Goal: Task Accomplishment & Management: Complete application form

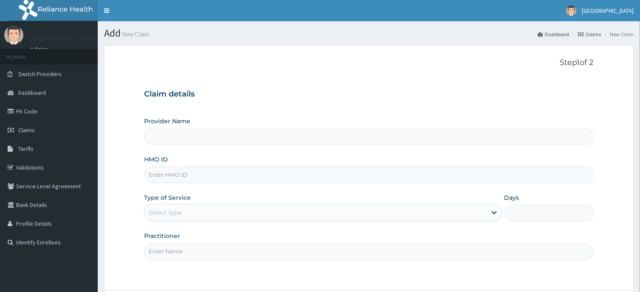
click at [290, 178] on input "HMO ID" at bounding box center [368, 175] width 449 height 17
click at [48, 130] on link "Claims" at bounding box center [49, 130] width 98 height 19
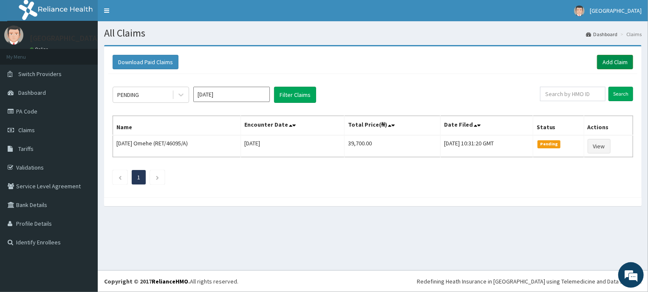
click at [620, 58] on link "Add Claim" at bounding box center [615, 62] width 36 height 14
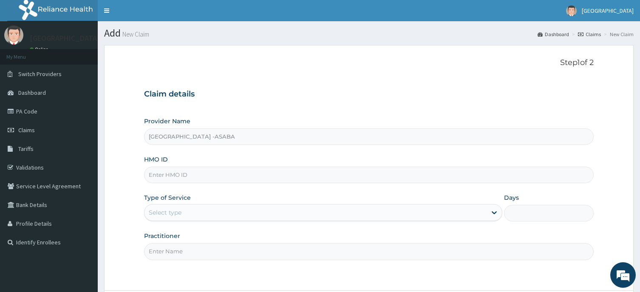
click at [238, 175] on input "HMO ID" at bounding box center [368, 175] width 449 height 17
type input "ENP/11112/B"
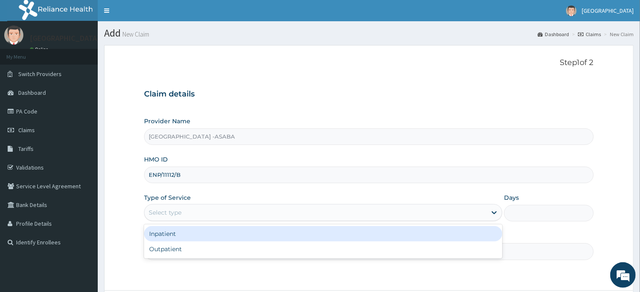
click at [287, 211] on div "Select type" at bounding box center [315, 213] width 342 height 14
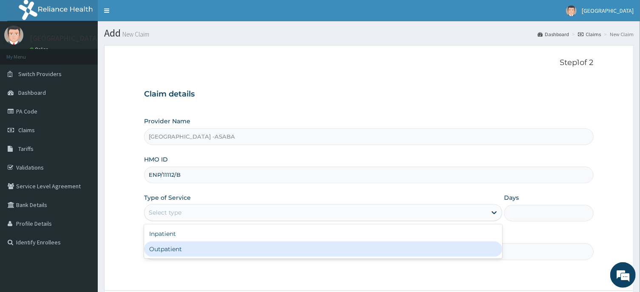
click at [269, 244] on div "Outpatient" at bounding box center [323, 248] width 358 height 15
type input "1"
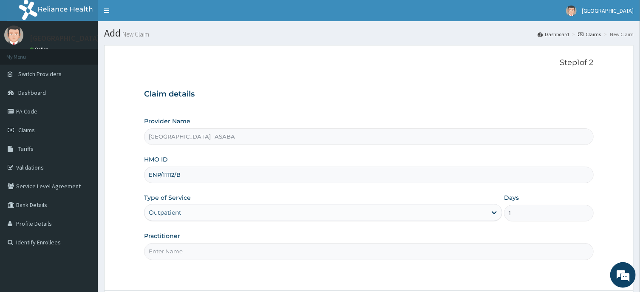
click at [281, 247] on input "Practitioner" at bounding box center [368, 251] width 449 height 17
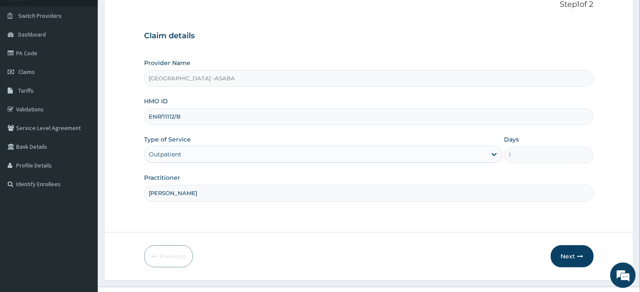
scroll to position [75, 0]
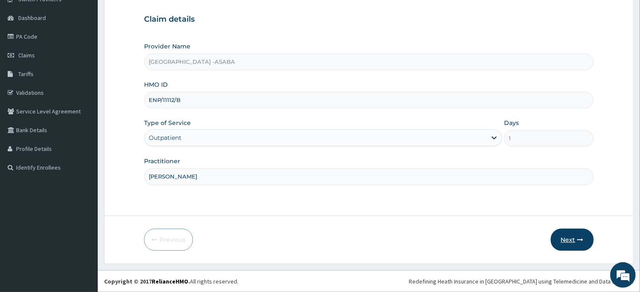
type input "DR BRUNO"
click at [570, 234] on button "Next" at bounding box center [572, 240] width 43 height 22
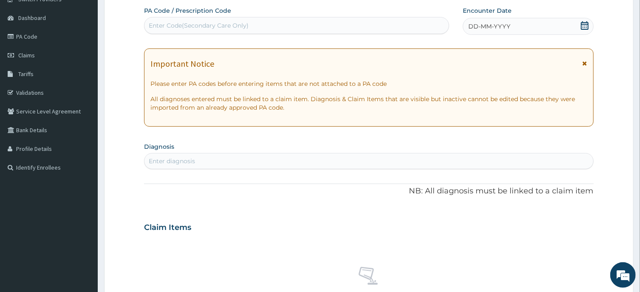
click at [339, 25] on div "Enter Code(Secondary Care Only)" at bounding box center [296, 26] width 304 height 14
type input "PA/36DC74"
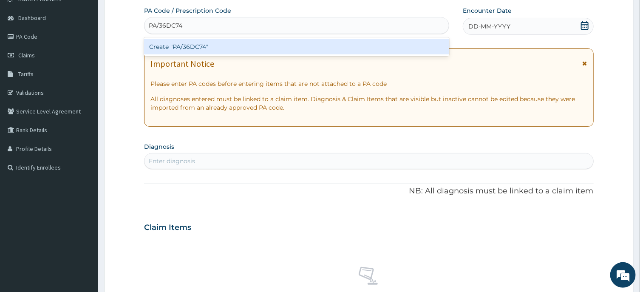
click at [342, 48] on div "Create "PA/36DC74"" at bounding box center [296, 46] width 305 height 15
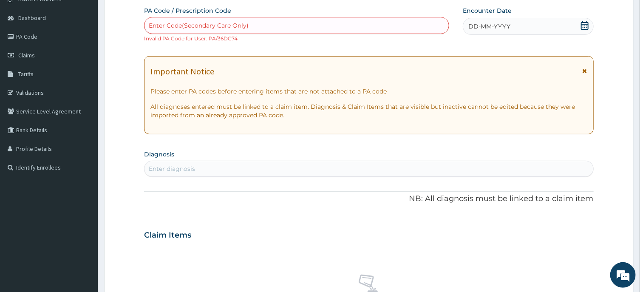
click at [343, 22] on div "Enter Code(Secondary Care Only)" at bounding box center [296, 26] width 304 height 14
type input "PA/36D"
click at [40, 37] on link "PA Code" at bounding box center [49, 36] width 98 height 19
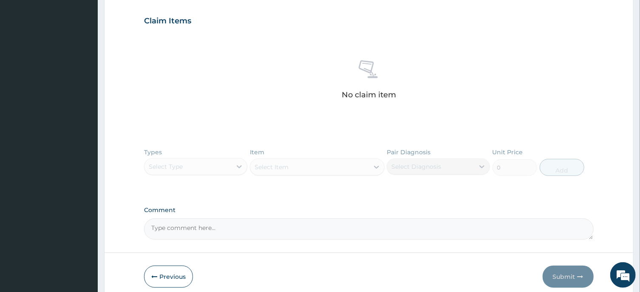
scroll to position [322, 0]
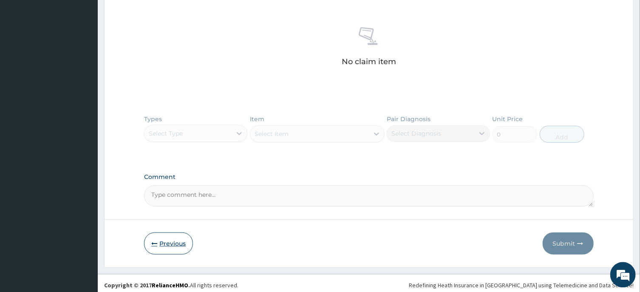
click at [178, 247] on button "Previous" at bounding box center [168, 243] width 49 height 22
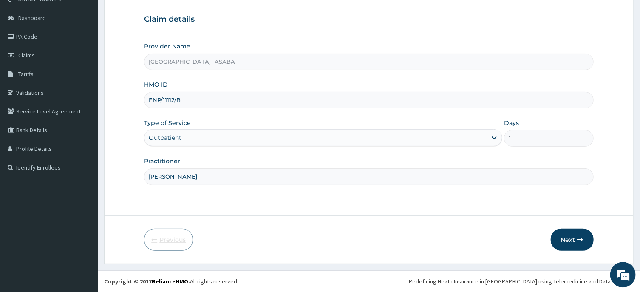
scroll to position [75, 0]
click at [190, 98] on input "ENP/11112/B" at bounding box center [368, 100] width 449 height 17
type input "ENP/11112/D"
click at [578, 240] on icon "button" at bounding box center [581, 240] width 6 height 6
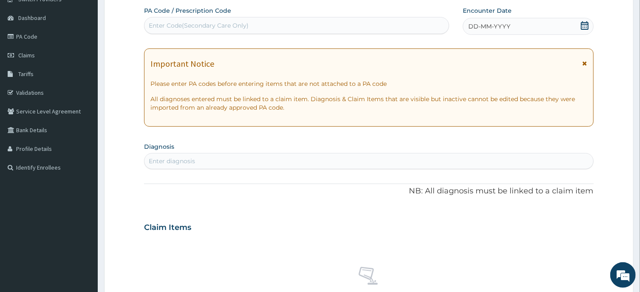
click at [286, 20] on div "Enter Code(Secondary Care Only)" at bounding box center [296, 26] width 304 height 14
type input "PA/36DC74"
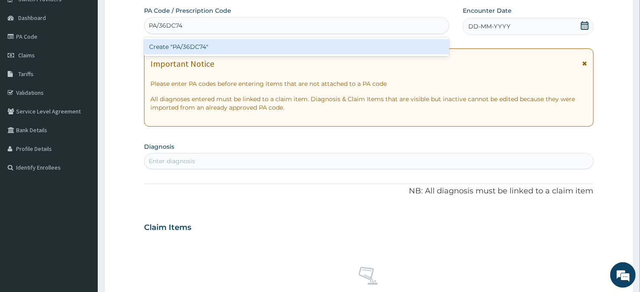
click at [285, 48] on div "Create "PA/36DC74"" at bounding box center [296, 46] width 305 height 15
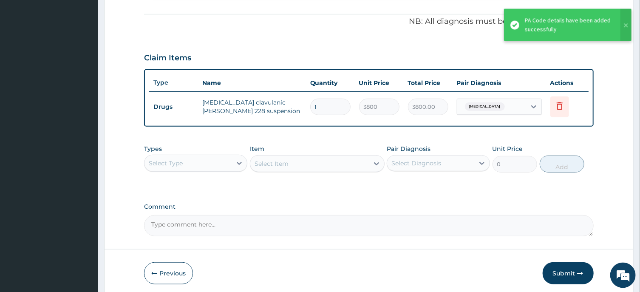
scroll to position [280, 0]
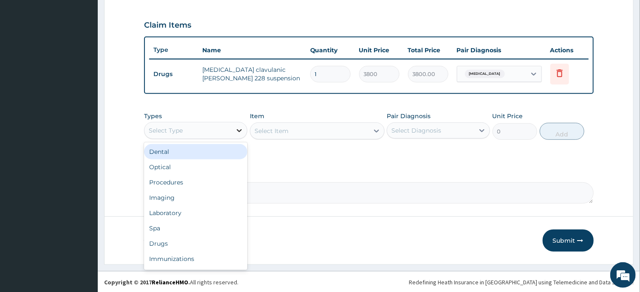
click at [234, 127] on div at bounding box center [239, 130] width 15 height 15
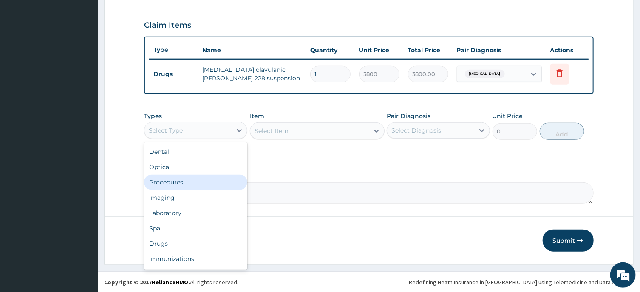
click at [186, 182] on div "Procedures" at bounding box center [195, 182] width 103 height 15
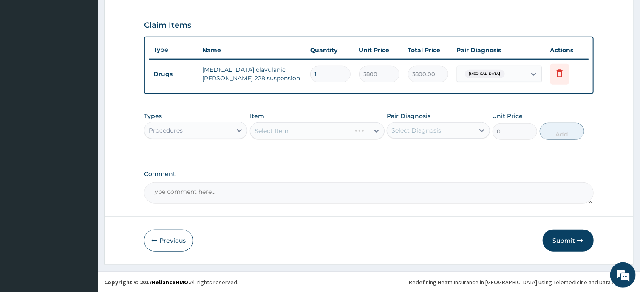
click at [308, 127] on div "Select Item" at bounding box center [317, 130] width 135 height 17
click at [334, 128] on div "Select Item" at bounding box center [317, 130] width 135 height 17
click at [321, 129] on div "Select Item" at bounding box center [309, 131] width 119 height 14
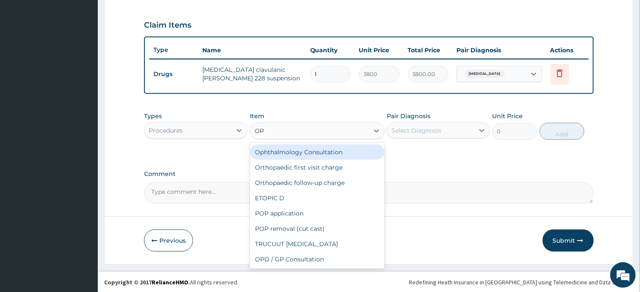
type input "OPD"
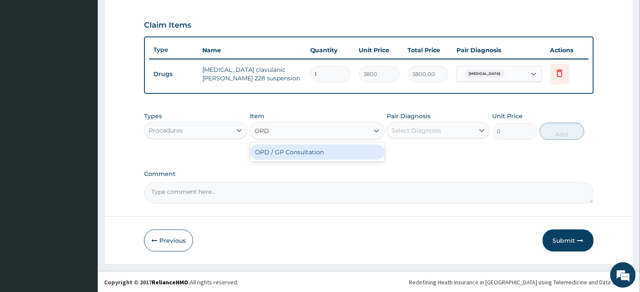
click at [326, 147] on div "OPD / GP Consultation" at bounding box center [317, 151] width 135 height 15
type input "4000"
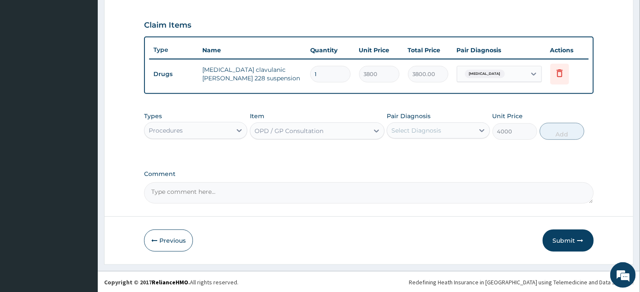
click at [433, 129] on div "Select Diagnosis" at bounding box center [416, 130] width 50 height 8
click at [431, 150] on label "[MEDICAL_DATA]" at bounding box center [427, 151] width 53 height 8
checkbox input "true"
click at [559, 129] on button "Add" at bounding box center [562, 131] width 45 height 17
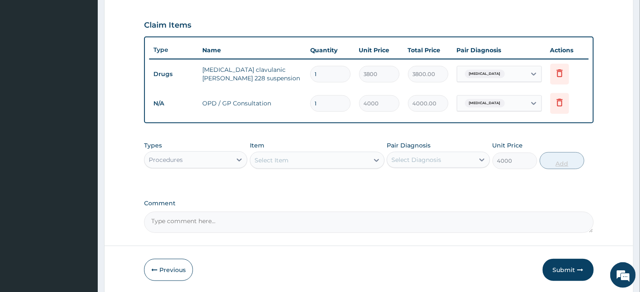
type input "0"
click at [231, 158] on div "Procedures" at bounding box center [187, 160] width 87 height 14
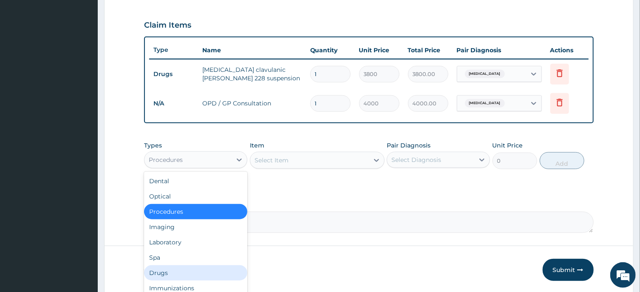
click at [167, 274] on div "Drugs" at bounding box center [195, 272] width 103 height 15
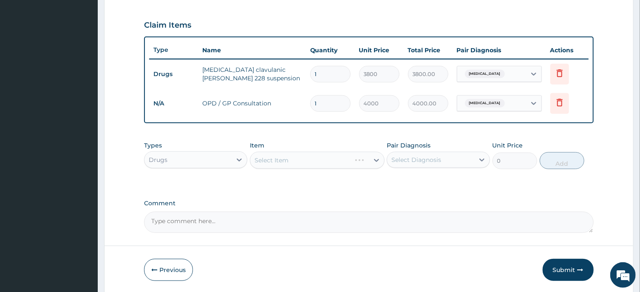
click at [317, 155] on div "Select Item" at bounding box center [317, 160] width 135 height 17
click at [317, 155] on div "Select Item" at bounding box center [309, 160] width 119 height 14
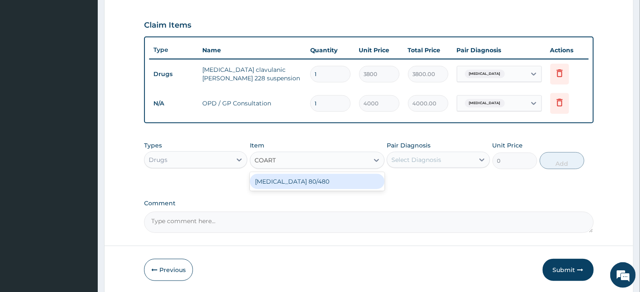
type input "COARTE"
click at [329, 179] on div "COARTEM 80/480" at bounding box center [317, 181] width 135 height 15
type input "4500"
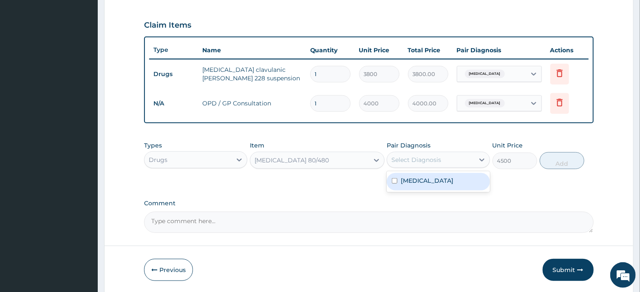
click at [450, 158] on div "Select Diagnosis" at bounding box center [430, 160] width 87 height 14
click at [442, 176] on label "[MEDICAL_DATA]" at bounding box center [427, 180] width 53 height 8
checkbox input "true"
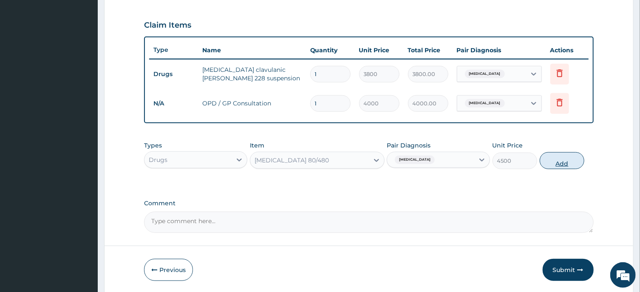
click at [560, 158] on button "Add" at bounding box center [562, 160] width 45 height 17
type input "0"
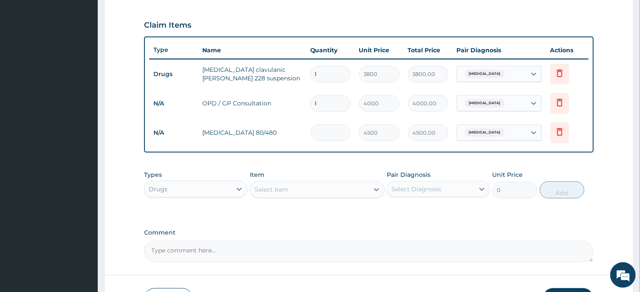
type input "0.00"
type input "1"
type input "4500.00"
click at [300, 188] on div "Select Item" at bounding box center [309, 190] width 119 height 14
click at [300, 191] on div "Select Item" at bounding box center [309, 190] width 119 height 14
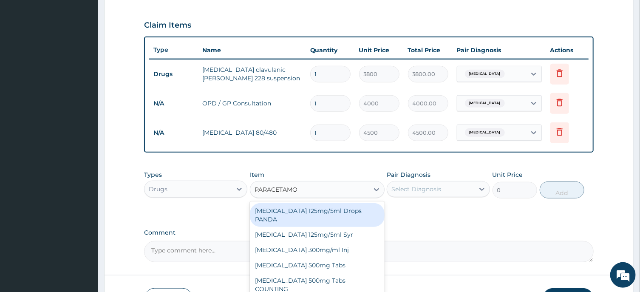
type input "PARACETAMOL"
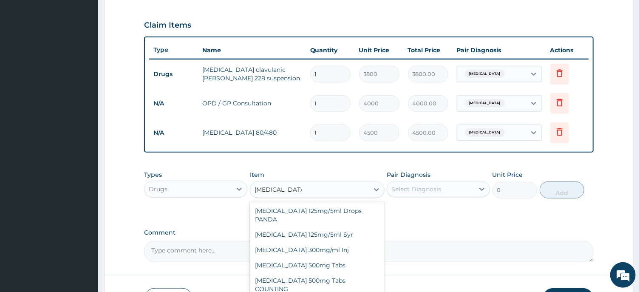
type input "20"
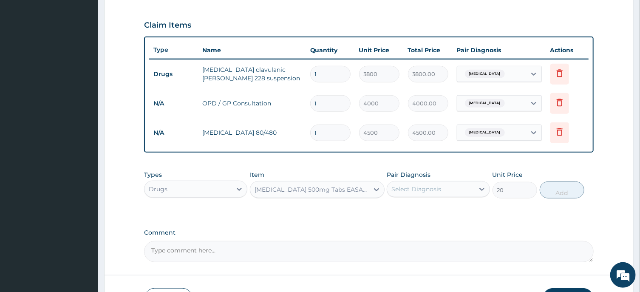
click at [446, 184] on div "Select Diagnosis" at bounding box center [430, 189] width 87 height 14
click at [426, 214] on div "[MEDICAL_DATA]" at bounding box center [438, 210] width 103 height 17
checkbox input "true"
click at [560, 194] on button "Add" at bounding box center [562, 189] width 45 height 17
type input "0"
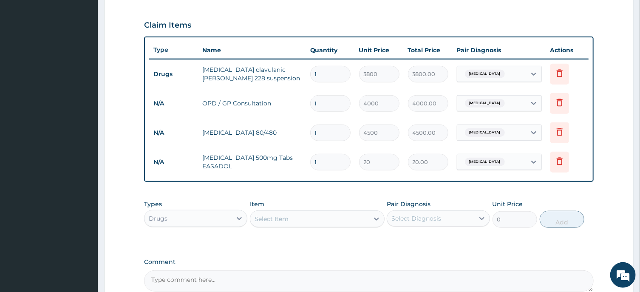
click at [326, 162] on input "1" at bounding box center [330, 162] width 40 height 17
type input "0.00"
type input "2"
type input "40.00"
type input "20"
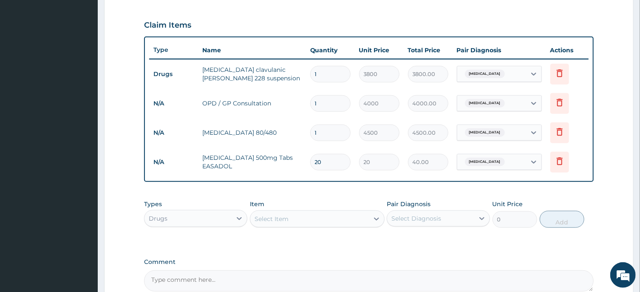
type input "400.00"
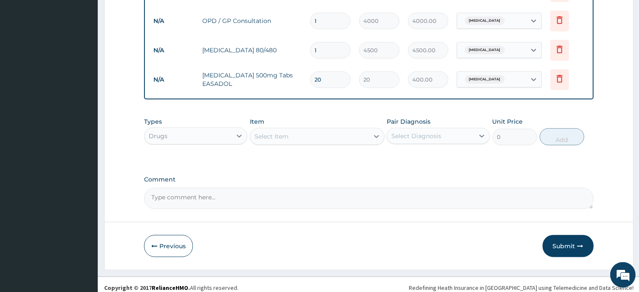
scroll to position [368, 0]
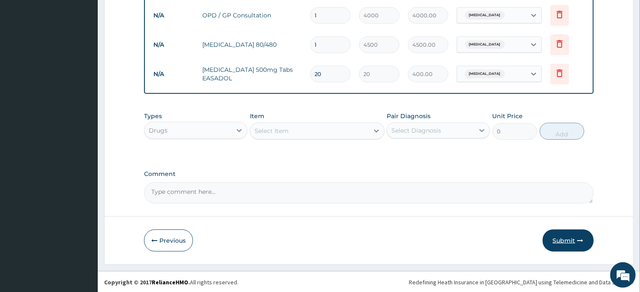
type input "20"
click at [569, 236] on button "Submit" at bounding box center [568, 240] width 51 height 22
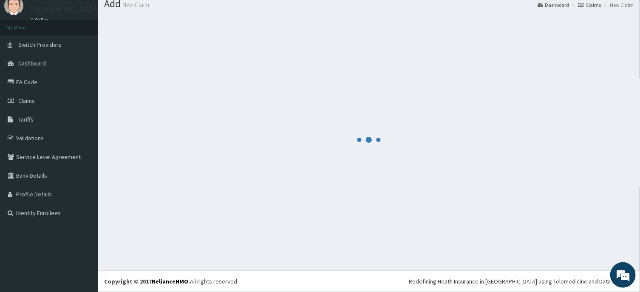
scroll to position [29, 0]
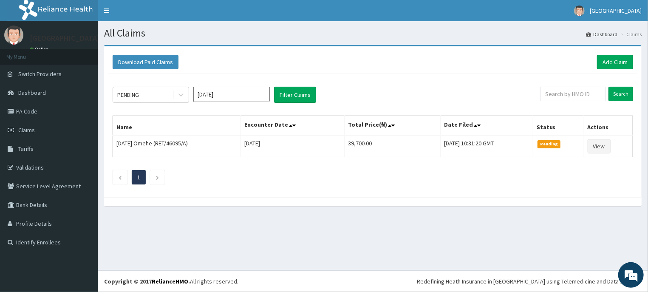
click at [227, 91] on input "Aug 2025" at bounding box center [231, 94] width 76 height 15
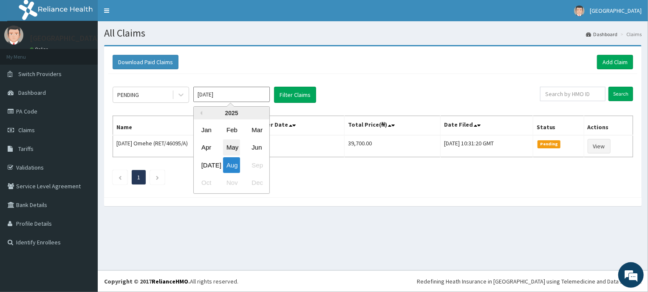
click at [235, 146] on div "May" at bounding box center [231, 148] width 17 height 16
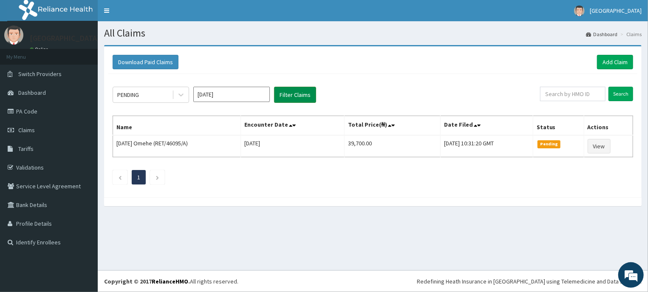
click at [300, 95] on button "Filter Claims" at bounding box center [295, 95] width 42 height 16
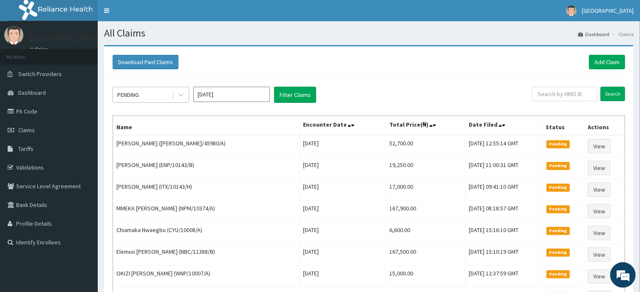
click at [172, 93] on div at bounding box center [180, 94] width 17 height 15
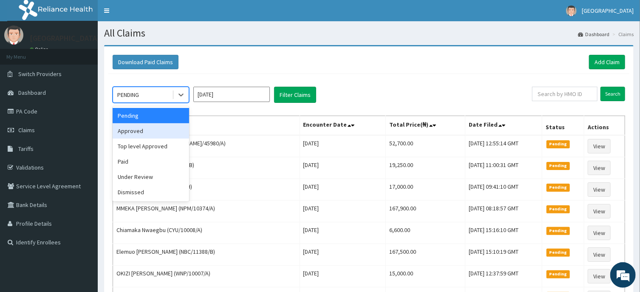
click at [164, 129] on div "Approved" at bounding box center [151, 130] width 76 height 15
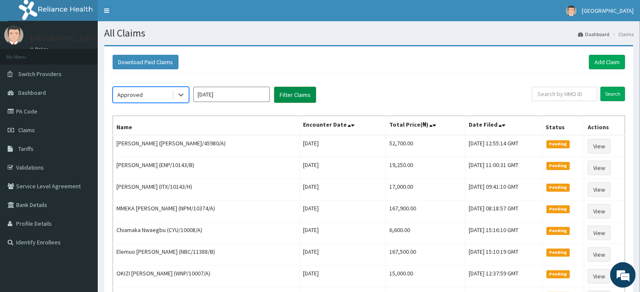
click at [297, 90] on button "Filter Claims" at bounding box center [295, 95] width 42 height 16
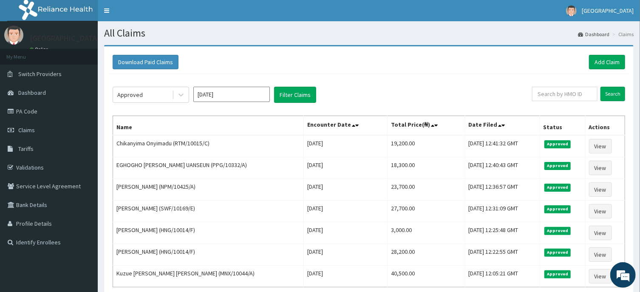
click at [232, 93] on input "May 2025" at bounding box center [231, 94] width 76 height 15
click at [234, 130] on div "Feb" at bounding box center [231, 130] width 17 height 16
type input "Feb 2025"
click at [296, 92] on button "Filter Claims" at bounding box center [295, 95] width 42 height 16
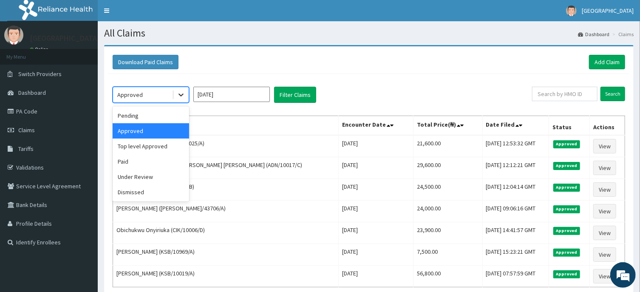
click at [184, 97] on icon at bounding box center [181, 95] width 8 height 8
click at [163, 111] on div "Pending" at bounding box center [151, 115] width 76 height 15
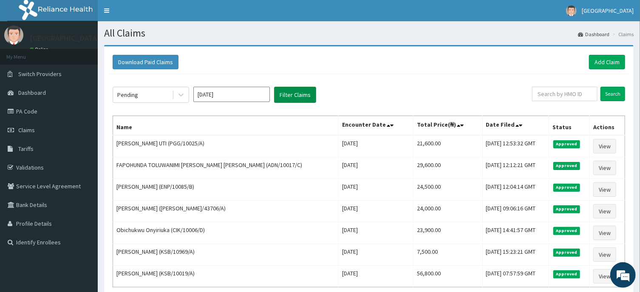
click at [292, 92] on button "Filter Claims" at bounding box center [295, 95] width 42 height 16
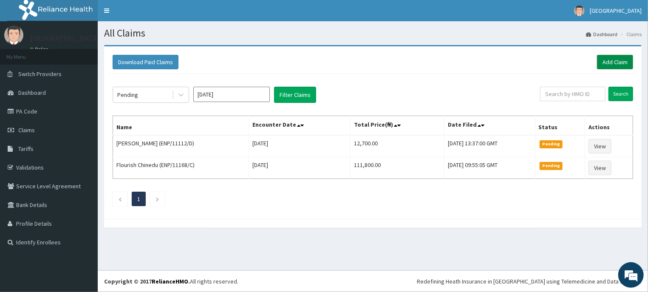
click at [621, 58] on link "Add Claim" at bounding box center [615, 62] width 36 height 14
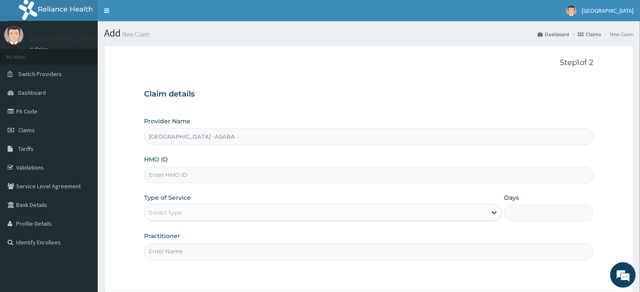
click at [256, 179] on input "HMO ID" at bounding box center [368, 175] width 449 height 17
click at [271, 171] on input "HMO ID" at bounding box center [368, 175] width 449 height 17
type input "CIK/10009/A"
click at [337, 213] on div "Select type" at bounding box center [315, 213] width 342 height 14
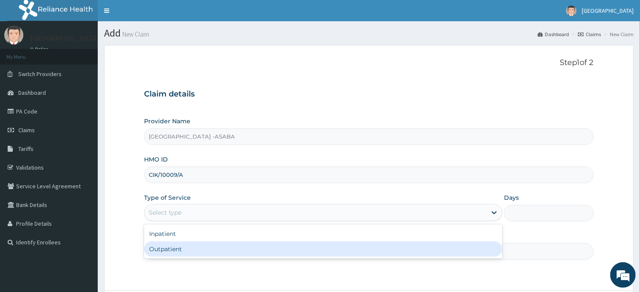
click at [323, 249] on div "Outpatient" at bounding box center [323, 248] width 358 height 15
type input "1"
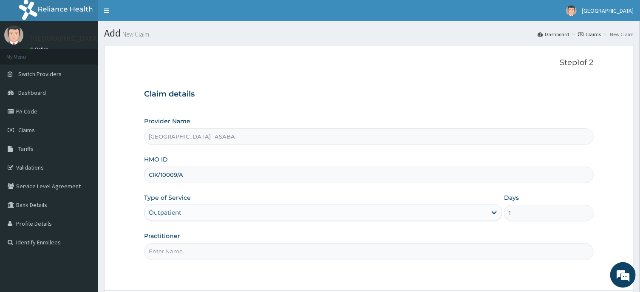
click at [423, 248] on input "Practitioner" at bounding box center [368, 251] width 449 height 17
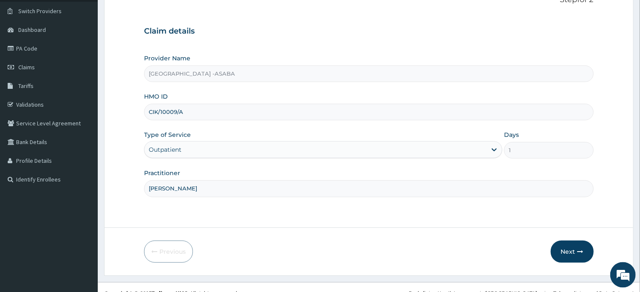
scroll to position [75, 0]
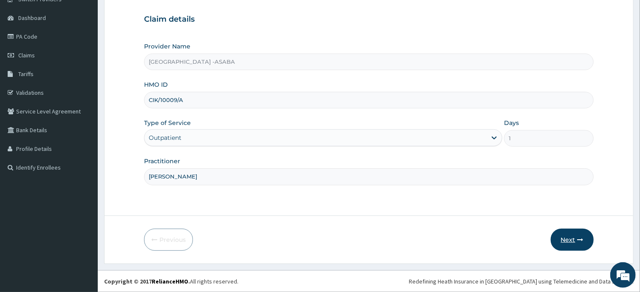
type input "[PERSON_NAME]"
click at [568, 239] on button "Next" at bounding box center [572, 240] width 43 height 22
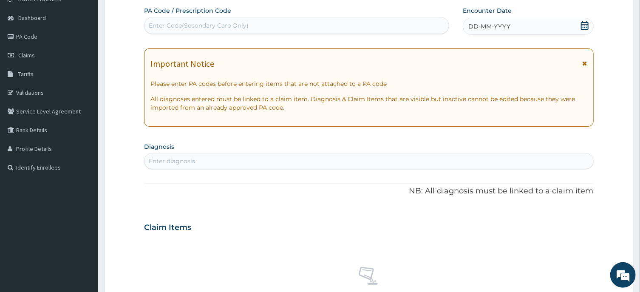
click at [308, 25] on div "Enter Code(Secondary Care Only)" at bounding box center [296, 26] width 304 height 14
type input "PA/1BFF1A"
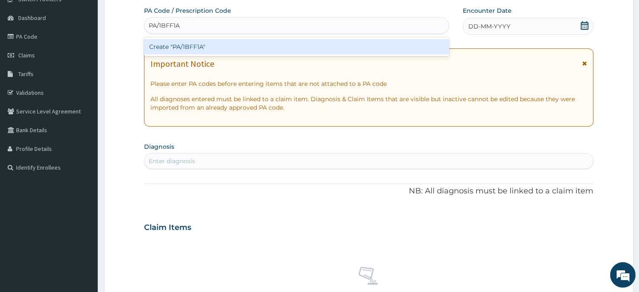
click at [314, 43] on div "Create "PA/1BFF1A"" at bounding box center [296, 46] width 305 height 15
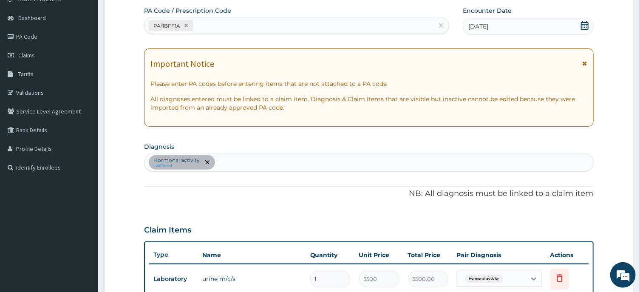
scroll to position [0, 0]
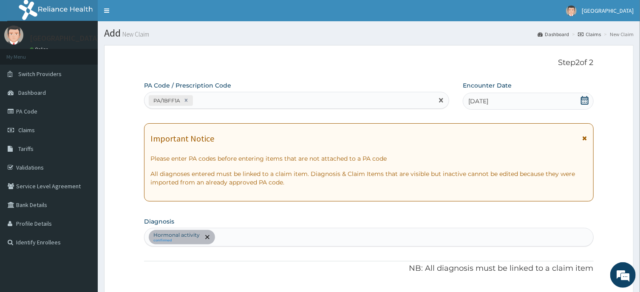
click at [253, 100] on div "PA/1BFF1A" at bounding box center [288, 100] width 289 height 14
click at [224, 100] on input "PA/453BB65" at bounding box center [213, 100] width 37 height 8
type input "PA/453B65"
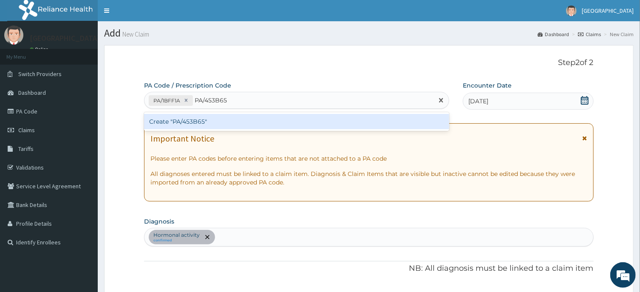
click at [228, 119] on div "Create "PA/453B65"" at bounding box center [296, 121] width 305 height 15
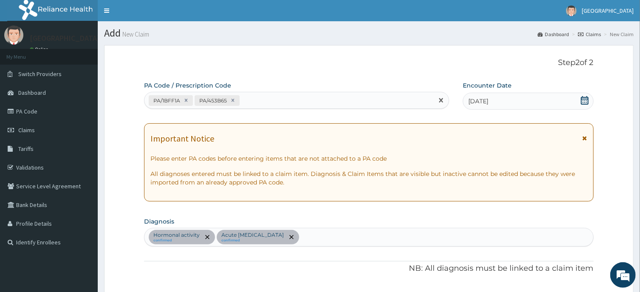
click at [286, 98] on div "PA/1BFF1A PA/453B65" at bounding box center [288, 100] width 289 height 14
type input "PA/6EA807"
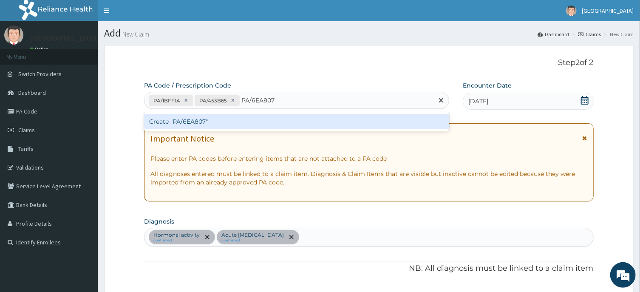
click at [280, 125] on div "Create "PA/6EA807"" at bounding box center [296, 121] width 305 height 15
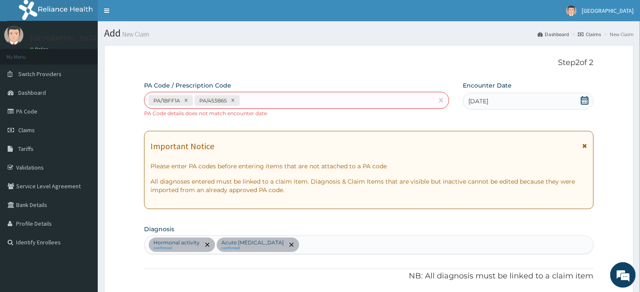
scroll to position [277, 0]
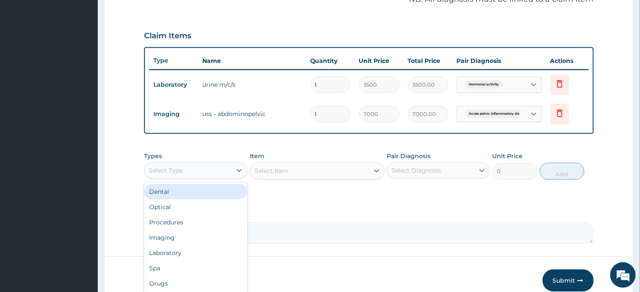
click at [221, 164] on div "Select Type" at bounding box center [187, 171] width 87 height 14
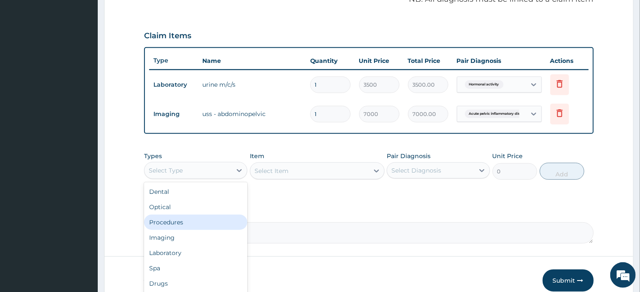
click at [196, 220] on div "Procedures" at bounding box center [195, 222] width 103 height 15
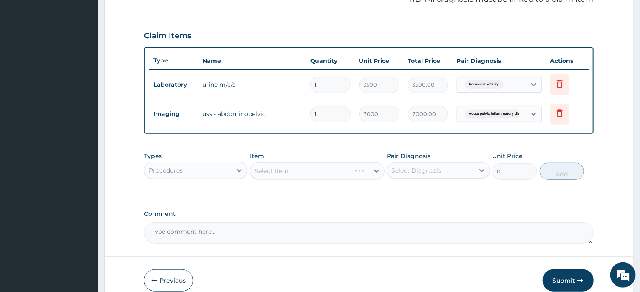
click at [297, 171] on div "Select Item" at bounding box center [317, 170] width 135 height 17
click at [314, 170] on div "Select Item" at bounding box center [309, 171] width 119 height 14
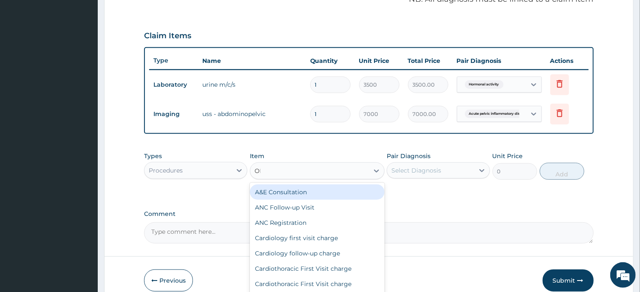
type input "OPD"
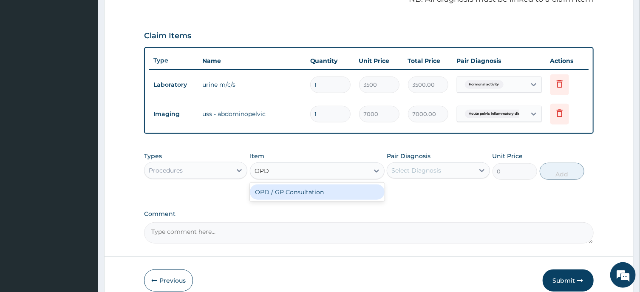
click at [322, 199] on div "OPD / GP Consultation" at bounding box center [317, 192] width 135 height 19
click at [355, 187] on div "OPD / GP Consultation" at bounding box center [317, 191] width 135 height 15
type input "4000"
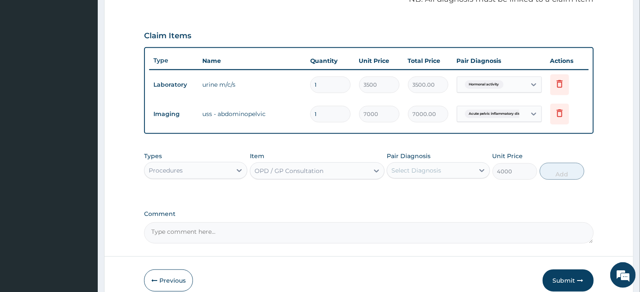
click at [455, 170] on div "Select Diagnosis" at bounding box center [430, 171] width 87 height 14
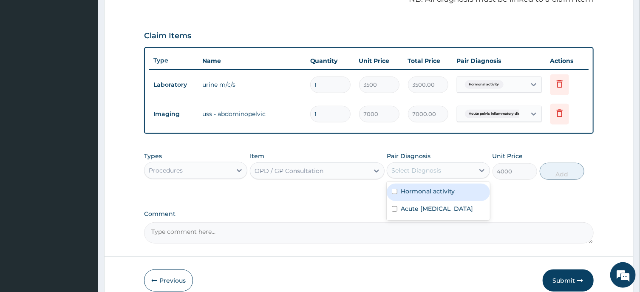
click at [450, 188] on label "Hormonal activity" at bounding box center [428, 191] width 54 height 8
checkbox input "true"
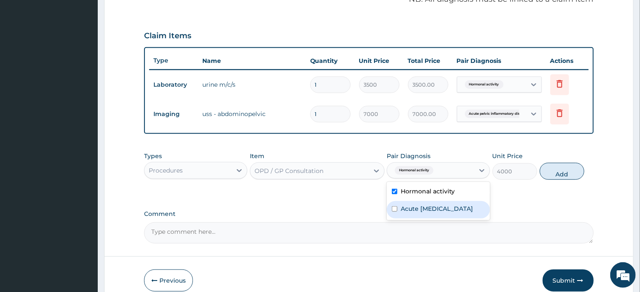
click at [450, 206] on label "Acute pelvic inflammatory disease" at bounding box center [437, 208] width 72 height 8
checkbox input "true"
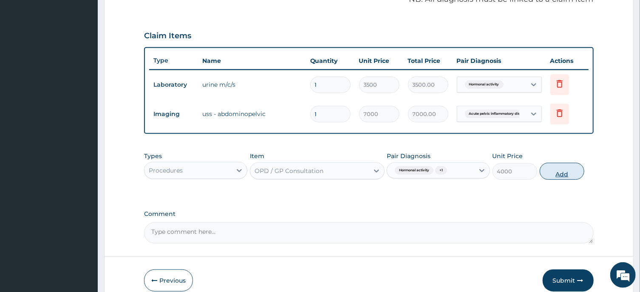
click at [547, 171] on button "Add" at bounding box center [562, 171] width 45 height 17
type input "0"
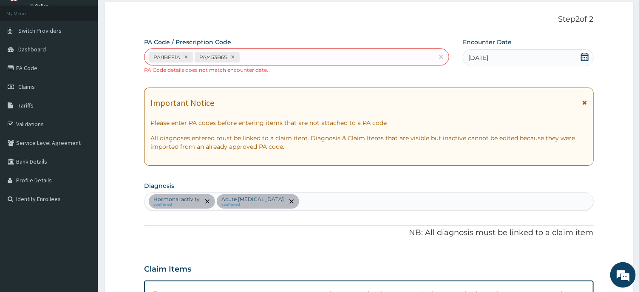
scroll to position [0, 0]
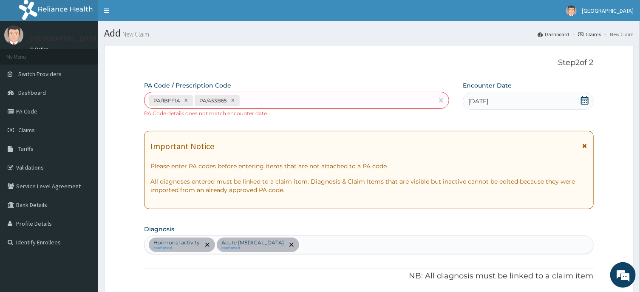
click at [422, 243] on div "Hormonal activity confirmed Acute pelvic inflammatory disease confirmed" at bounding box center [368, 245] width 448 height 18
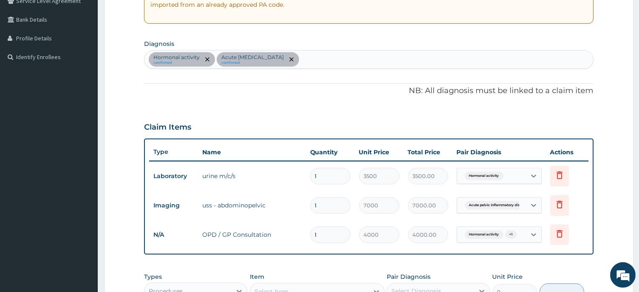
scroll to position [163, 0]
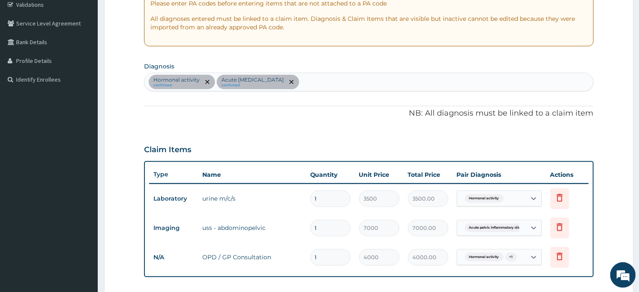
click at [404, 85] on div "Hormonal activity confirmed Acute pelvic inflammatory disease confirmed" at bounding box center [368, 82] width 448 height 18
type input "MALARIA"
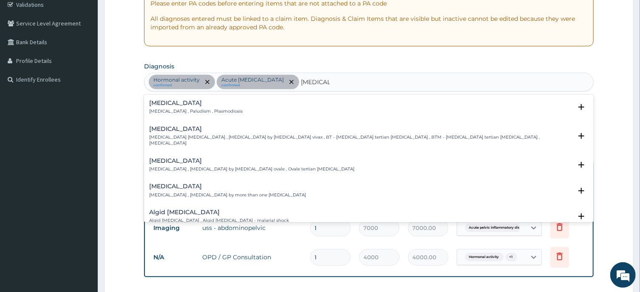
click at [184, 108] on div "Malaria Malaria , Paludism , Plasmodiosis" at bounding box center [195, 107] width 93 height 15
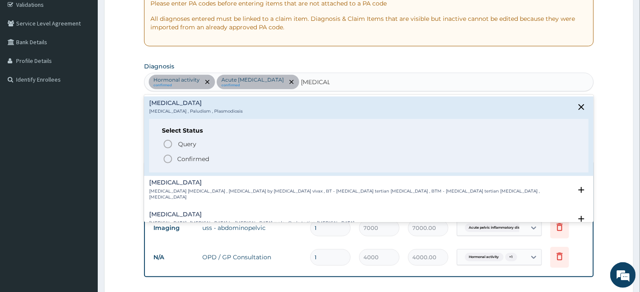
click at [167, 159] on icon "status option filled" at bounding box center [168, 159] width 10 height 10
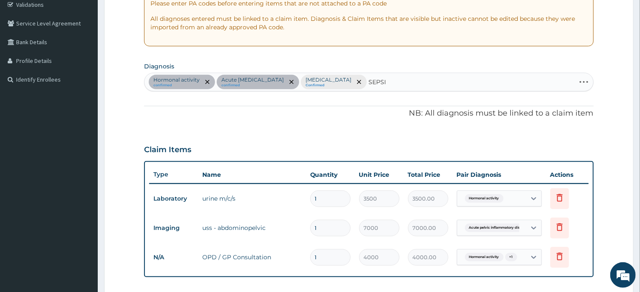
type input "SEPSIS"
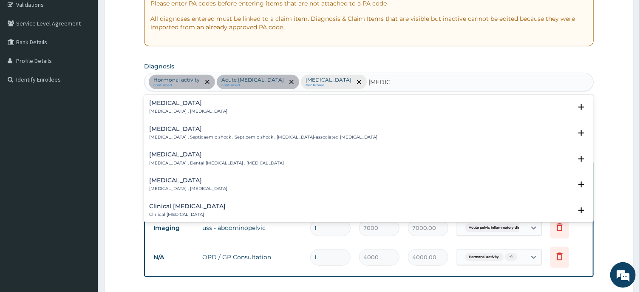
click at [163, 103] on h4 "Sepsis" at bounding box center [188, 103] width 78 height 6
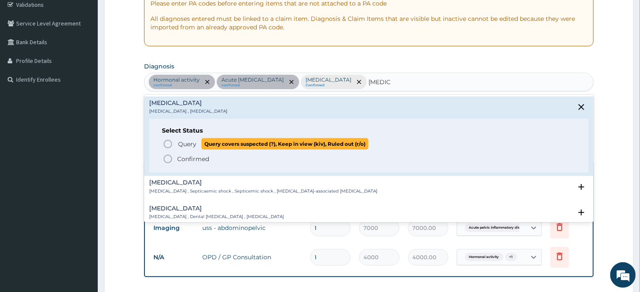
click at [169, 143] on icon "status option query" at bounding box center [168, 144] width 10 height 10
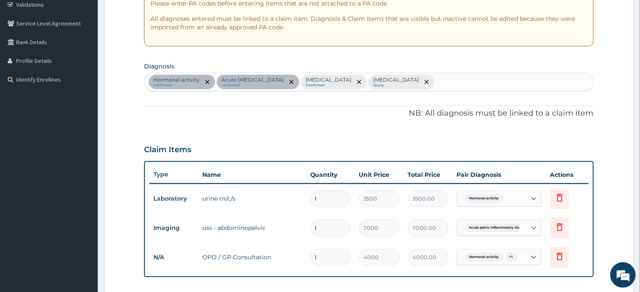
scroll to position [349, 0]
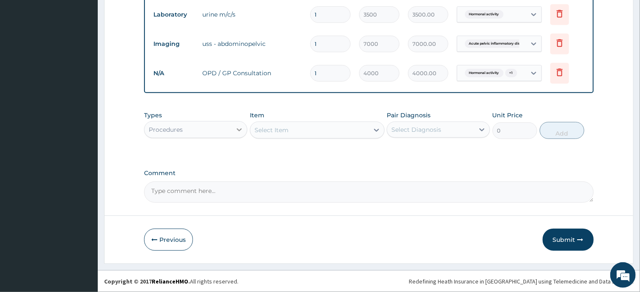
click at [233, 128] on div at bounding box center [239, 129] width 15 height 15
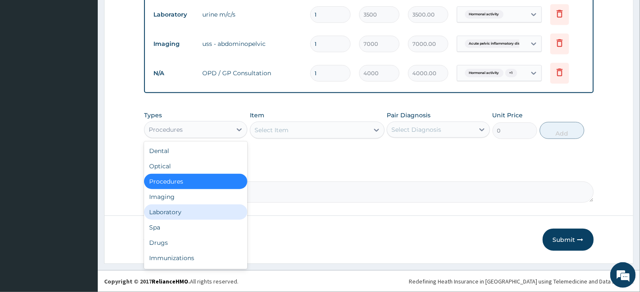
click at [200, 216] on div "Laboratory" at bounding box center [195, 211] width 103 height 15
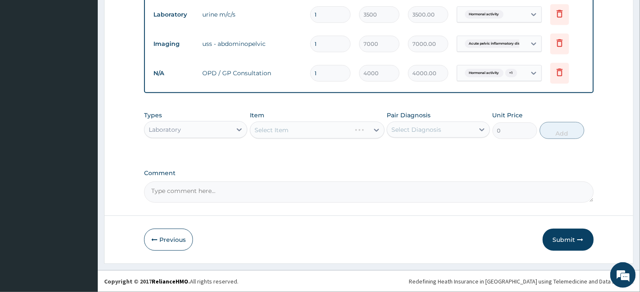
click at [316, 125] on div "Select Item" at bounding box center [317, 130] width 135 height 17
click at [316, 125] on div "Select Item" at bounding box center [309, 130] width 119 height 14
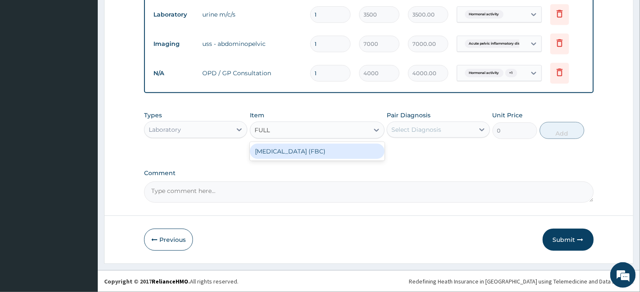
type input "FULL B"
click at [331, 147] on div "Full Blood Count (FBC)" at bounding box center [317, 151] width 135 height 15
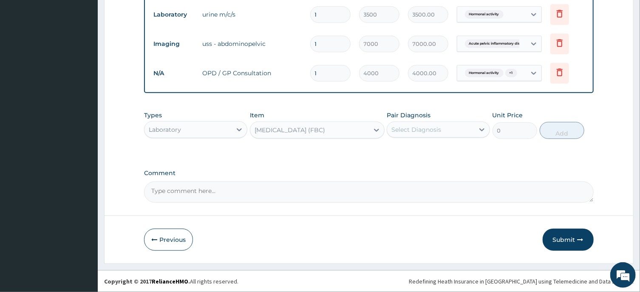
type input "6000"
click at [424, 125] on div "Select Diagnosis" at bounding box center [430, 130] width 87 height 14
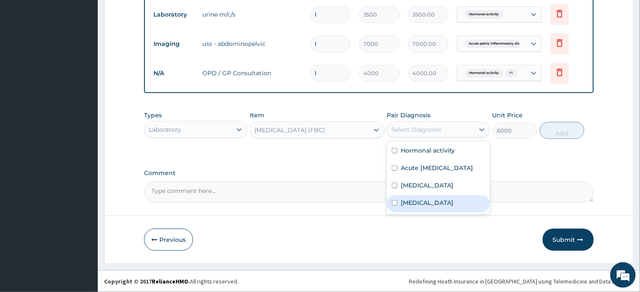
click at [416, 207] on label "Sepsis" at bounding box center [427, 202] width 53 height 8
checkbox input "true"
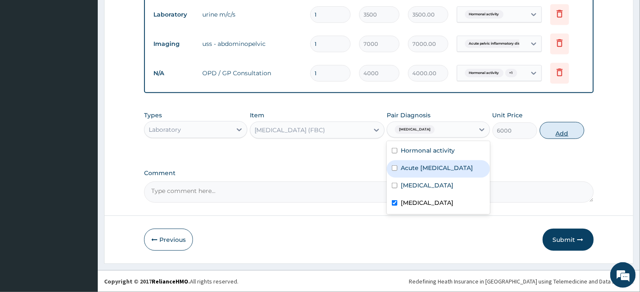
click at [566, 130] on button "Add" at bounding box center [562, 130] width 45 height 17
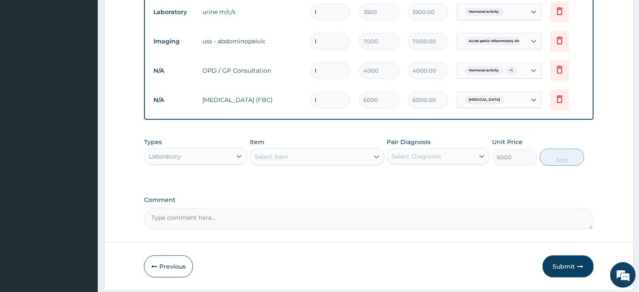
type input "0"
click at [358, 157] on div "Select Item" at bounding box center [309, 157] width 119 height 14
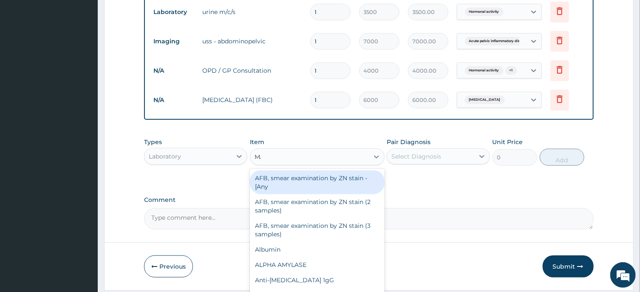
type input "MALA"
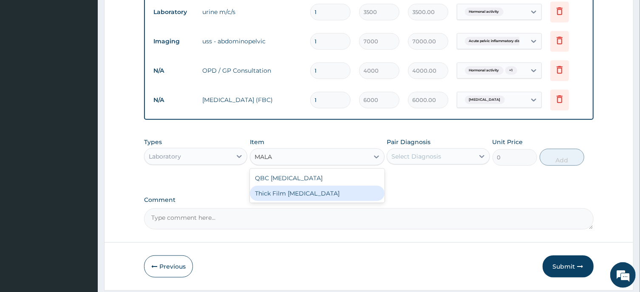
click at [356, 192] on div "Thick Film Malaria" at bounding box center [317, 193] width 135 height 15
type input "2000"
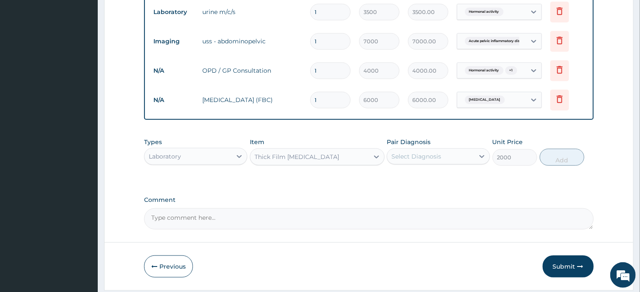
click at [436, 157] on div "Select Diagnosis" at bounding box center [416, 156] width 50 height 8
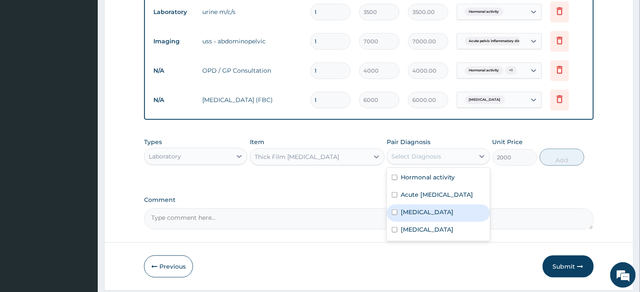
click at [413, 217] on div "[MEDICAL_DATA]" at bounding box center [438, 212] width 103 height 17
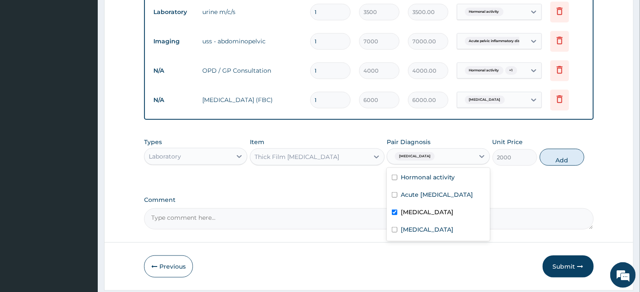
checkbox input "true"
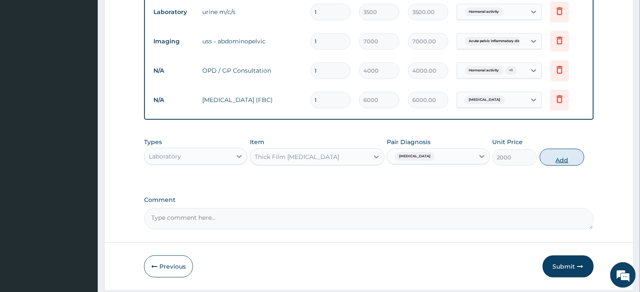
click at [566, 159] on button "Add" at bounding box center [562, 157] width 45 height 17
type input "0"
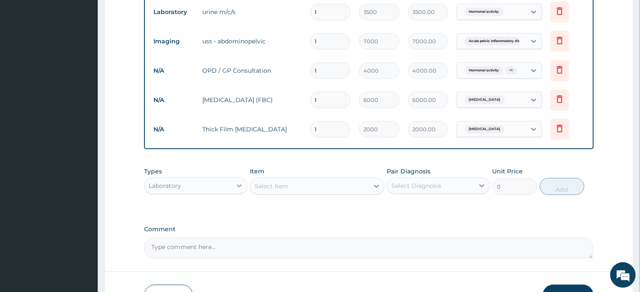
click at [233, 186] on div at bounding box center [239, 185] width 15 height 15
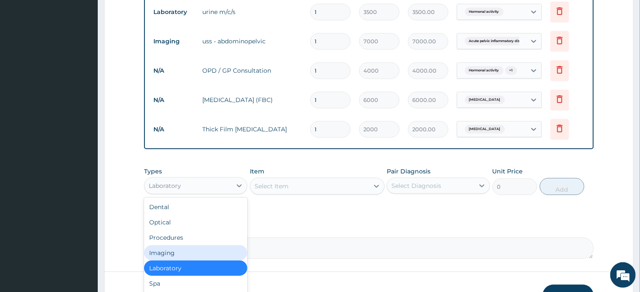
scroll to position [408, 0]
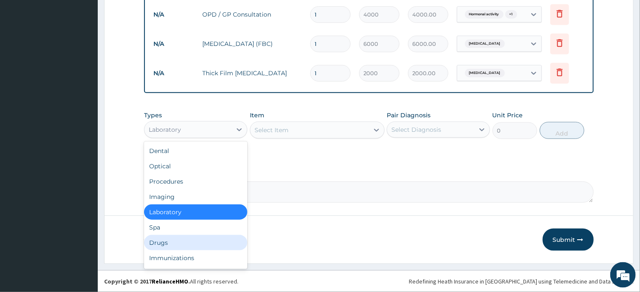
click at [188, 240] on div "Drugs" at bounding box center [195, 242] width 103 height 15
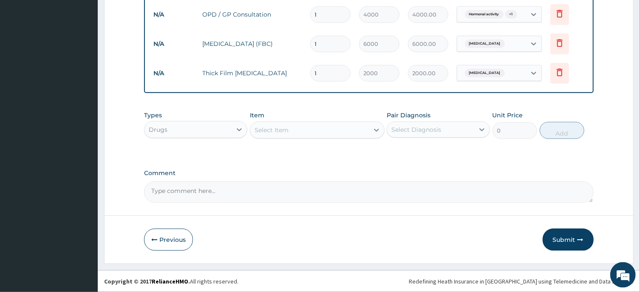
click at [341, 132] on div "Select Item" at bounding box center [309, 130] width 119 height 14
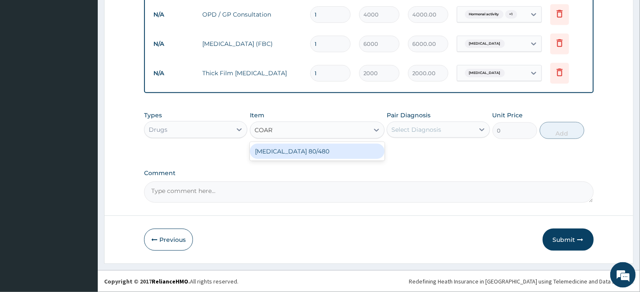
type input "COARTE"
click at [349, 150] on div "COARTEM 80/480" at bounding box center [317, 151] width 135 height 15
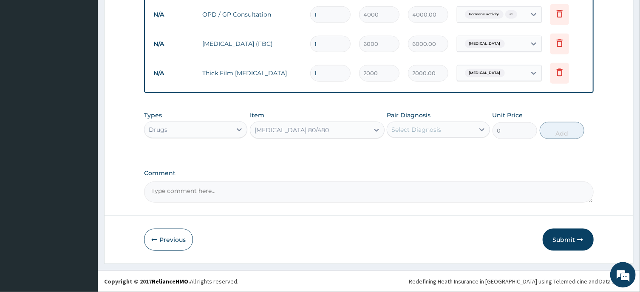
type input "4500"
click at [443, 126] on div "Select Diagnosis" at bounding box center [430, 130] width 87 height 14
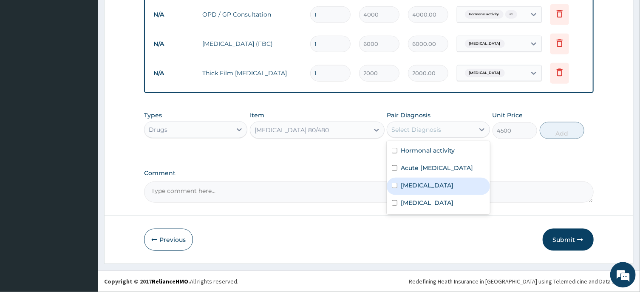
click at [420, 190] on label "[MEDICAL_DATA]" at bounding box center [427, 185] width 53 height 8
checkbox input "true"
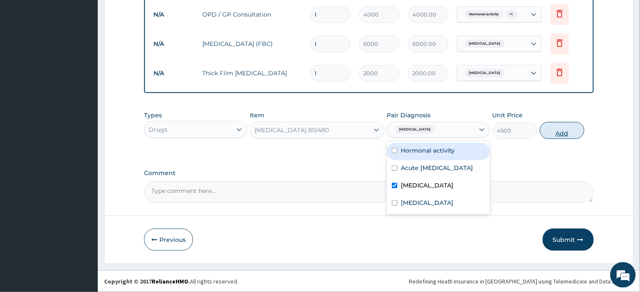
click at [564, 132] on button "Add" at bounding box center [562, 130] width 45 height 17
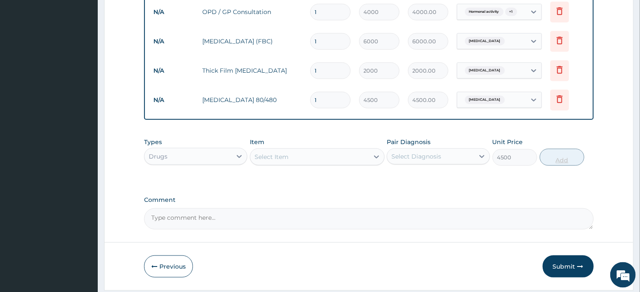
type input "0"
click at [321, 159] on div "Select Item" at bounding box center [309, 157] width 119 height 14
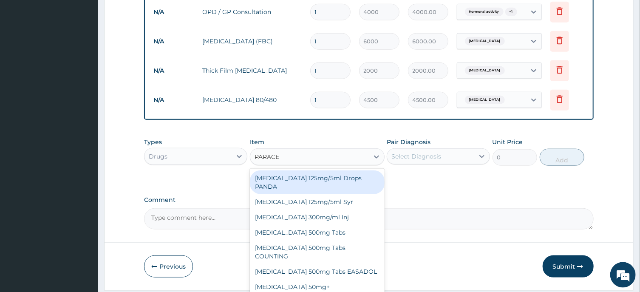
type input "PARACET"
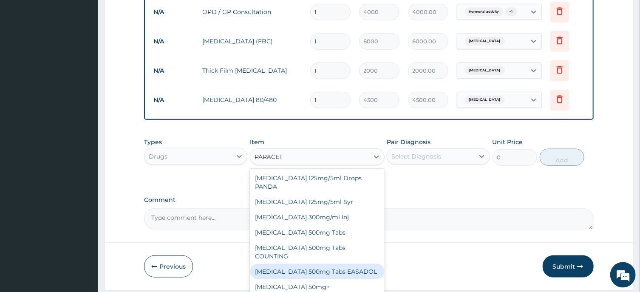
click at [347, 264] on div "Paracetamol 500mg Tabs EASADOL" at bounding box center [317, 271] width 135 height 15
type input "20"
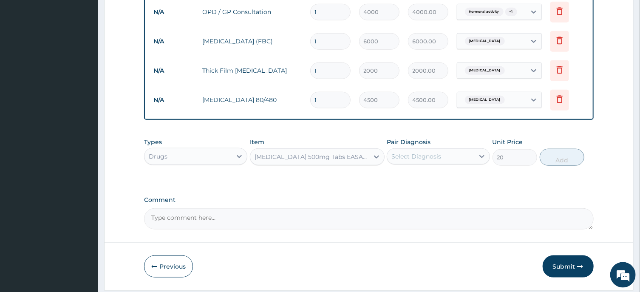
click at [447, 158] on div "Select Diagnosis" at bounding box center [430, 157] width 87 height 14
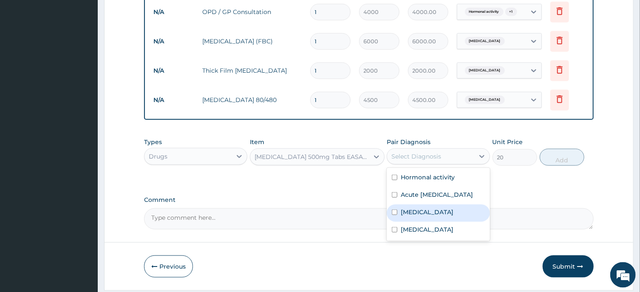
click at [428, 222] on div "[MEDICAL_DATA]" at bounding box center [438, 212] width 103 height 17
checkbox input "true"
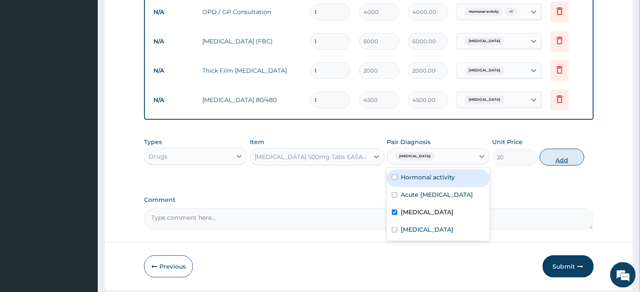
click at [555, 161] on button "Add" at bounding box center [562, 157] width 45 height 17
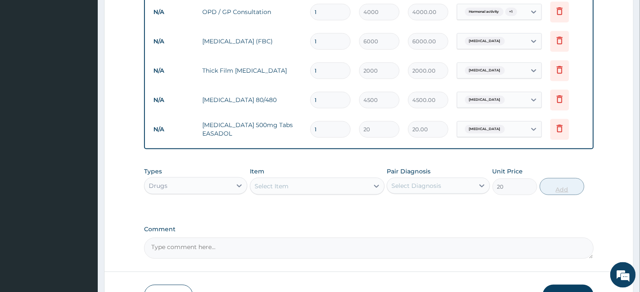
type input "0"
click at [324, 138] on input "1" at bounding box center [330, 129] width 40 height 17
type input "0.00"
type input "2"
type input "40.00"
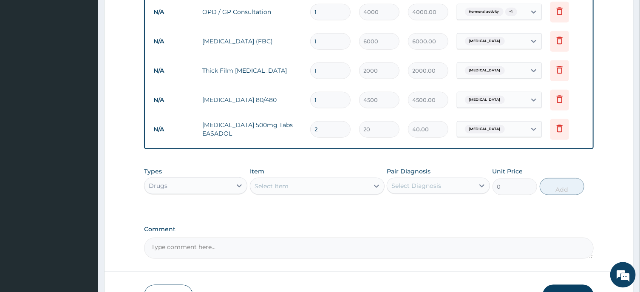
type input "20"
type input "400.00"
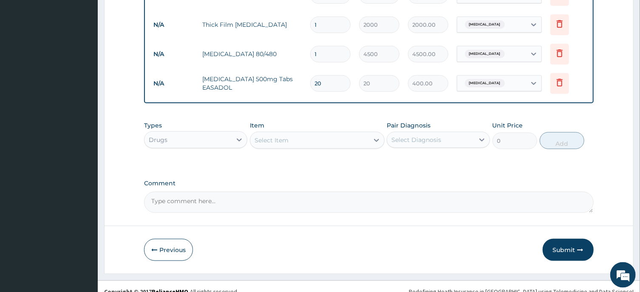
scroll to position [467, 0]
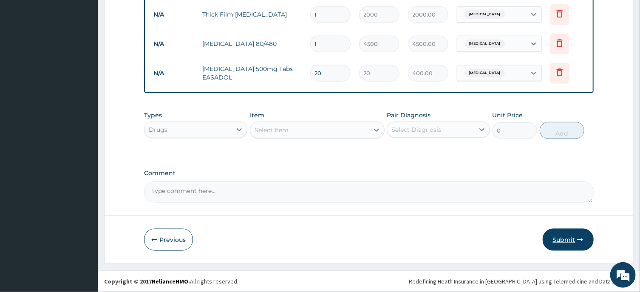
type input "20"
click at [560, 237] on button "Submit" at bounding box center [568, 240] width 51 height 22
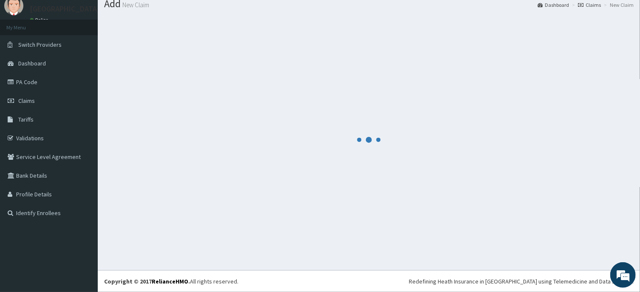
scroll to position [29, 0]
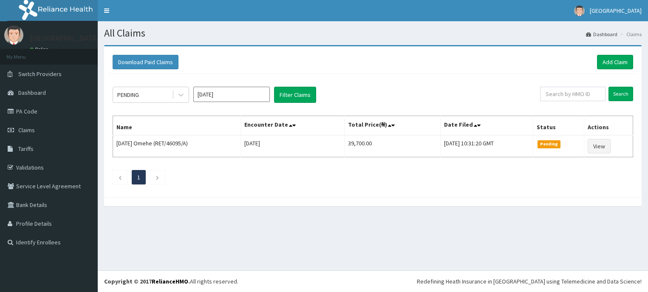
click at [232, 93] on input "[DATE]" at bounding box center [231, 94] width 76 height 15
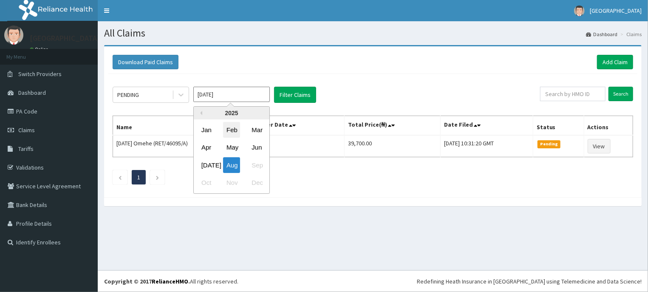
click at [227, 129] on div "Feb" at bounding box center [231, 130] width 17 height 16
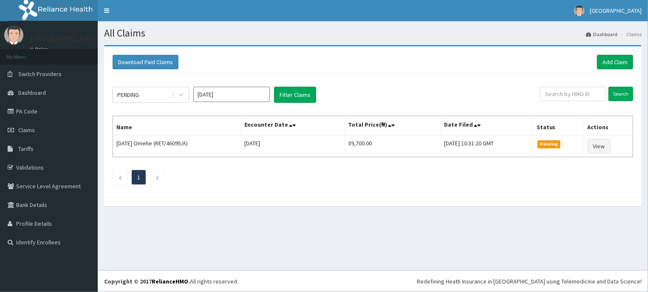
type input "[DATE]"
click at [294, 93] on button "Filter Claims" at bounding box center [295, 95] width 42 height 16
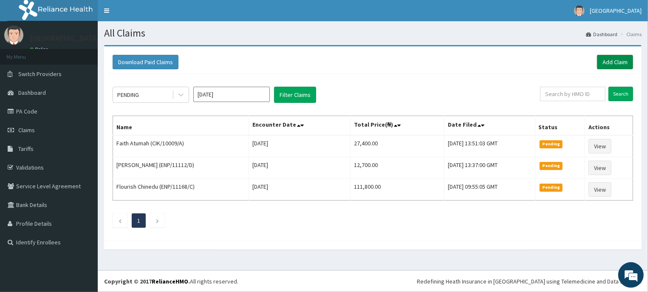
click at [612, 58] on link "Add Claim" at bounding box center [615, 62] width 36 height 14
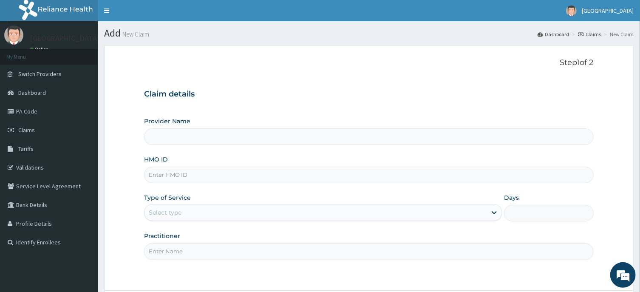
type input "[GEOGRAPHIC_DATA] -ASABA"
click at [316, 172] on input "HMO ID" at bounding box center [368, 175] width 449 height 17
type input "CIK/10009/A"
click at [392, 220] on div "Select type" at bounding box center [323, 212] width 358 height 17
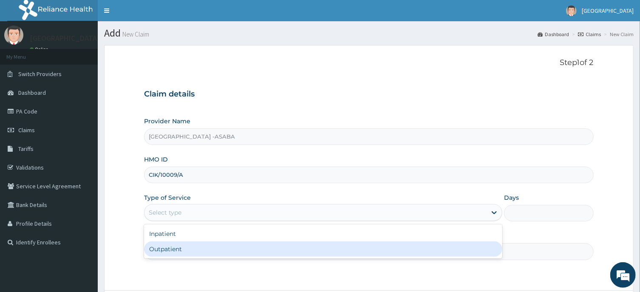
click at [351, 247] on div "Outpatient" at bounding box center [323, 248] width 358 height 15
type input "1"
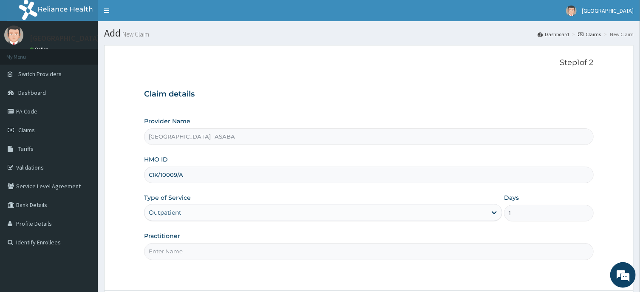
click at [387, 251] on input "Practitioner" at bounding box center [368, 251] width 449 height 17
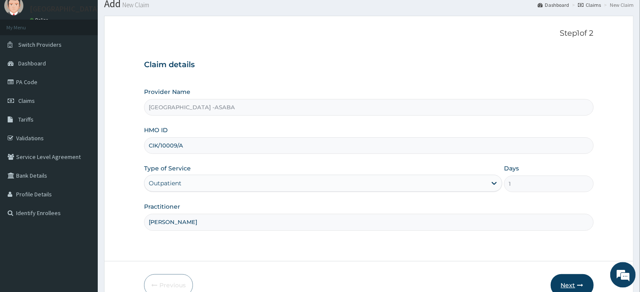
scroll to position [75, 0]
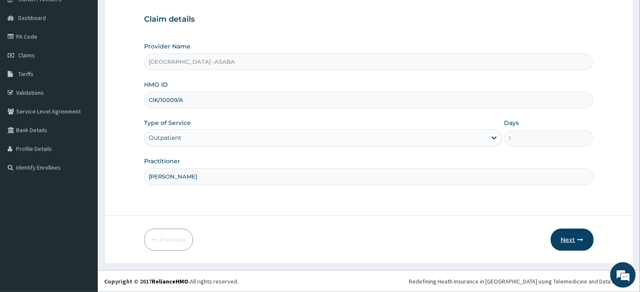
type input "DR BRUNO"
click at [570, 235] on button "Next" at bounding box center [572, 240] width 43 height 22
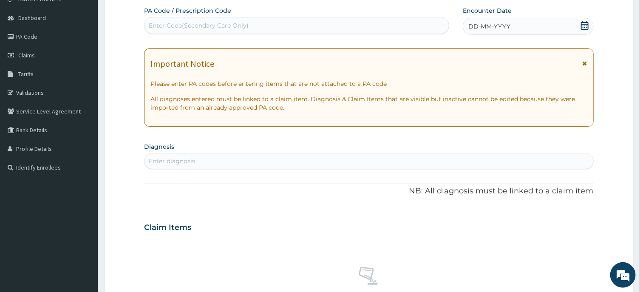
click at [314, 27] on div "Enter Code(Secondary Care Only)" at bounding box center [296, 26] width 304 height 14
type input "PA/6EA807"
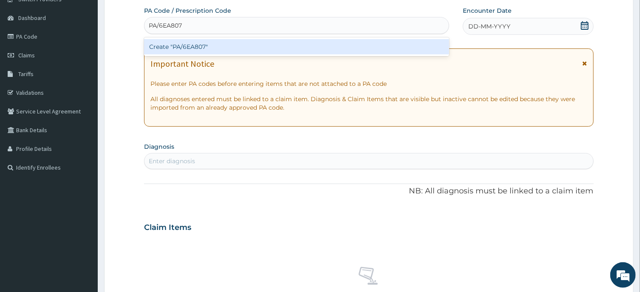
click at [316, 45] on div "Create "PA/6EA807"" at bounding box center [296, 46] width 305 height 15
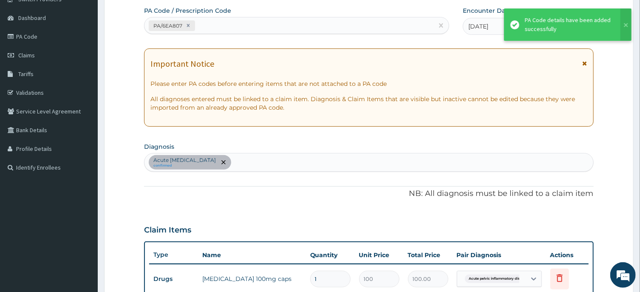
scroll to position [236, 0]
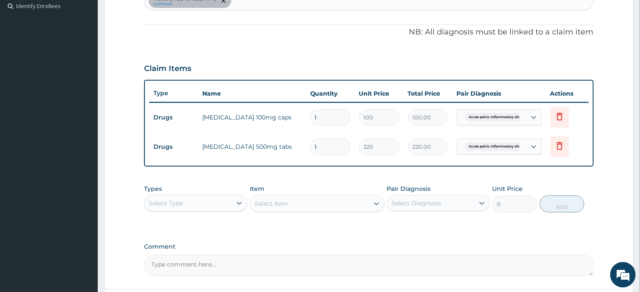
click at [215, 197] on div "Select Type" at bounding box center [187, 203] width 87 height 14
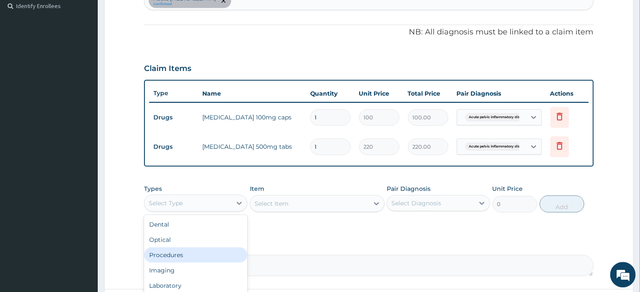
click at [198, 254] on div "Procedures" at bounding box center [195, 254] width 103 height 15
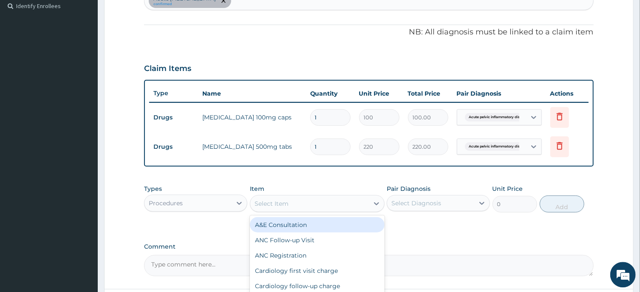
click at [304, 203] on div "Select Item" at bounding box center [309, 204] width 119 height 14
type input "OPD"
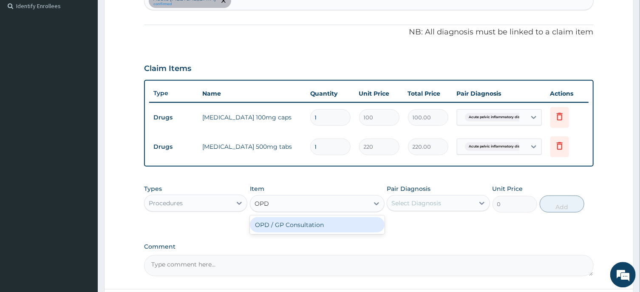
click at [341, 222] on div "OPD / GP Consultation" at bounding box center [317, 224] width 135 height 15
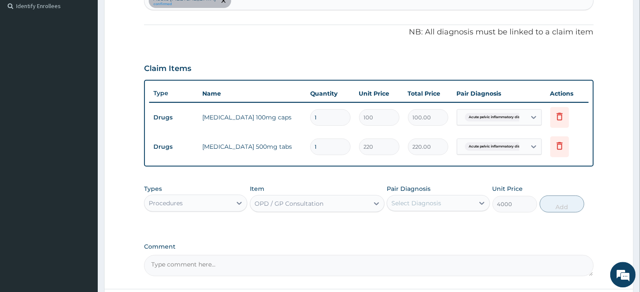
type input "4000"
click at [445, 201] on div "Select Diagnosis" at bounding box center [430, 203] width 87 height 14
click at [433, 226] on label "Acute pelvic inflammatory disease" at bounding box center [437, 224] width 72 height 8
checkbox input "true"
click at [555, 209] on button "Add" at bounding box center [562, 203] width 45 height 17
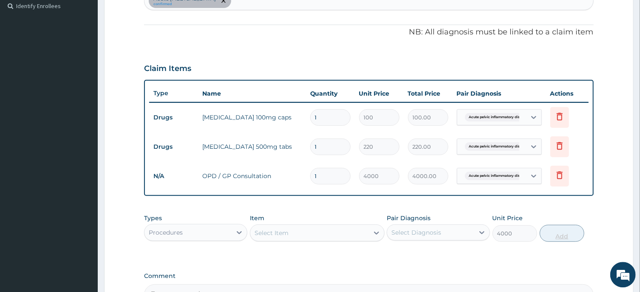
type input "0"
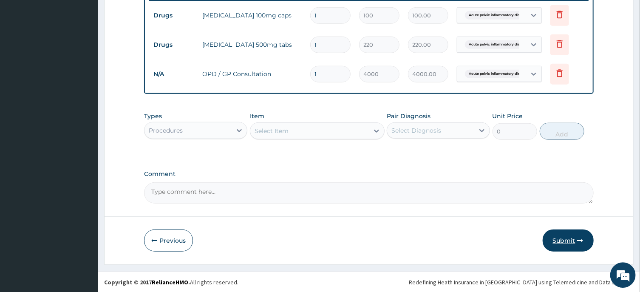
click at [560, 238] on button "Submit" at bounding box center [568, 240] width 51 height 22
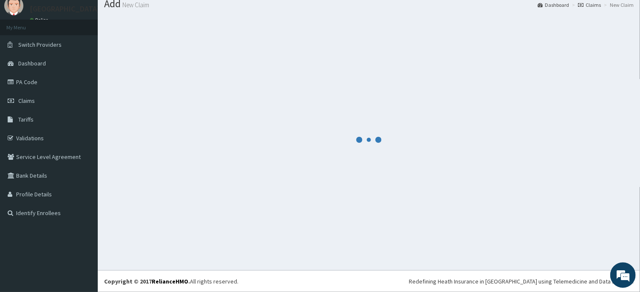
scroll to position [29, 0]
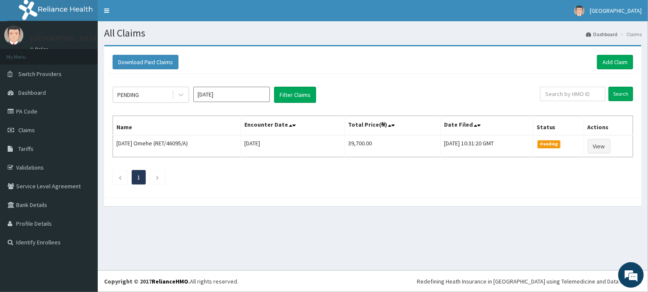
click at [241, 97] on input "[DATE]" at bounding box center [231, 94] width 76 height 15
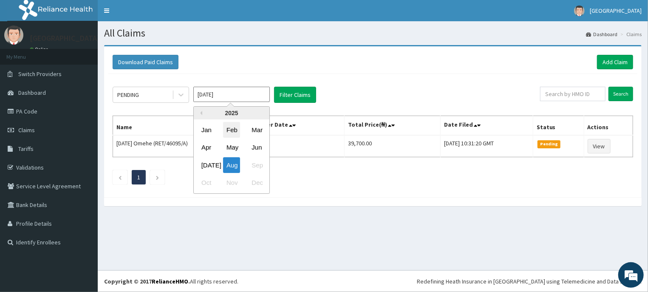
click at [235, 135] on div "Feb" at bounding box center [231, 130] width 17 height 16
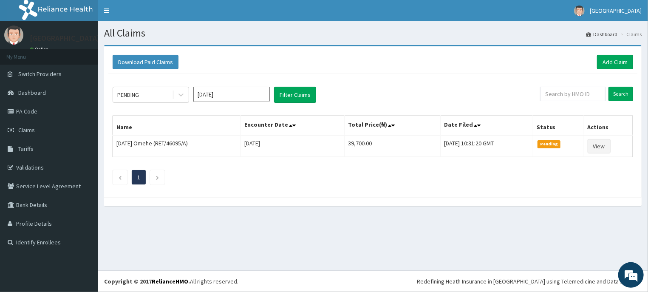
type input "[DATE]"
click at [289, 92] on button "Filter Claims" at bounding box center [295, 95] width 42 height 16
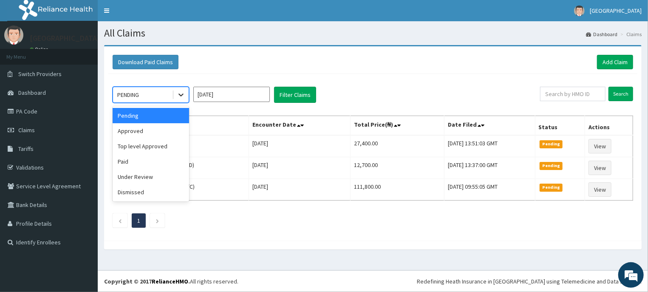
click at [182, 94] on icon at bounding box center [181, 95] width 8 height 8
click at [143, 130] on div "Approved" at bounding box center [151, 130] width 76 height 15
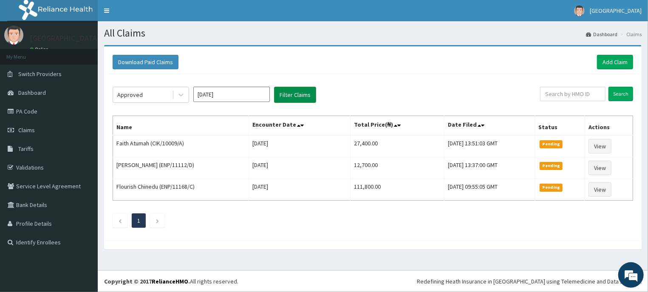
click at [285, 93] on button "Filter Claims" at bounding box center [295, 95] width 42 height 16
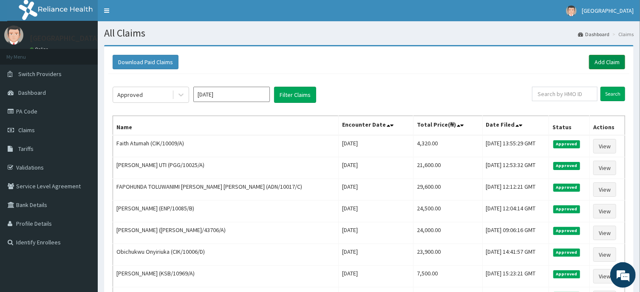
click at [605, 61] on link "Add Claim" at bounding box center [607, 62] width 36 height 14
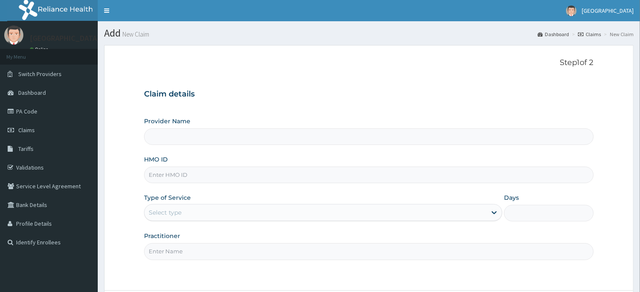
type input "[GEOGRAPHIC_DATA] -ASABA"
click at [27, 130] on span "Claims" at bounding box center [26, 130] width 17 height 8
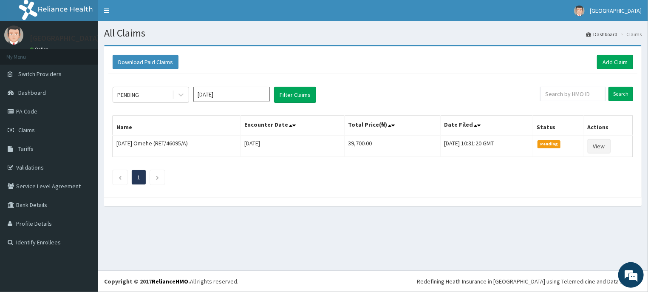
click at [225, 95] on input "[DATE]" at bounding box center [231, 94] width 76 height 15
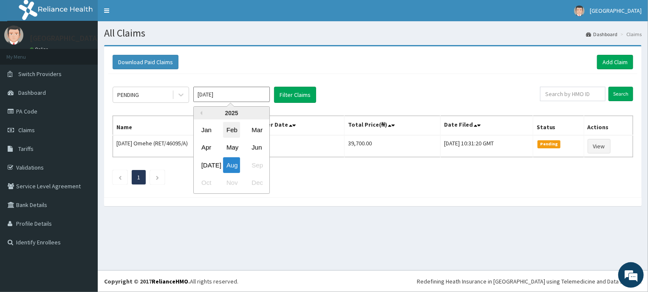
click at [232, 130] on div "Feb" at bounding box center [231, 130] width 17 height 16
type input "[DATE]"
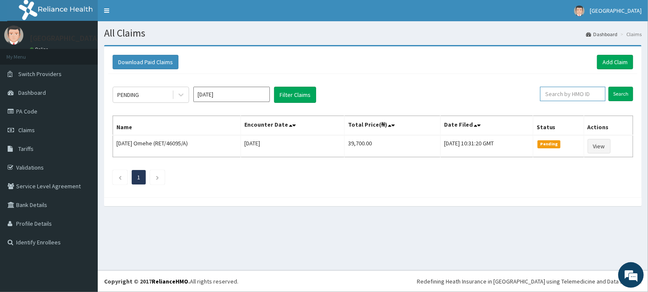
click at [589, 92] on input "text" at bounding box center [572, 94] width 65 height 14
type input "ENP/10085/B"
click at [623, 92] on input "Search" at bounding box center [621, 94] width 25 height 14
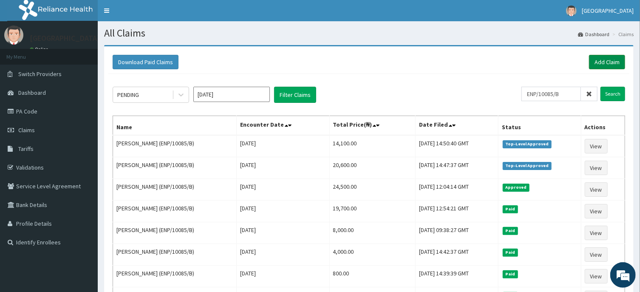
click at [613, 56] on link "Add Claim" at bounding box center [607, 62] width 36 height 14
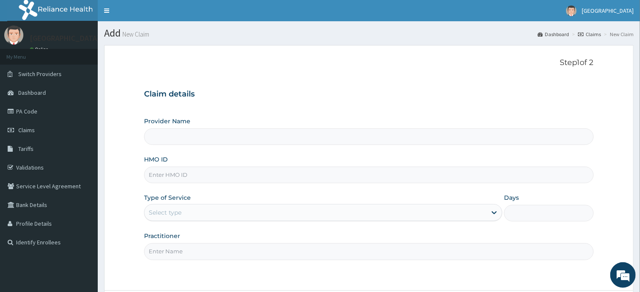
type input "[GEOGRAPHIC_DATA] -ASABA"
click at [277, 170] on input "HMO ID" at bounding box center [368, 175] width 449 height 17
type input "MPQ/10001/F"
click at [259, 212] on div "Select type" at bounding box center [315, 213] width 342 height 14
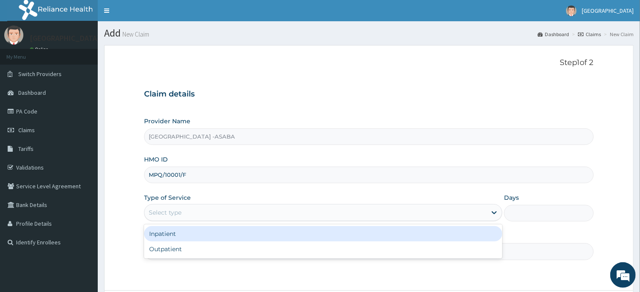
click at [252, 228] on div "Inpatient" at bounding box center [323, 233] width 358 height 15
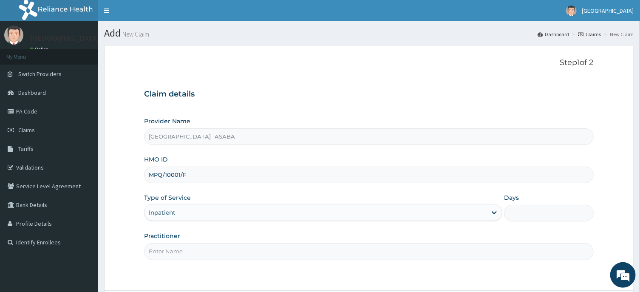
click at [536, 216] on input "Days" at bounding box center [549, 213] width 90 height 17
type input "2"
click at [470, 251] on input "Practitioner" at bounding box center [368, 251] width 449 height 17
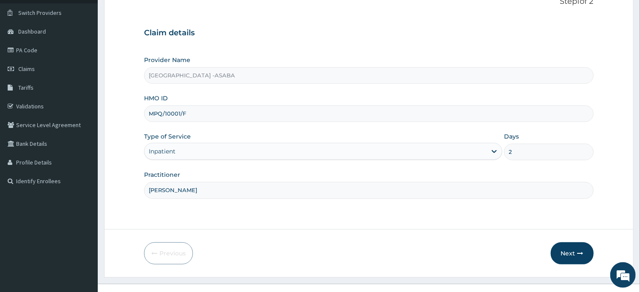
scroll to position [75, 0]
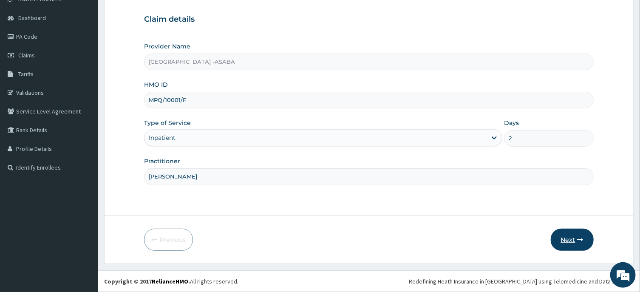
type input "DR NJOKU"
click at [573, 234] on button "Next" at bounding box center [572, 240] width 43 height 22
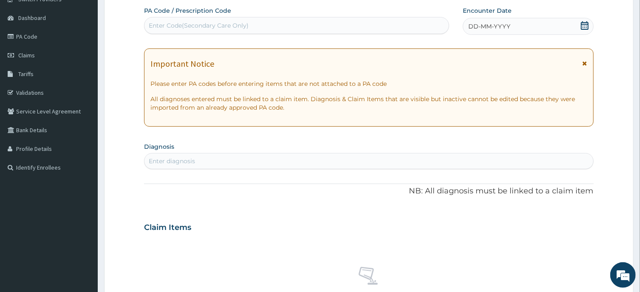
click at [411, 25] on div "Enter Code(Secondary Care Only)" at bounding box center [296, 26] width 304 height 14
type input "PA/BCO30E"
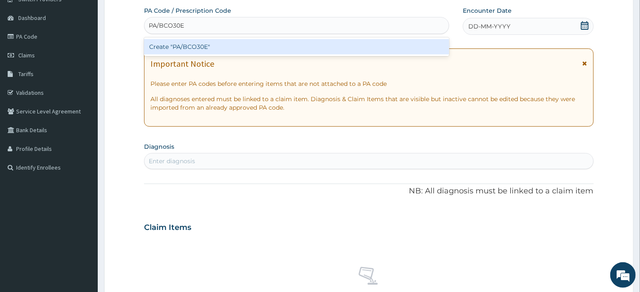
click at [398, 46] on div "Create "PA/BCO30E"" at bounding box center [296, 46] width 305 height 15
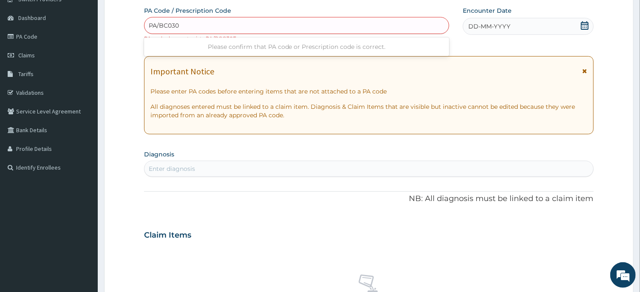
type input "PA/BC030E"
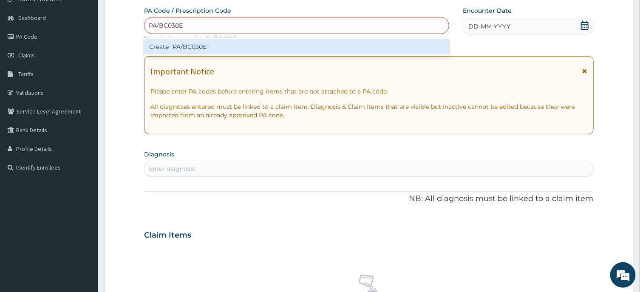
click at [341, 49] on div "Create "PA/BC030E"" at bounding box center [296, 46] width 305 height 15
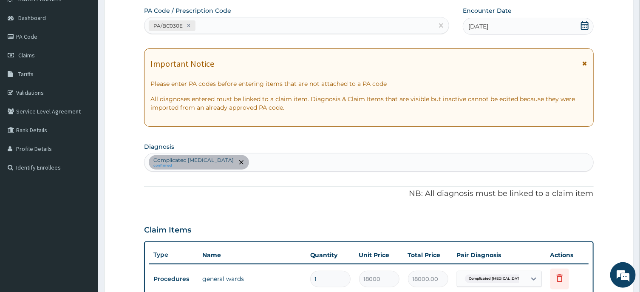
click at [383, 157] on div "Complicated malaria confirmed" at bounding box center [368, 162] width 448 height 18
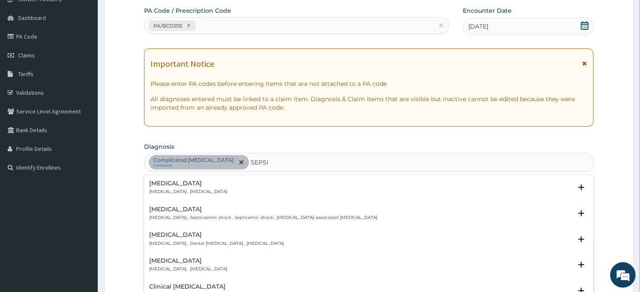
type input "SEPSIS"
click at [174, 184] on h4 "Sepsis" at bounding box center [188, 183] width 78 height 6
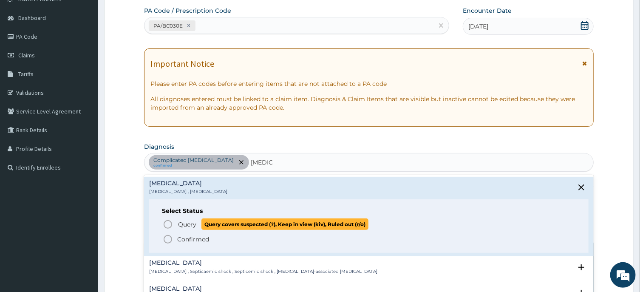
click at [168, 224] on icon "status option query" at bounding box center [168, 224] width 10 height 10
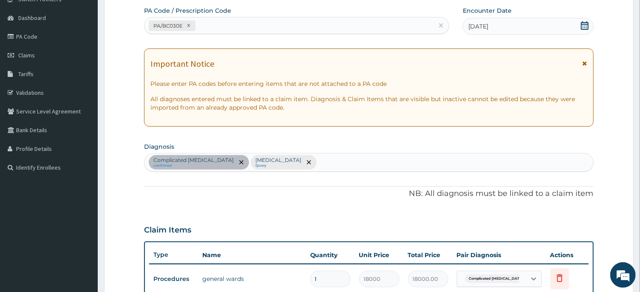
scroll to position [280, 0]
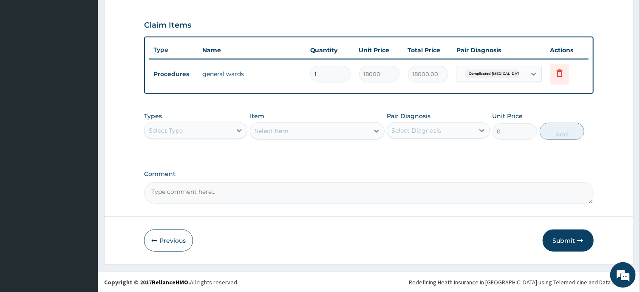
click at [326, 73] on input "1" at bounding box center [330, 74] width 40 height 17
type input "0.00"
type input "2"
type input "36000.00"
type input "2"
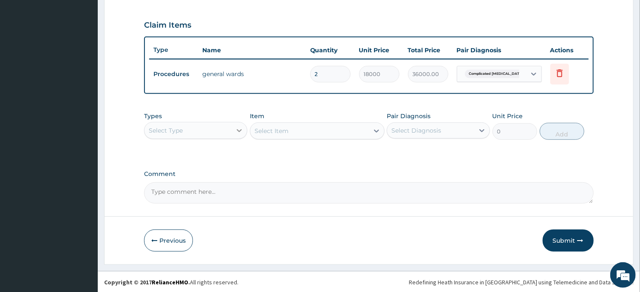
click at [233, 132] on div at bounding box center [239, 130] width 15 height 15
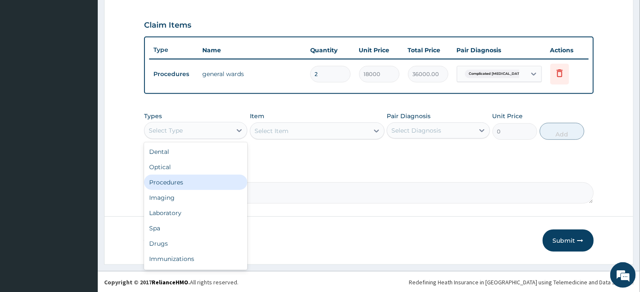
click at [221, 175] on div "Procedures" at bounding box center [195, 182] width 103 height 15
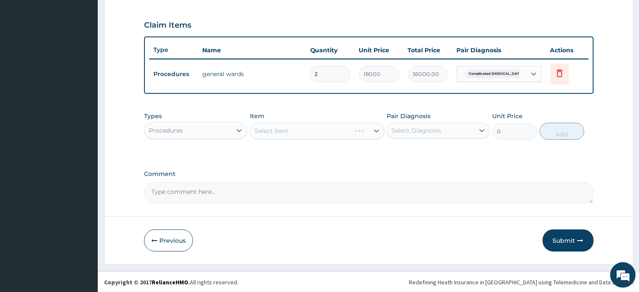
click at [302, 129] on div "Select Item" at bounding box center [317, 130] width 135 height 17
click at [302, 129] on div "Select Item" at bounding box center [309, 131] width 119 height 14
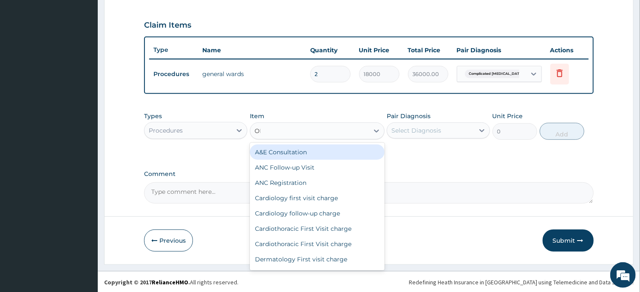
type input "OPD"
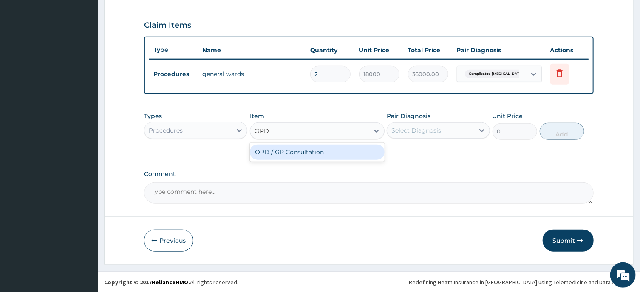
click at [290, 155] on div "OPD / GP Consultation" at bounding box center [317, 151] width 135 height 15
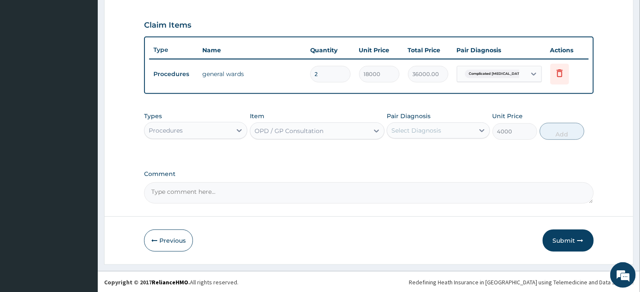
type input "4000"
click at [433, 131] on div "Select Diagnosis" at bounding box center [416, 130] width 50 height 8
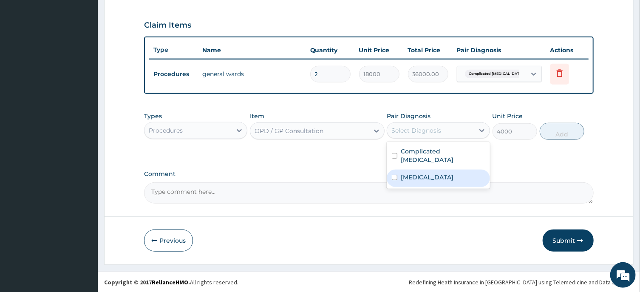
click at [427, 170] on div "Sepsis" at bounding box center [438, 178] width 103 height 17
checkbox input "true"
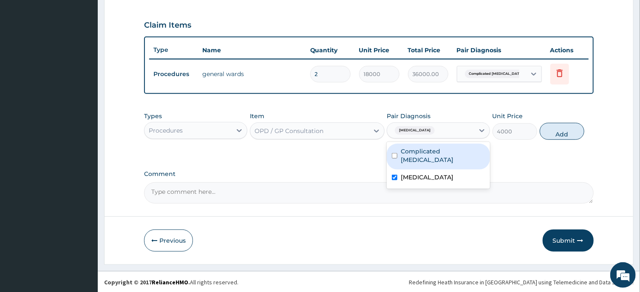
click at [458, 149] on label "Complicated malaria" at bounding box center [443, 155] width 84 height 17
checkbox input "true"
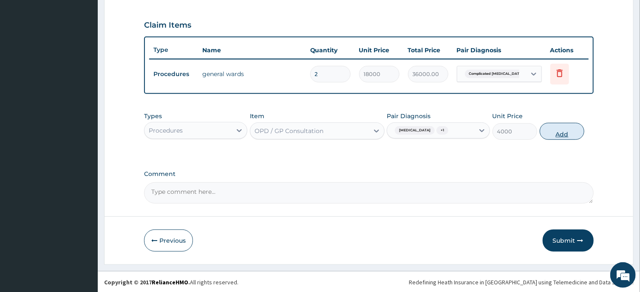
click at [554, 131] on button "Add" at bounding box center [562, 131] width 45 height 17
type input "0"
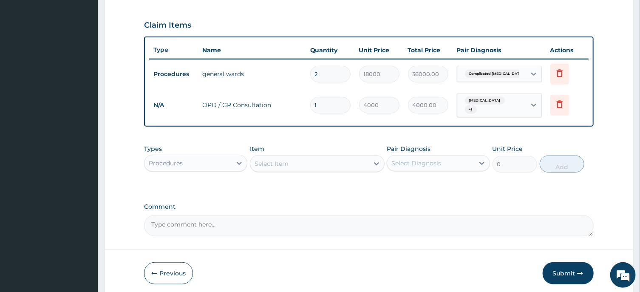
click at [218, 156] on div "Procedures" at bounding box center [187, 163] width 87 height 14
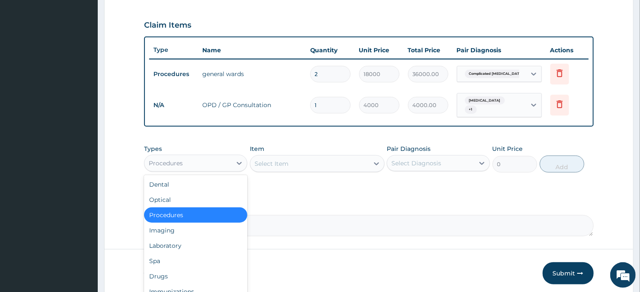
click at [187, 207] on div "Procedures" at bounding box center [195, 214] width 103 height 15
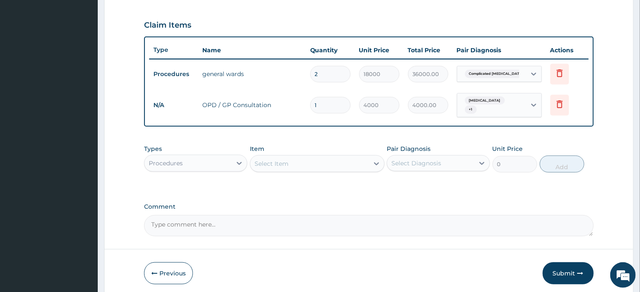
click at [320, 157] on div "Select Item" at bounding box center [309, 164] width 119 height 14
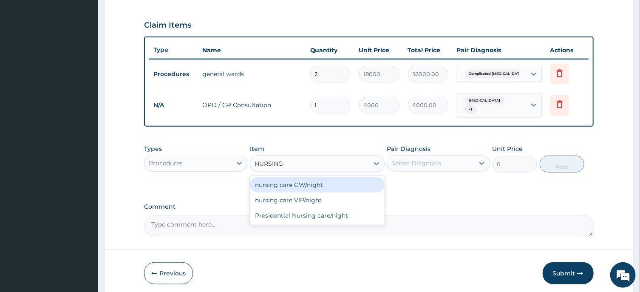
type input "NURSING C"
click at [316, 181] on div "nursing care GW/night" at bounding box center [317, 184] width 135 height 15
type input "3000"
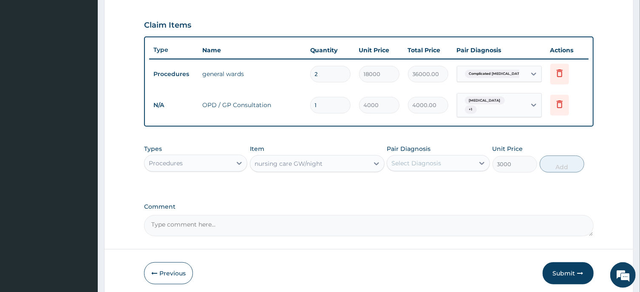
click at [444, 156] on div "Select Diagnosis" at bounding box center [430, 163] width 87 height 14
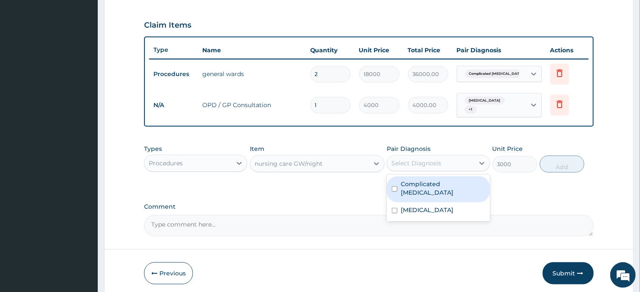
click at [420, 187] on div "Complicated malaria" at bounding box center [438, 189] width 103 height 26
checkbox input "true"
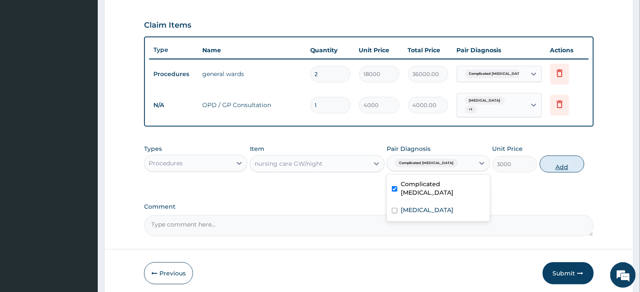
click at [568, 163] on button "Add" at bounding box center [562, 164] width 45 height 17
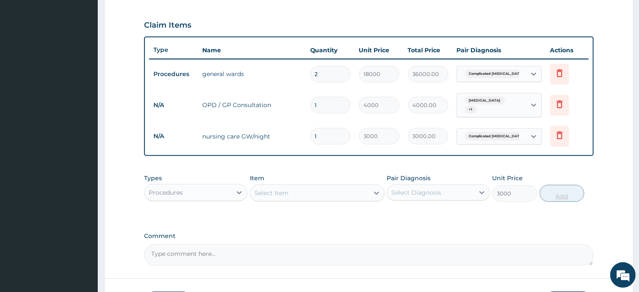
type input "0"
click at [326, 139] on input "1" at bounding box center [330, 136] width 40 height 17
type input "0.00"
type input "2"
type input "6000.00"
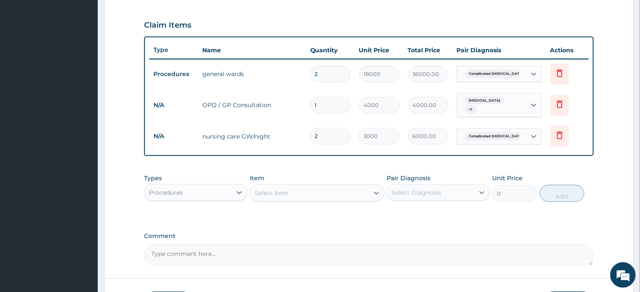
type input "2"
click at [305, 187] on div "Select Item" at bounding box center [309, 193] width 119 height 14
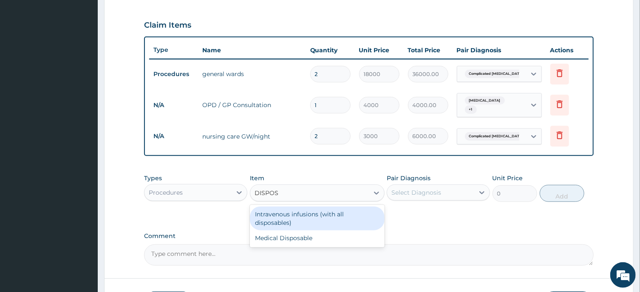
type input "DISPOSA"
click at [324, 218] on div "Intravenous infusions (with all disposables)" at bounding box center [317, 219] width 135 height 24
type input "3000"
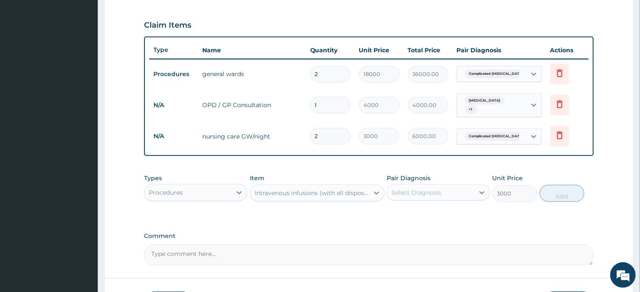
click at [428, 190] on div "Select Diagnosis" at bounding box center [416, 192] width 50 height 8
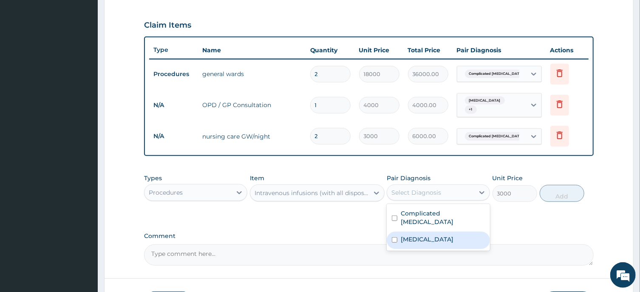
click at [426, 232] on div "Sepsis" at bounding box center [438, 240] width 103 height 17
checkbox input "true"
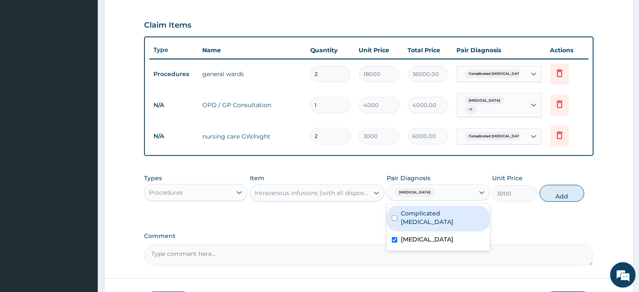
click at [444, 211] on label "Complicated malaria" at bounding box center [443, 217] width 84 height 17
checkbox input "true"
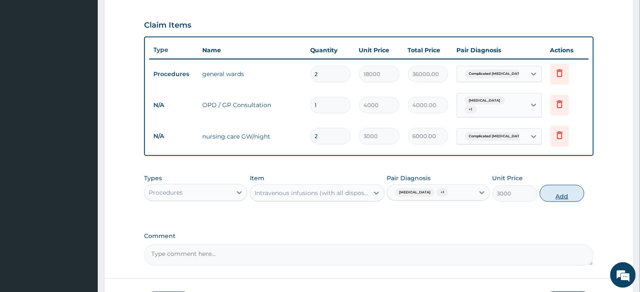
click at [562, 188] on button "Add" at bounding box center [562, 193] width 45 height 17
type input "0"
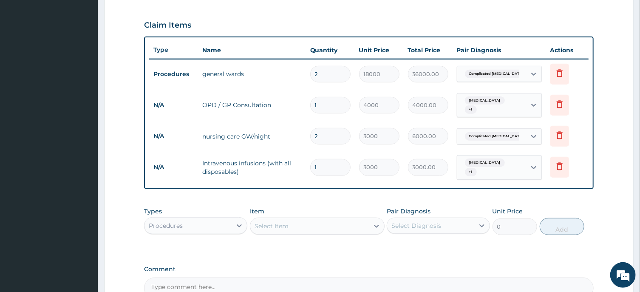
click at [326, 166] on input "1" at bounding box center [330, 167] width 40 height 17
type input "0.00"
type input "2"
type input "6000.00"
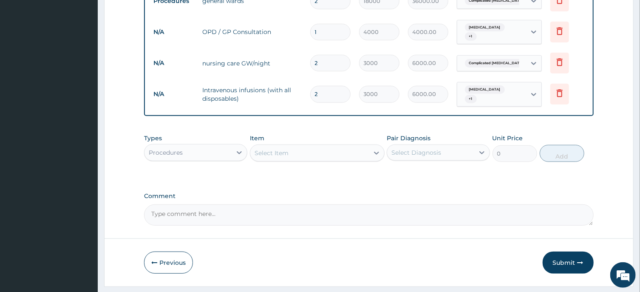
scroll to position [368, 0]
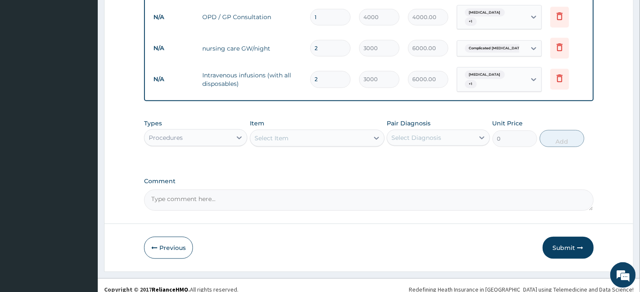
type input "2"
click at [229, 133] on div "Procedures" at bounding box center [187, 138] width 87 height 14
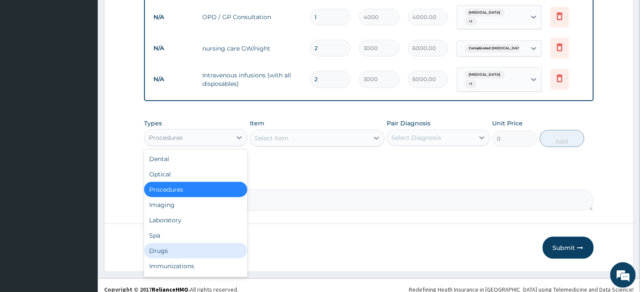
click at [167, 243] on div "Drugs" at bounding box center [195, 250] width 103 height 15
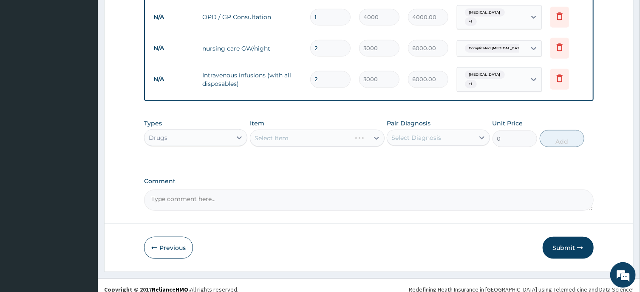
click at [305, 130] on div "Select Item" at bounding box center [317, 138] width 135 height 17
click at [314, 131] on div "Select Item" at bounding box center [309, 138] width 119 height 14
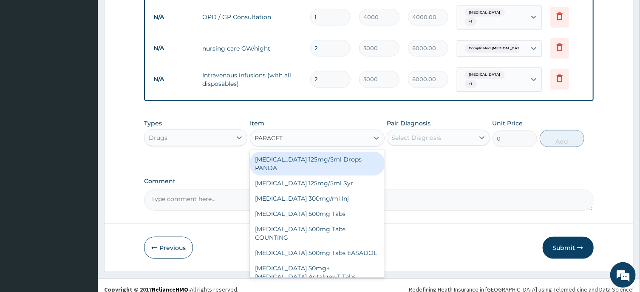
type input "PARACETA"
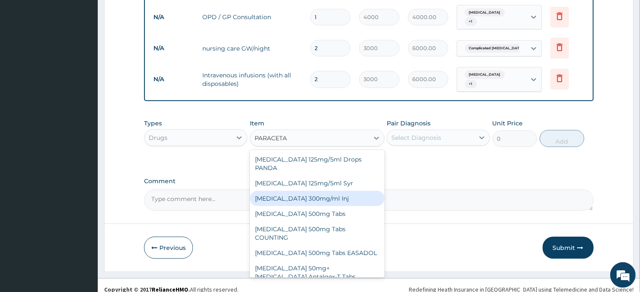
click at [335, 191] on div "Paracetamol 300mg/ml Inj" at bounding box center [317, 198] width 135 height 15
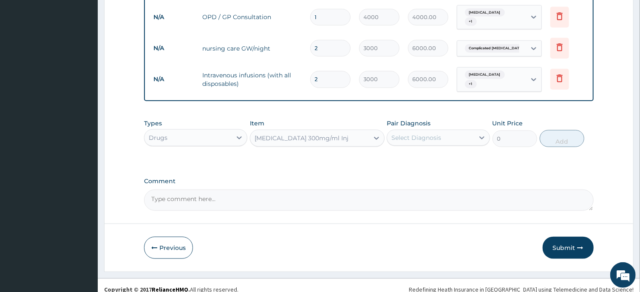
type input "300"
click at [430, 133] on div "Select Diagnosis" at bounding box center [416, 137] width 50 height 8
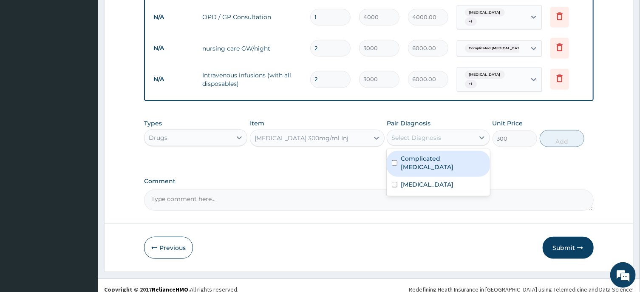
click at [437, 154] on label "Complicated malaria" at bounding box center [443, 162] width 84 height 17
checkbox input "true"
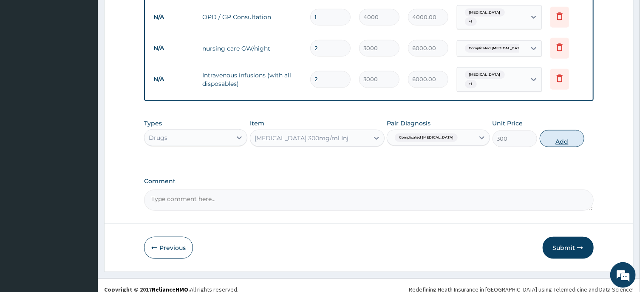
click at [566, 130] on button "Add" at bounding box center [562, 138] width 45 height 17
type input "0"
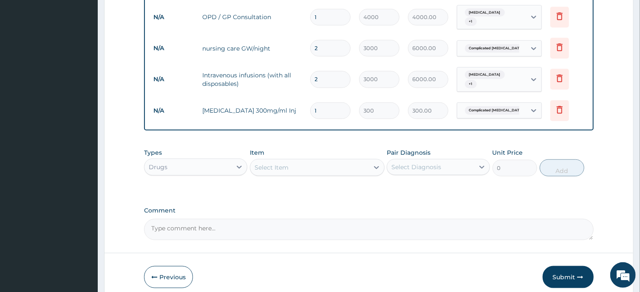
click at [337, 161] on div "Select Item" at bounding box center [309, 168] width 119 height 14
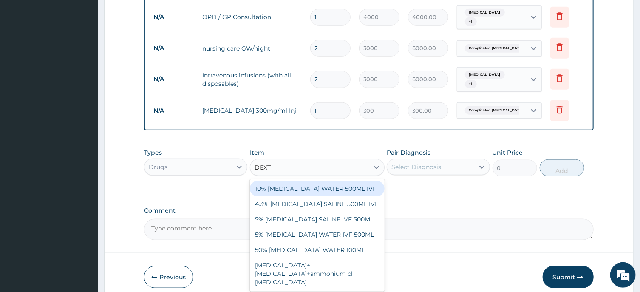
type input "DEXTR"
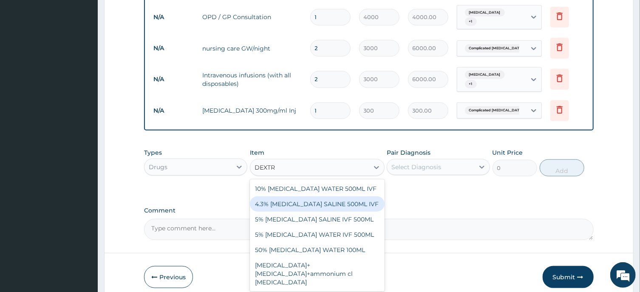
click at [325, 196] on div "4.3% DEXTROSE SALINE 500ML IVF" at bounding box center [317, 203] width 135 height 15
type input "1200"
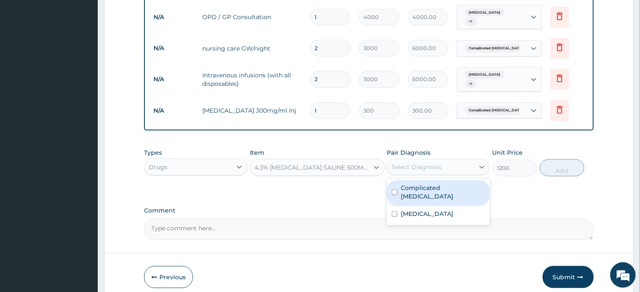
click at [423, 163] on div "Select Diagnosis" at bounding box center [416, 167] width 50 height 8
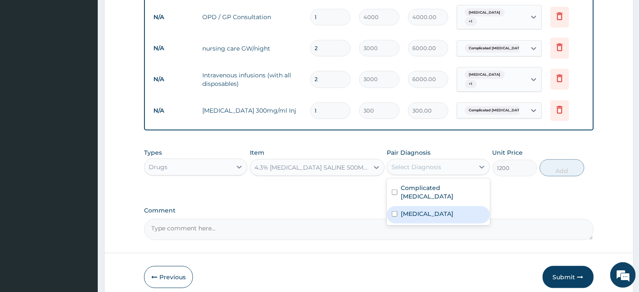
click at [423, 206] on div "Sepsis" at bounding box center [438, 214] width 103 height 17
checkbox input "true"
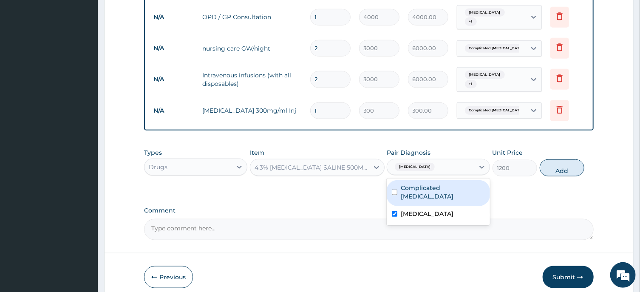
click at [442, 184] on label "Complicated malaria" at bounding box center [443, 192] width 84 height 17
checkbox input "true"
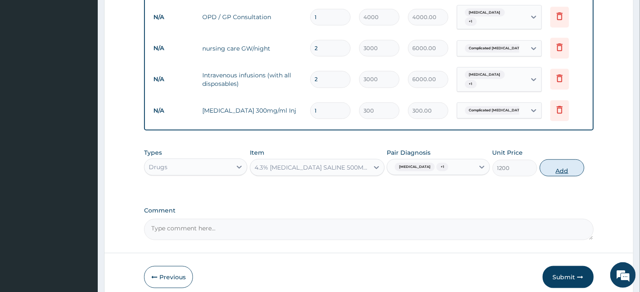
click at [560, 160] on button "Add" at bounding box center [562, 167] width 45 height 17
type input "0"
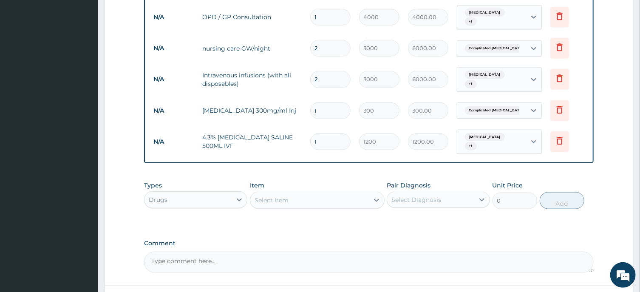
click at [304, 193] on div "Select Item" at bounding box center [309, 200] width 119 height 14
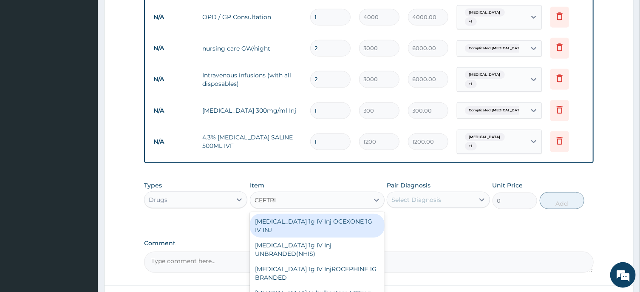
type input "CEFTRIA"
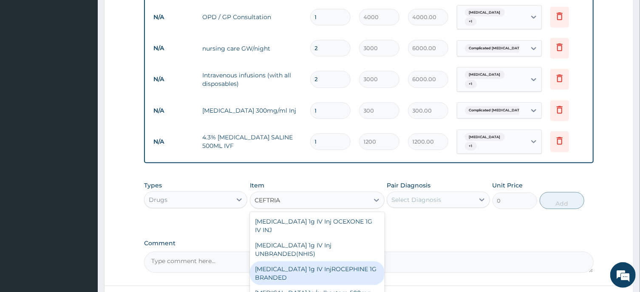
click at [335, 261] on div "Ceftriaxone 1g IV InjROCEPHINE 1G BRANDED" at bounding box center [317, 273] width 135 height 24
type input "9000"
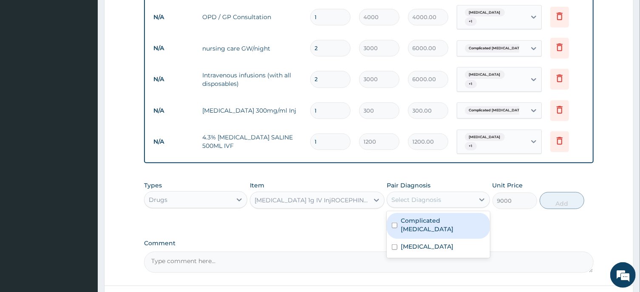
click at [460, 193] on div "Select Diagnosis" at bounding box center [430, 200] width 87 height 14
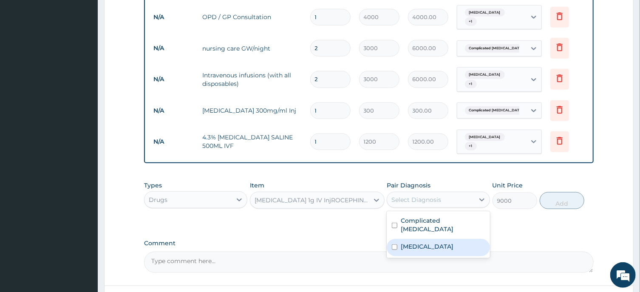
click at [433, 239] on div "Sepsis" at bounding box center [438, 247] width 103 height 17
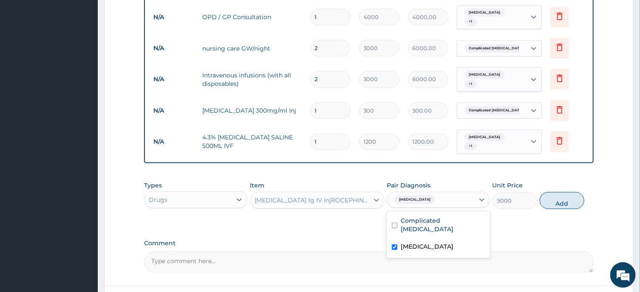
checkbox input "true"
click at [558, 192] on button "Add" at bounding box center [562, 200] width 45 height 17
type input "0"
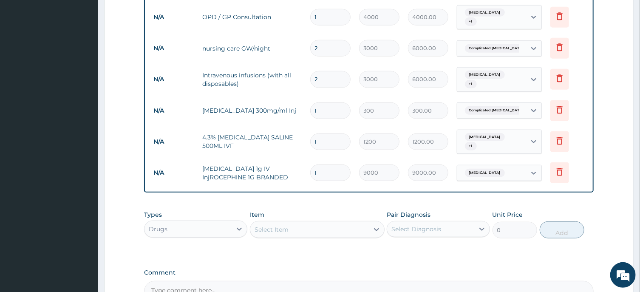
click at [322, 223] on div "Select Item" at bounding box center [309, 230] width 119 height 14
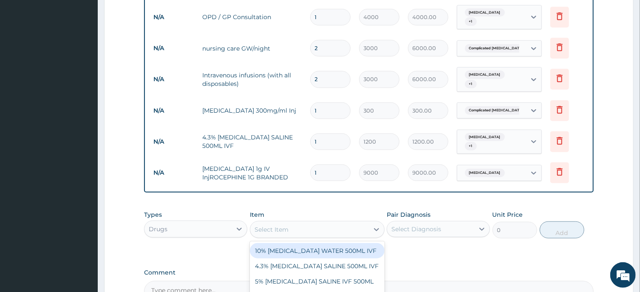
click at [324, 105] on input "1" at bounding box center [330, 110] width 40 height 17
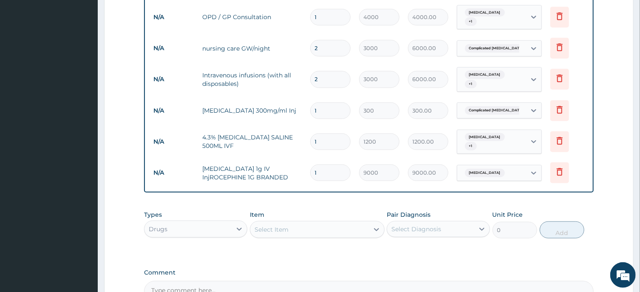
type input "0.00"
type input "3"
type input "900.00"
type input "3"
click at [343, 223] on div "Select Item" at bounding box center [309, 230] width 119 height 14
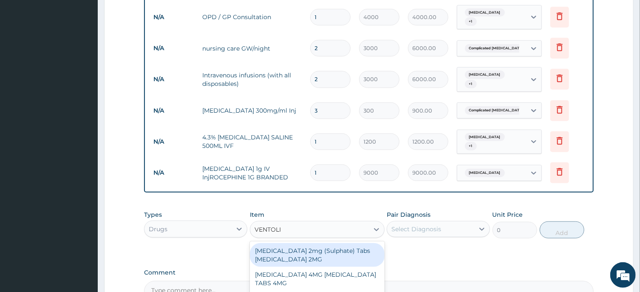
type input "VENTOLIN"
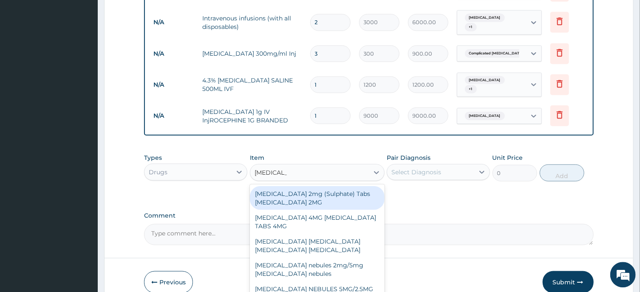
scroll to position [436, 0]
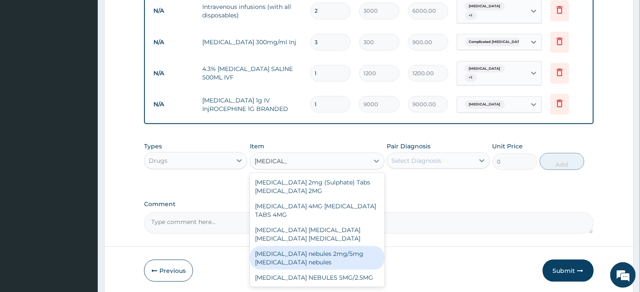
click at [292, 246] on div "salbutamol nebules 2mg/5mg ventolin nebules" at bounding box center [317, 258] width 135 height 24
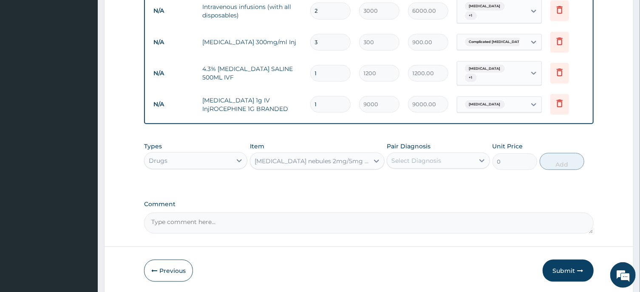
type input "2000"
click at [452, 154] on div "Select Diagnosis" at bounding box center [430, 161] width 87 height 14
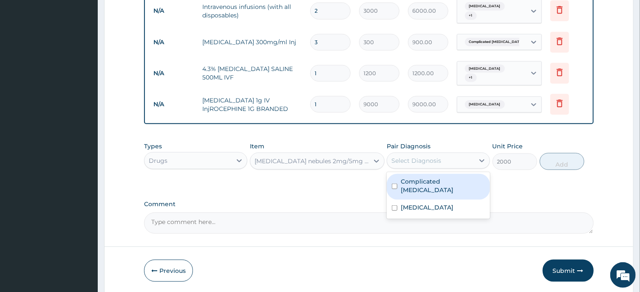
scroll to position [159, 0]
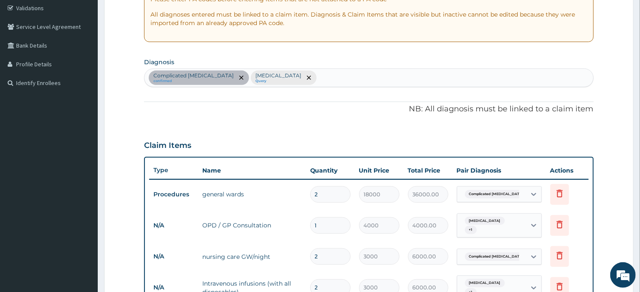
click at [390, 77] on div "Complicated malaria confirmed Sepsis Query" at bounding box center [368, 78] width 448 height 18
type input "ASTHMA"
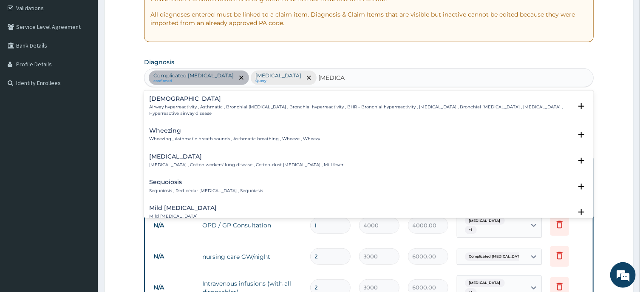
click at [157, 107] on p "Airway hyperreactivity , Asthmatic , Bronchial asthma , Bronchial hyperreactivi…" at bounding box center [360, 110] width 422 height 12
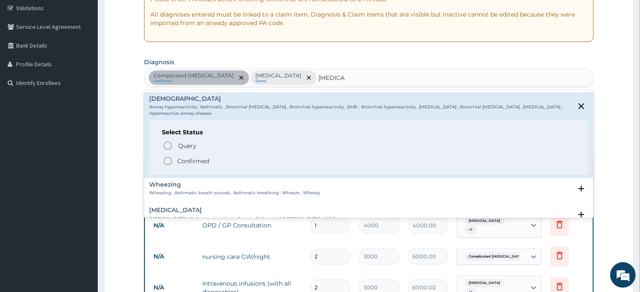
click at [168, 161] on icon "status option filled" at bounding box center [168, 161] width 10 height 10
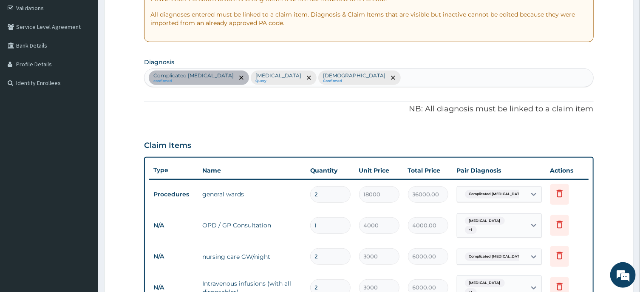
scroll to position [436, 0]
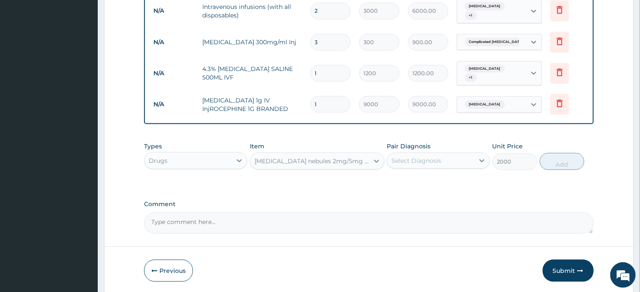
click at [442, 154] on div "Select Diagnosis" at bounding box center [430, 161] width 87 height 14
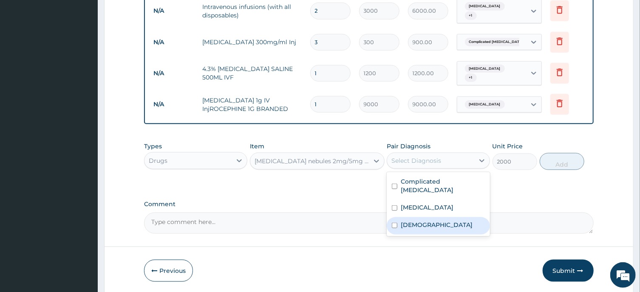
click at [419, 217] on div "Asthma" at bounding box center [438, 225] width 103 height 17
checkbox input "true"
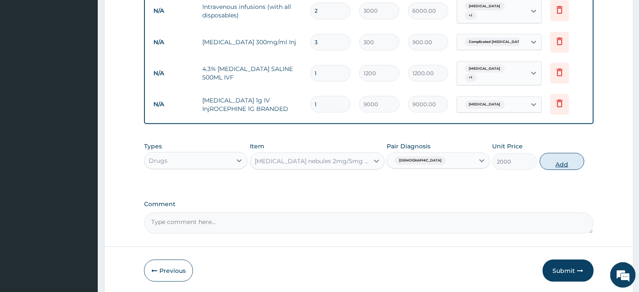
click at [559, 153] on button "Add" at bounding box center [562, 161] width 45 height 17
type input "0"
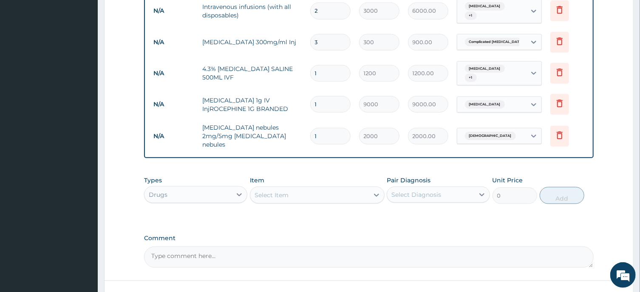
click at [328, 128] on input "1" at bounding box center [330, 136] width 40 height 17
type input "0.00"
type input "2"
type input "4000.00"
type input "2"
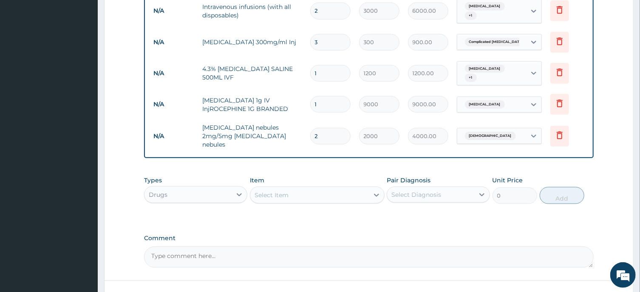
click at [333, 188] on div "Select Item" at bounding box center [309, 195] width 119 height 14
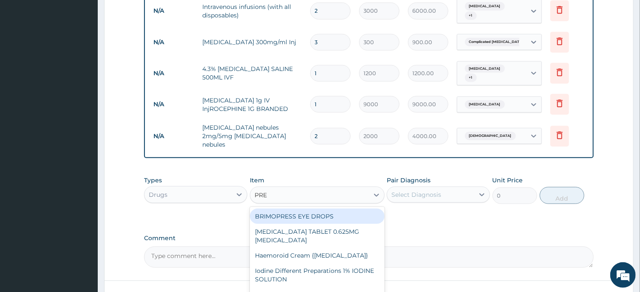
type input "PRED"
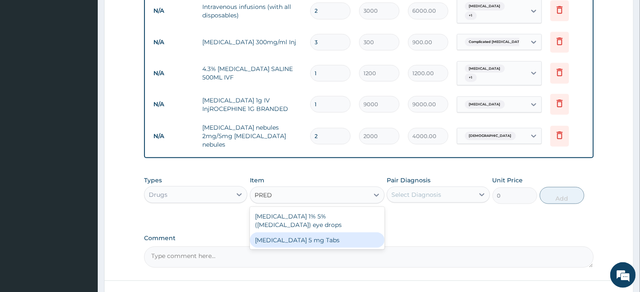
click at [353, 232] on div "Prednisolone 5 mg Tabs" at bounding box center [317, 239] width 135 height 15
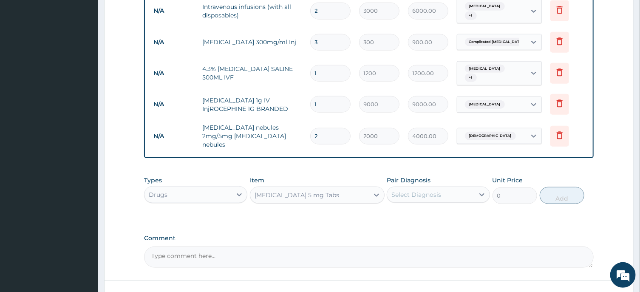
type input "10"
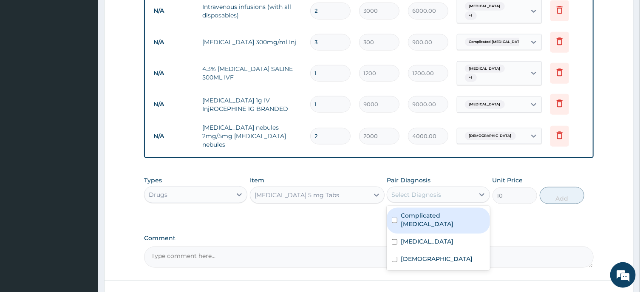
click at [451, 188] on div "Select Diagnosis" at bounding box center [430, 195] width 87 height 14
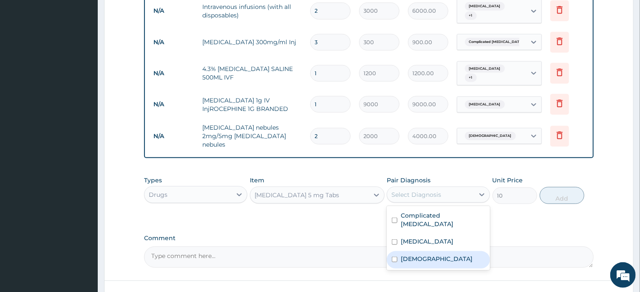
click at [410, 255] on label "Asthma" at bounding box center [437, 259] width 72 height 8
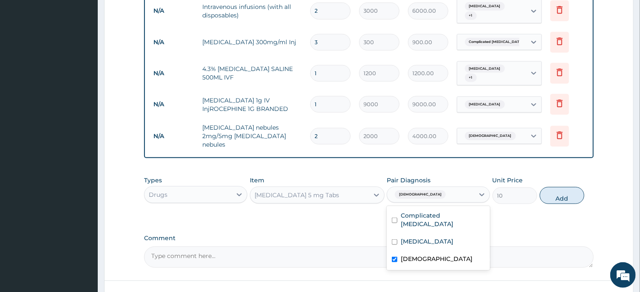
click at [413, 255] on label "Asthma" at bounding box center [437, 259] width 72 height 8
checkbox input "false"
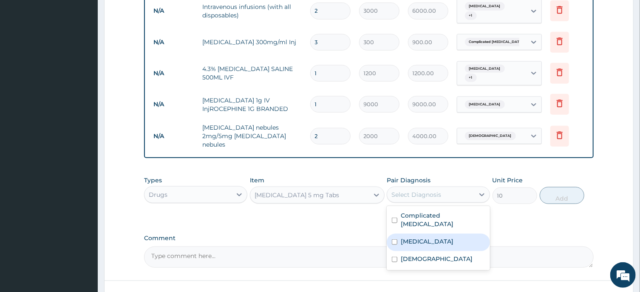
scroll to position [159, 0]
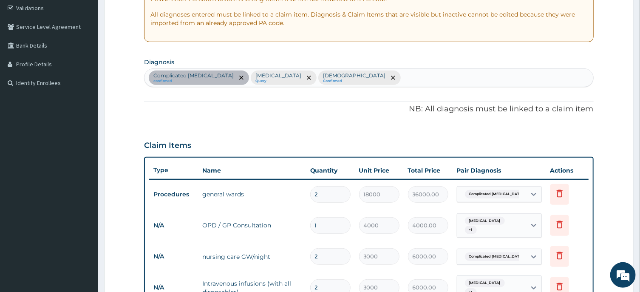
click at [355, 73] on div "Complicated malaria confirmed Sepsis Query Asthma Confirmed" at bounding box center [368, 78] width 448 height 18
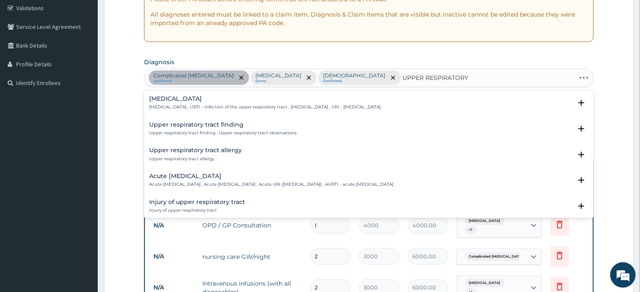
type input "UPPER RESPIRATORY TR"
click at [212, 107] on p "Upper respiratory infection , URTI - Infection of the upper respiratory tract ,…" at bounding box center [265, 107] width 232 height 6
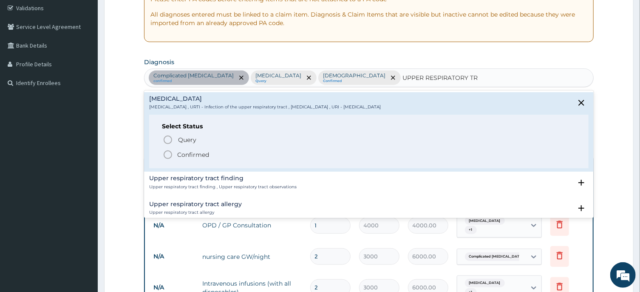
click at [170, 153] on icon "status option filled" at bounding box center [168, 155] width 10 height 10
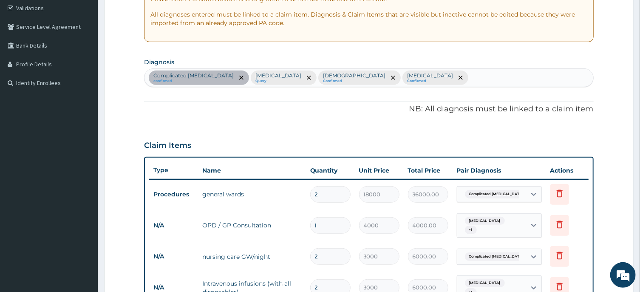
scroll to position [436, 0]
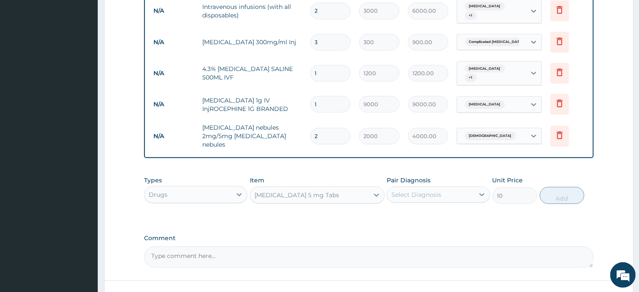
click at [432, 190] on div "Select Diagnosis" at bounding box center [416, 194] width 50 height 8
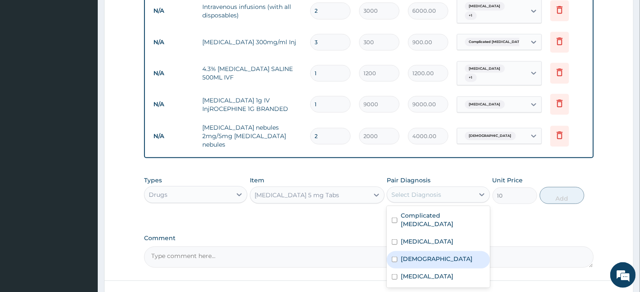
drag, startPoint x: 416, startPoint y: 248, endPoint x: 416, endPoint y: 240, distance: 7.6
click at [416, 240] on div "Complicated malaria Sepsis Asthma Upper respiratory infection" at bounding box center [438, 247] width 103 height 82
click at [416, 251] on div "Asthma" at bounding box center [438, 259] width 103 height 17
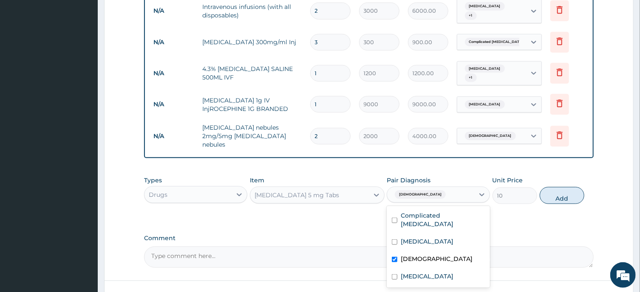
checkbox input "true"
click at [418, 272] on label "[MEDICAL_DATA]" at bounding box center [427, 276] width 53 height 8
checkbox input "true"
click at [561, 187] on button "Add" at bounding box center [562, 195] width 45 height 17
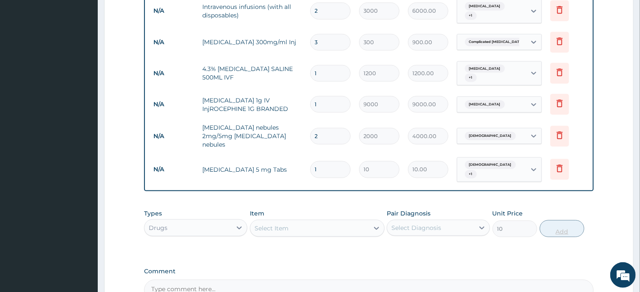
type input "0"
click at [327, 161] on input "1" at bounding box center [330, 169] width 40 height 17
type input "10"
type input "100.00"
type input "10"
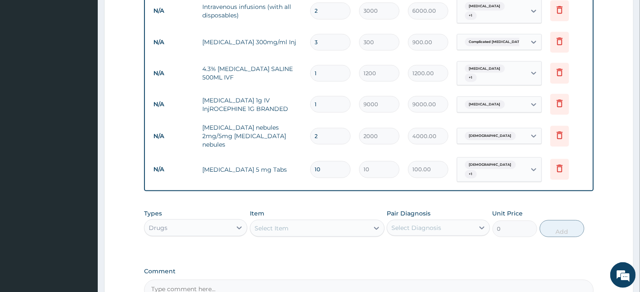
click at [346, 221] on div "Select Item" at bounding box center [309, 228] width 119 height 14
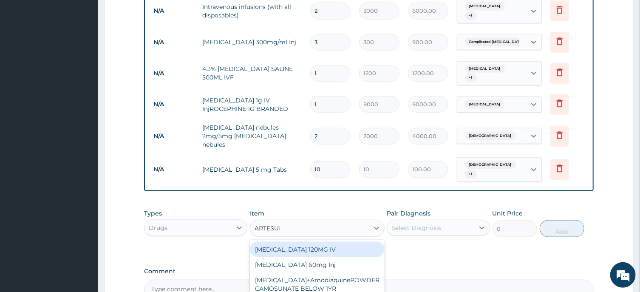
type input "ARTESUNA"
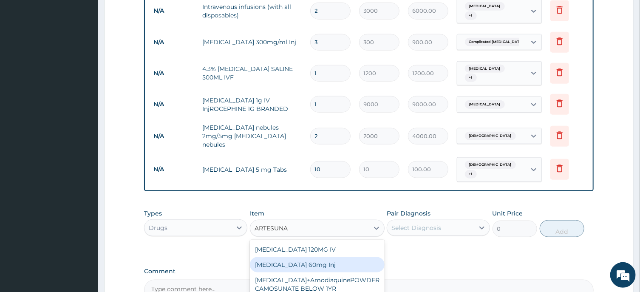
click at [335, 257] on div "Artesunate 60mg Inj" at bounding box center [317, 264] width 135 height 15
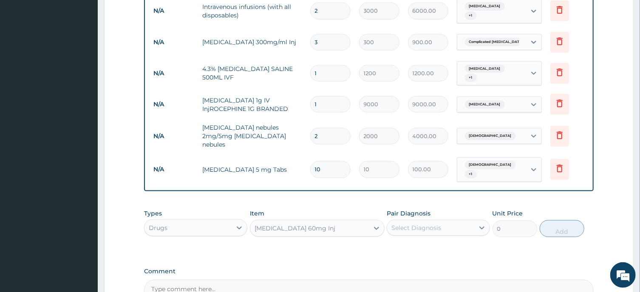
type input "2200"
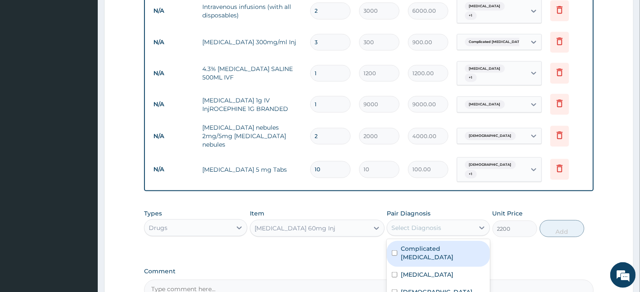
click at [440, 221] on div "Select Diagnosis" at bounding box center [430, 228] width 87 height 14
click at [448, 244] on label "Complicated malaria" at bounding box center [443, 252] width 84 height 17
checkbox input "true"
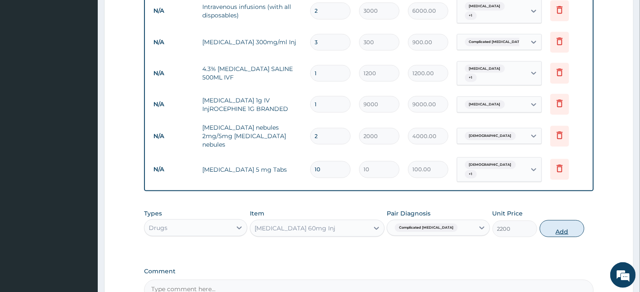
click at [561, 220] on button "Add" at bounding box center [562, 228] width 45 height 17
type input "0"
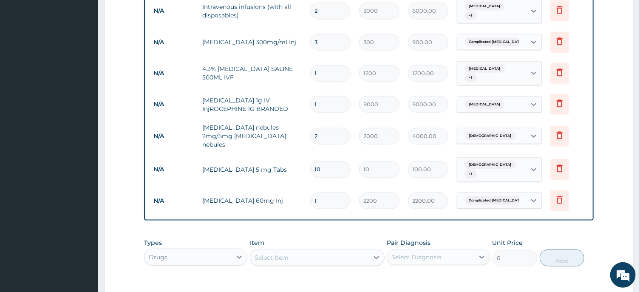
click at [304, 251] on div "Select Item" at bounding box center [309, 258] width 119 height 14
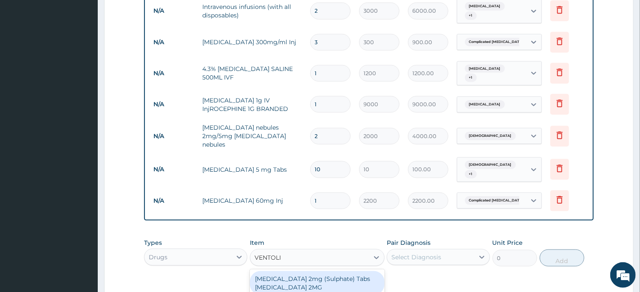
type input "VENTOLIN"
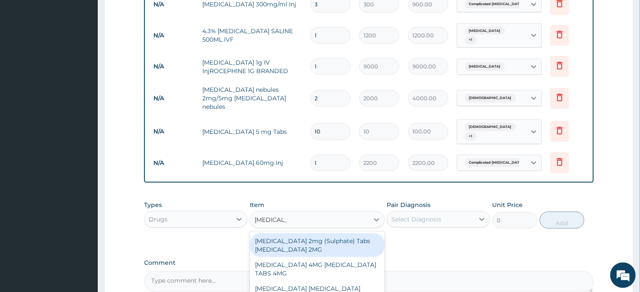
scroll to position [504, 0]
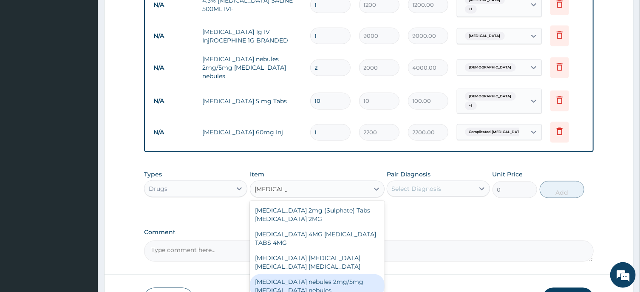
click at [286, 274] on div "salbutamol nebules 2mg/5mg ventolin nebules" at bounding box center [317, 286] width 135 height 24
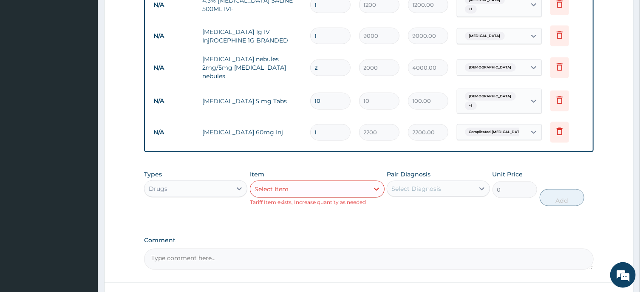
click at [330, 59] on input "2" at bounding box center [330, 67] width 40 height 17
type input "0.00"
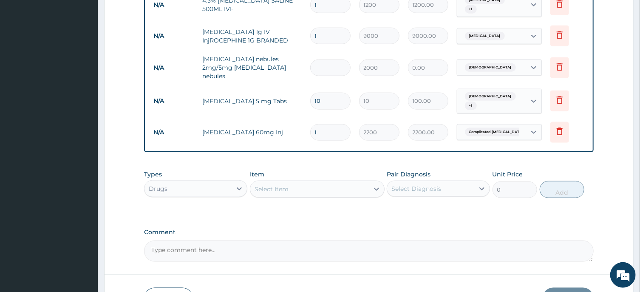
type input "3"
type input "6000.00"
type input "3"
click at [331, 93] on input "10" at bounding box center [330, 101] width 40 height 17
type input "1"
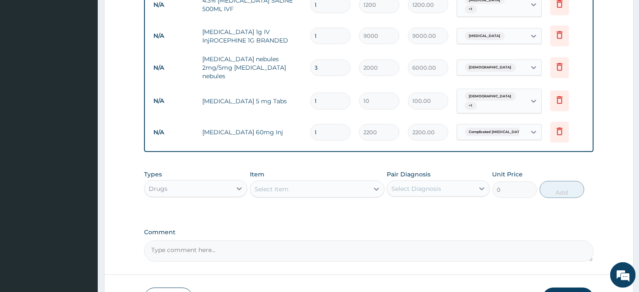
type input "10.00"
type input "0.00"
type input "2"
type input "20.00"
type input "20"
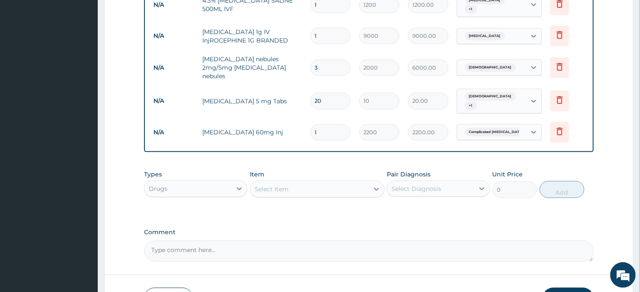
type input "200.00"
type input "20"
click at [334, 124] on input "1" at bounding box center [330, 132] width 40 height 17
type input "0.00"
type input "2"
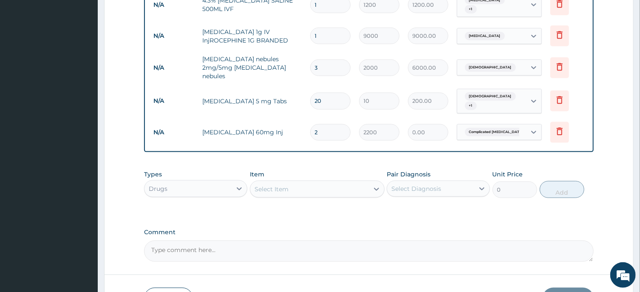
type input "4400.00"
type input "2"
click at [312, 182] on div "Select Item" at bounding box center [309, 189] width 119 height 14
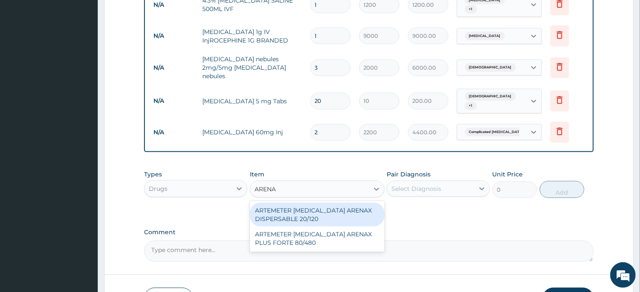
type input "ARENAX"
click at [327, 203] on div "ARTEMETER LUMEFANTRINE ARENAX DISPERSABLE 20/120" at bounding box center [317, 215] width 135 height 24
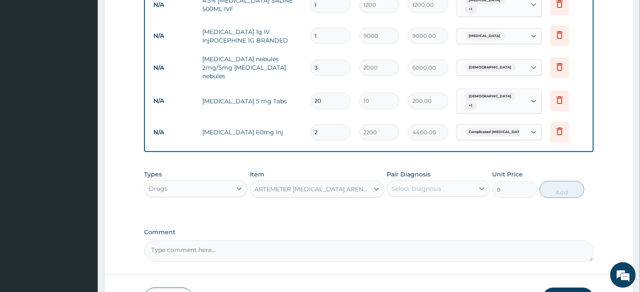
type input "150"
click at [445, 182] on div "Select Diagnosis" at bounding box center [430, 189] width 87 height 14
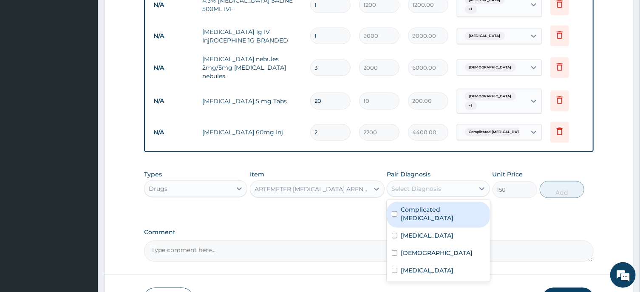
click at [440, 205] on label "Complicated malaria" at bounding box center [443, 213] width 84 height 17
checkbox input "true"
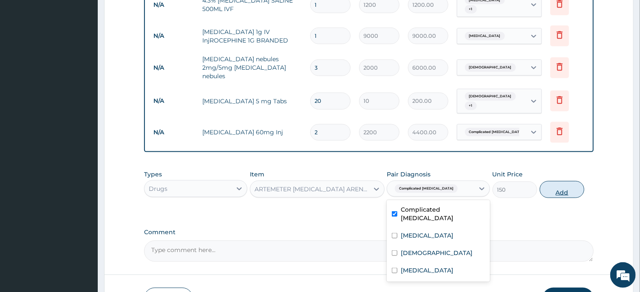
click at [562, 181] on button "Add" at bounding box center [562, 189] width 45 height 17
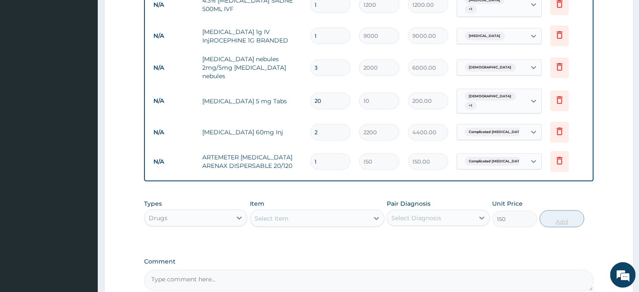
type input "0"
click at [324, 153] on input "1" at bounding box center [330, 161] width 40 height 17
type input "0.00"
type input "9"
type input "1350.00"
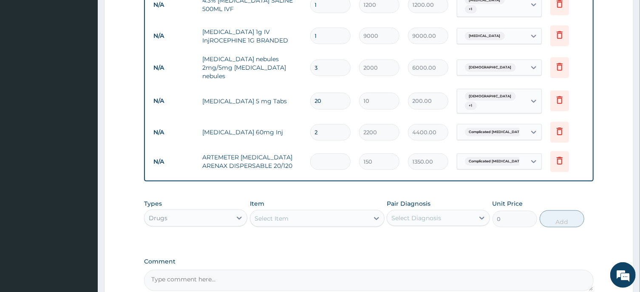
type input "0.00"
type input "1"
type input "150.00"
type input "12"
type input "1800.00"
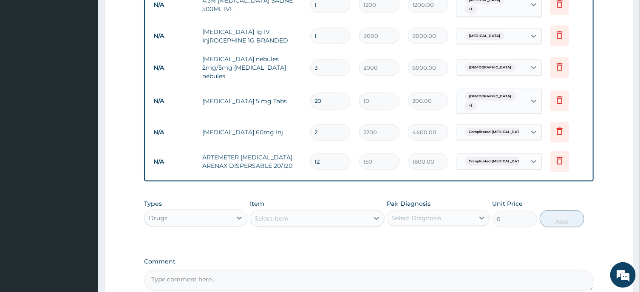
type input "1"
type input "150.00"
type input "0.00"
type input "1"
type input "150.00"
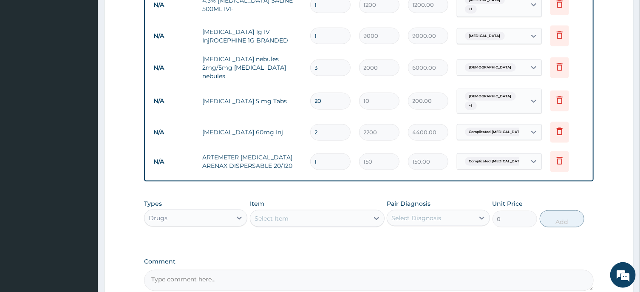
type input "18"
type input "2700.00"
type input "18"
click at [293, 212] on div "Select Item" at bounding box center [309, 219] width 119 height 14
click at [340, 153] on input "18" at bounding box center [330, 161] width 40 height 17
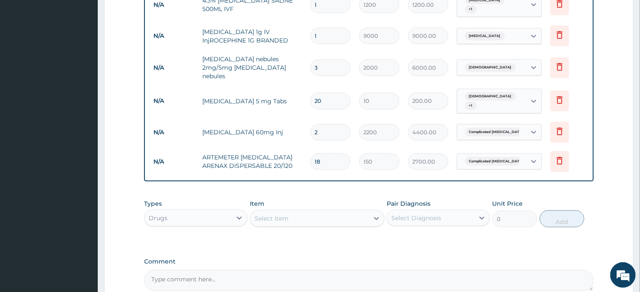
scroll to position [572, 0]
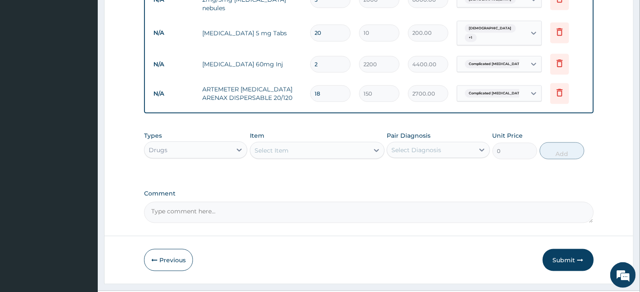
click at [318, 144] on div "Select Item" at bounding box center [309, 151] width 119 height 14
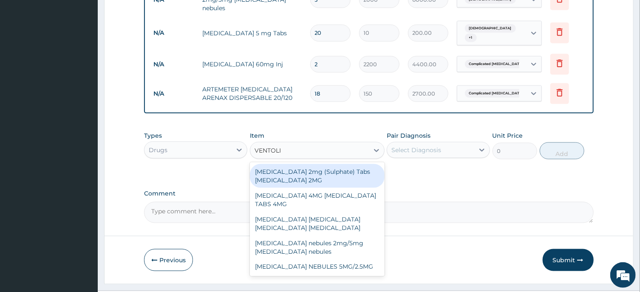
type input "VENTOLIN"
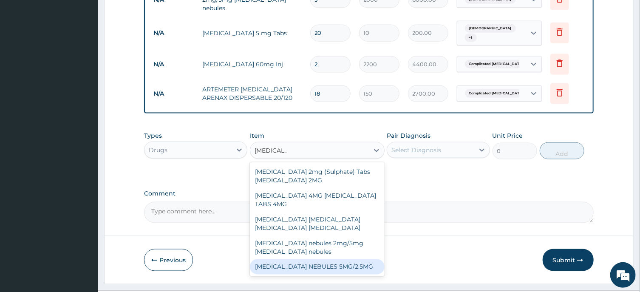
click at [327, 259] on div "VENTOLIN NEBULES 5MG/2.5MG" at bounding box center [317, 266] width 135 height 15
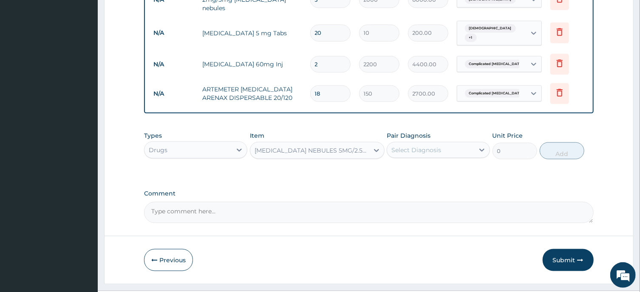
type input "2000"
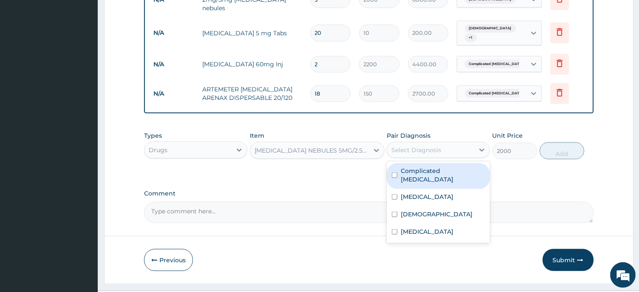
click at [426, 146] on div "Select Diagnosis" at bounding box center [416, 150] width 50 height 8
click at [366, 142] on div "VENTOLIN NEBULES 5MG/2.5MG" at bounding box center [317, 150] width 135 height 17
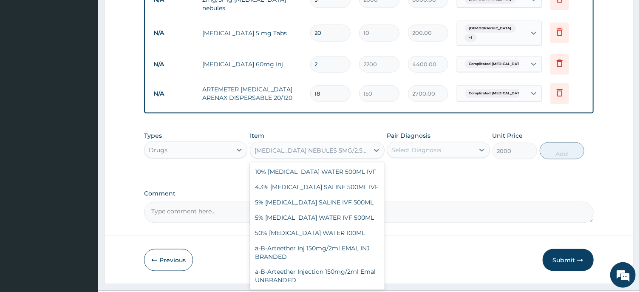
scroll to position [10347, 0]
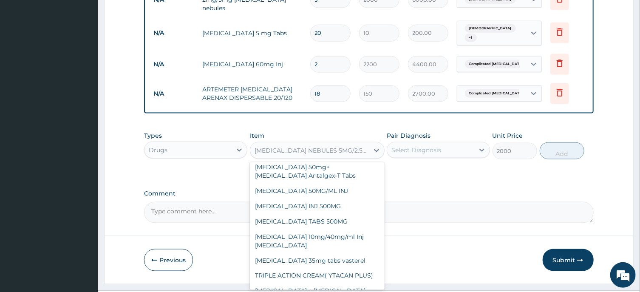
click at [366, 144] on div "VENTOLIN NEBULES 5MG/2.5MG" at bounding box center [309, 151] width 119 height 14
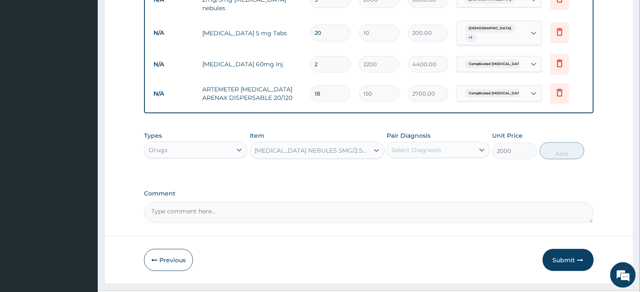
click at [366, 144] on div "VENTOLIN NEBULES 5MG/2.5MG" at bounding box center [309, 151] width 119 height 14
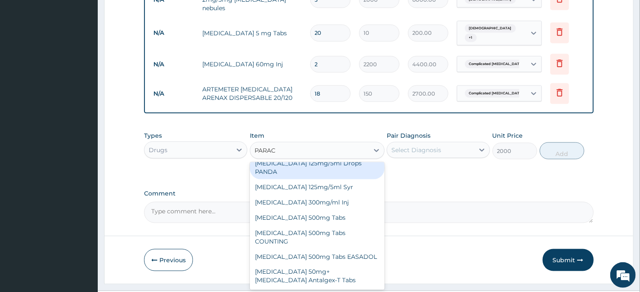
scroll to position [0, 0]
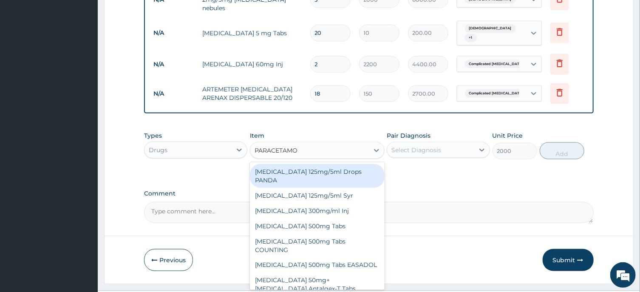
type input "PARACETAMOL"
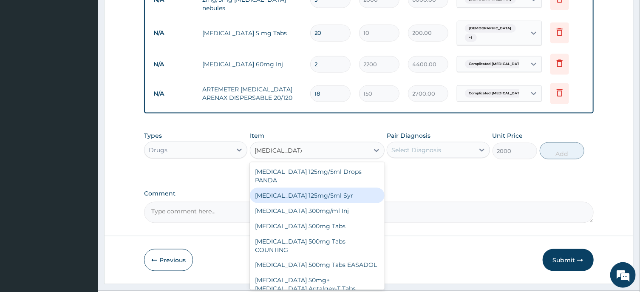
click at [327, 188] on div "Paracetamol 125mg/5ml Syr" at bounding box center [317, 195] width 135 height 15
type input "600"
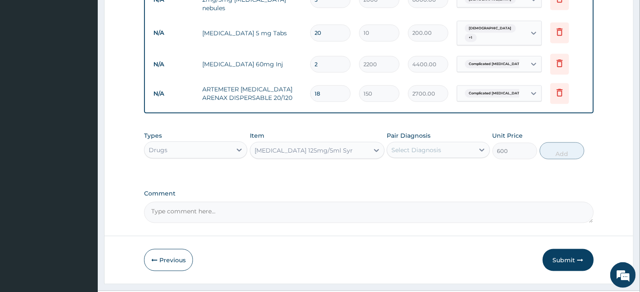
click at [424, 146] on div "Select Diagnosis" at bounding box center [416, 150] width 50 height 8
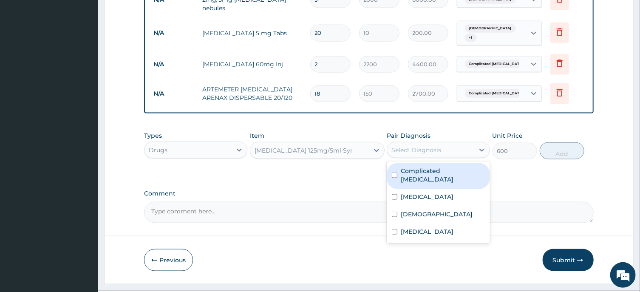
click at [445, 167] on label "Complicated malaria" at bounding box center [443, 175] width 84 height 17
checkbox input "true"
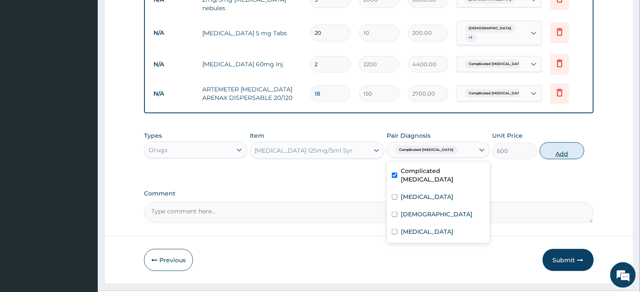
click at [555, 142] on button "Add" at bounding box center [562, 150] width 45 height 17
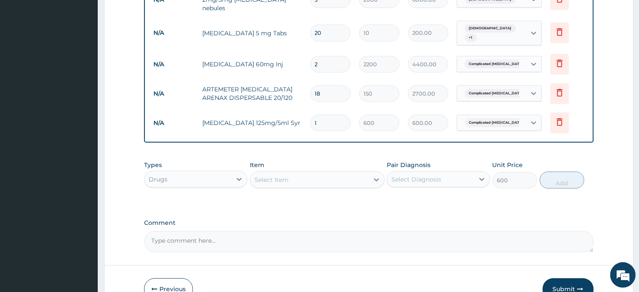
type input "0"
click at [345, 173] on div "Select Item" at bounding box center [309, 180] width 119 height 14
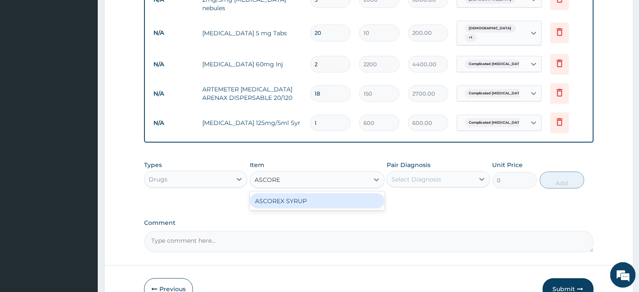
type input "ASCOREX"
click at [347, 193] on div "ASCOREX SYRUP" at bounding box center [317, 200] width 135 height 15
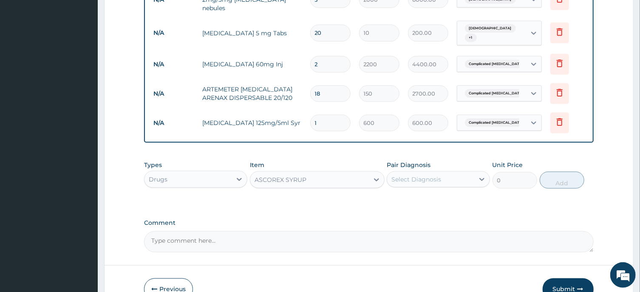
type input "1500"
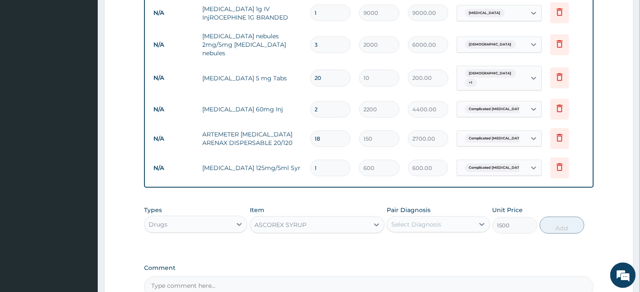
scroll to position [504, 0]
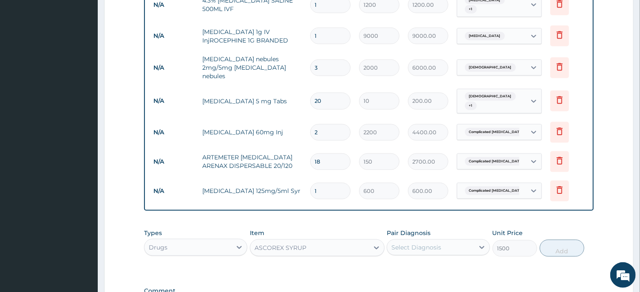
click at [323, 124] on input "2" at bounding box center [330, 132] width 40 height 17
type input "0.00"
type input "2"
type input "4400.00"
type input "0.00"
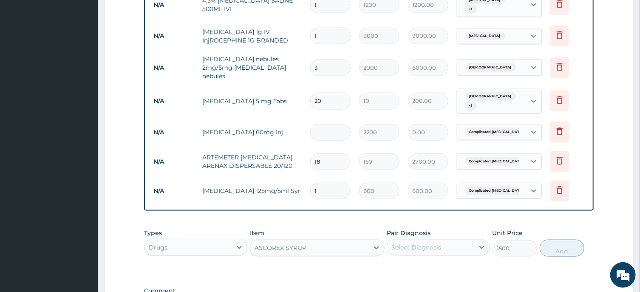
type input "3"
type input "6600.00"
type input "3"
click at [325, 59] on input "3" at bounding box center [330, 67] width 40 height 17
type input "0.00"
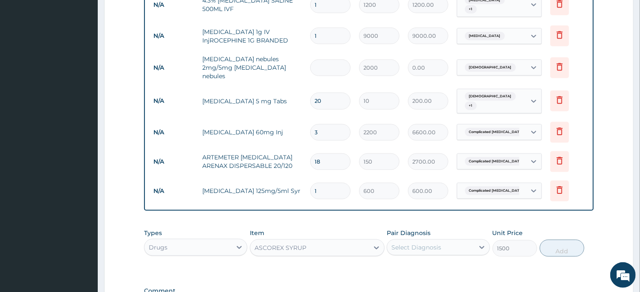
type input "4"
type input "8000.00"
type input "4"
click at [453, 241] on div "Select Diagnosis" at bounding box center [430, 248] width 87 height 14
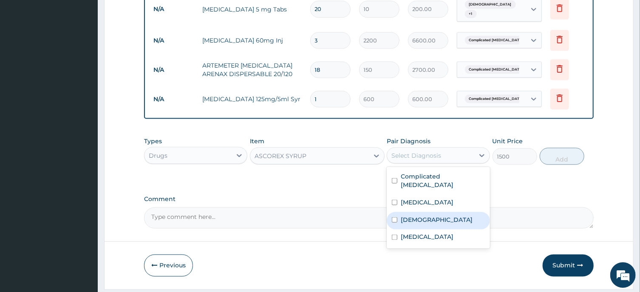
scroll to position [602, 0]
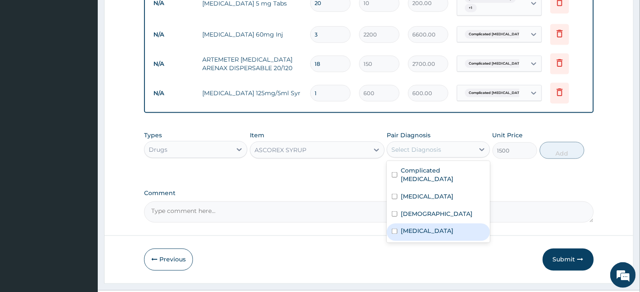
click at [447, 227] on label "[MEDICAL_DATA]" at bounding box center [427, 231] width 53 height 8
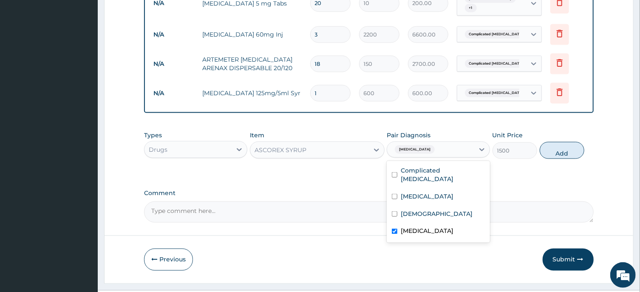
checkbox input "true"
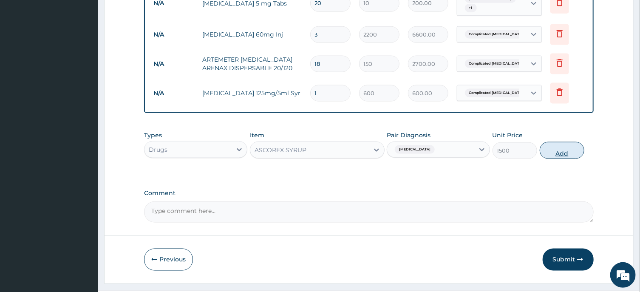
click at [561, 142] on button "Add" at bounding box center [562, 150] width 45 height 17
type input "0"
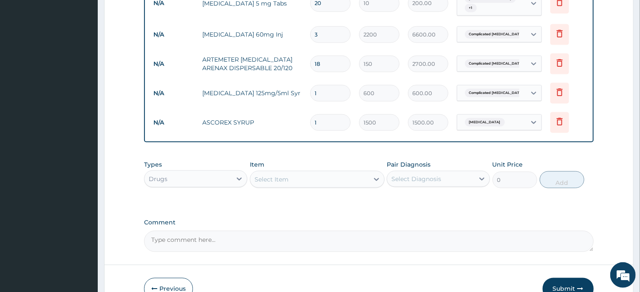
click at [344, 173] on div "Select Item" at bounding box center [309, 180] width 119 height 14
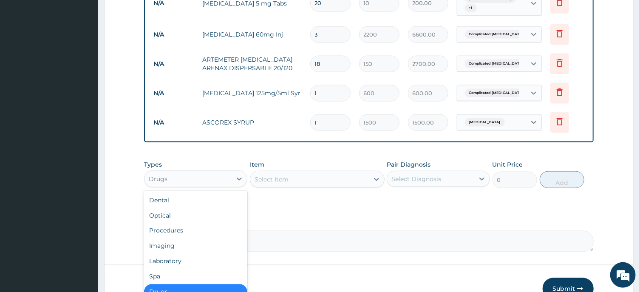
click at [223, 172] on div "Drugs" at bounding box center [187, 179] width 87 height 14
click at [200, 254] on div "Laboratory" at bounding box center [195, 261] width 103 height 15
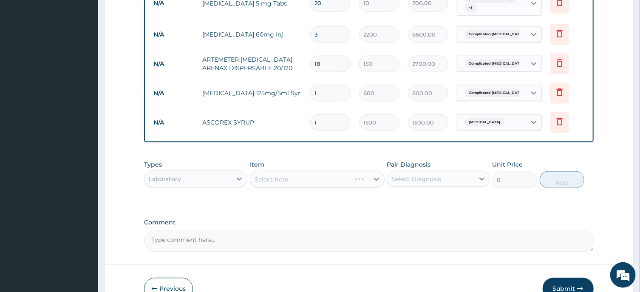
click at [331, 171] on div "Select Item" at bounding box center [317, 179] width 135 height 17
click at [321, 171] on div "Select Item" at bounding box center [317, 179] width 135 height 17
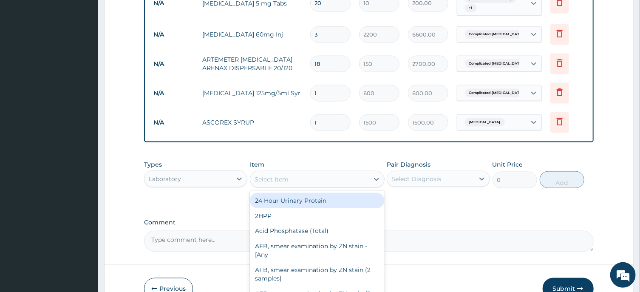
click at [321, 173] on div "Select Item" at bounding box center [309, 180] width 119 height 14
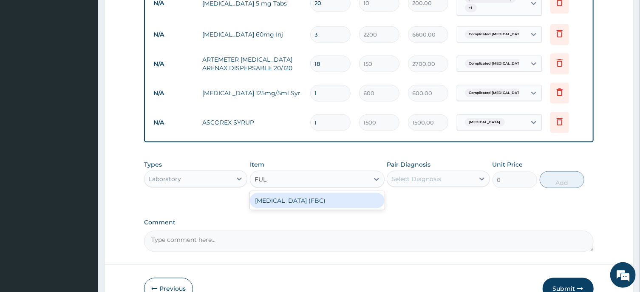
type input "FULL"
click at [333, 193] on div "Full Blood Count (FBC)" at bounding box center [317, 200] width 135 height 15
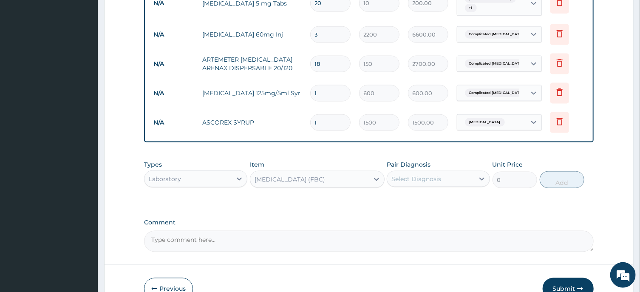
type input "6000"
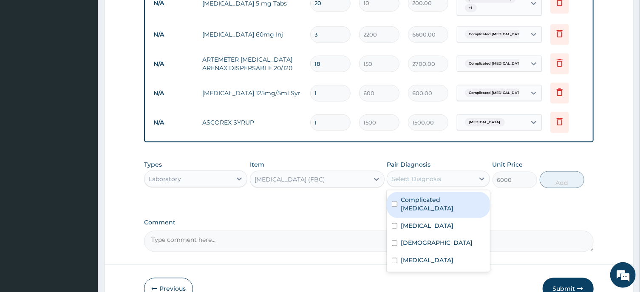
click at [428, 175] on div "Select Diagnosis" at bounding box center [416, 179] width 50 height 8
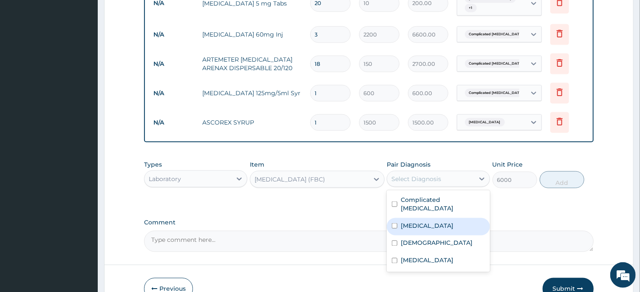
click at [416, 221] on label "Sepsis" at bounding box center [427, 225] width 53 height 8
checkbox input "true"
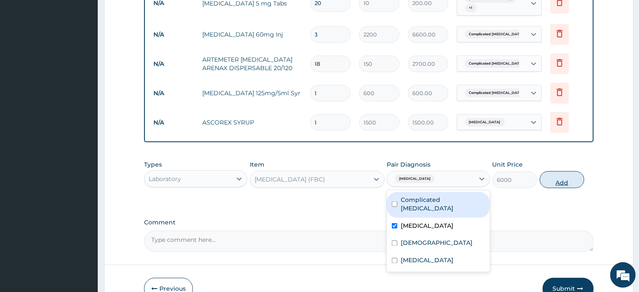
click at [559, 171] on button "Add" at bounding box center [562, 179] width 45 height 17
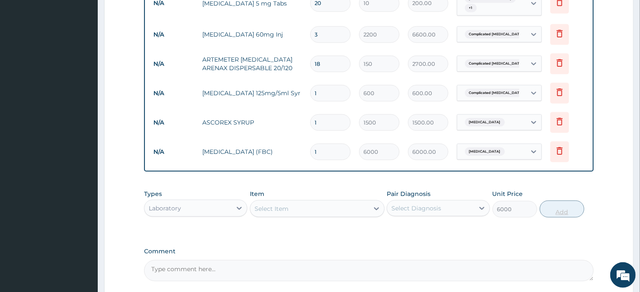
type input "0"
click at [346, 202] on div "Select Item" at bounding box center [309, 209] width 119 height 14
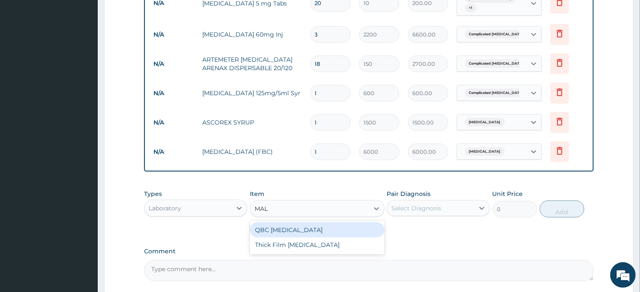
type input "MALA"
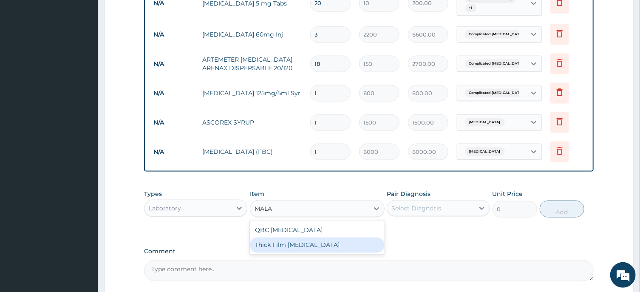
click at [345, 238] on div "Thick Film Malaria" at bounding box center [317, 245] width 135 height 15
type input "2000"
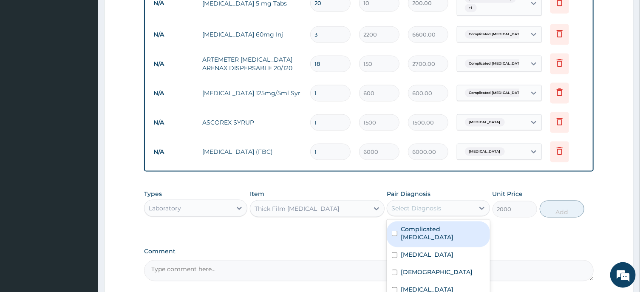
click at [443, 201] on div "Select Diagnosis" at bounding box center [430, 208] width 87 height 14
click at [462, 225] on label "Complicated malaria" at bounding box center [443, 233] width 84 height 17
checkbox input "true"
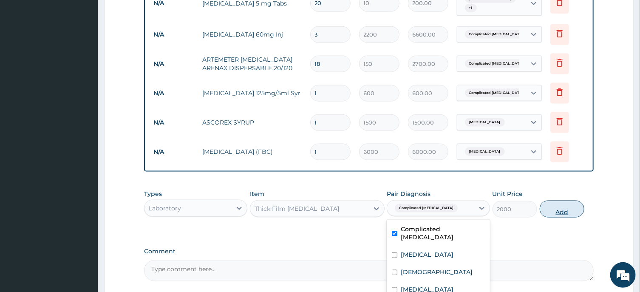
click at [556, 201] on button "Add" at bounding box center [562, 209] width 45 height 17
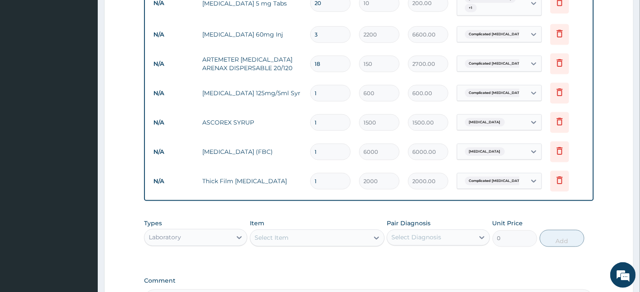
click at [223, 231] on div "Laboratory" at bounding box center [187, 238] width 87 height 14
click at [210, 282] on div "Procedures" at bounding box center [195, 289] width 103 height 15
click at [331, 229] on div "Select Item" at bounding box center [317, 237] width 135 height 17
click at [351, 229] on div "Select Item" at bounding box center [317, 237] width 135 height 17
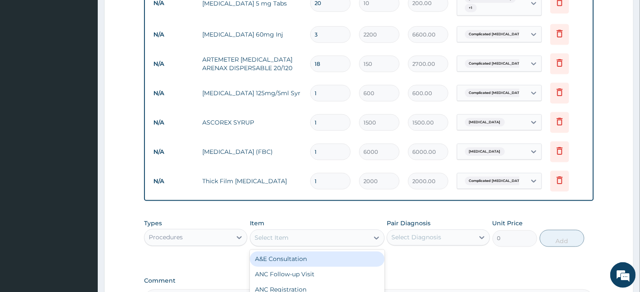
click at [286, 252] on div "A&E Consultation" at bounding box center [317, 259] width 135 height 15
type input "10000"
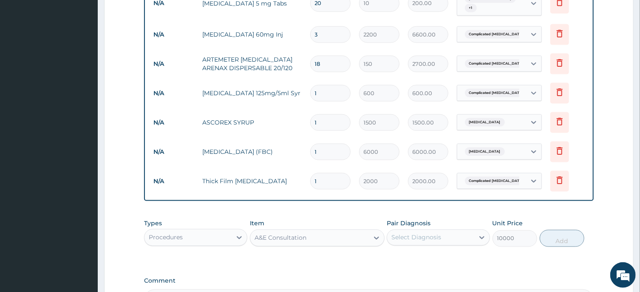
click at [457, 231] on div "Select Diagnosis" at bounding box center [430, 238] width 87 height 14
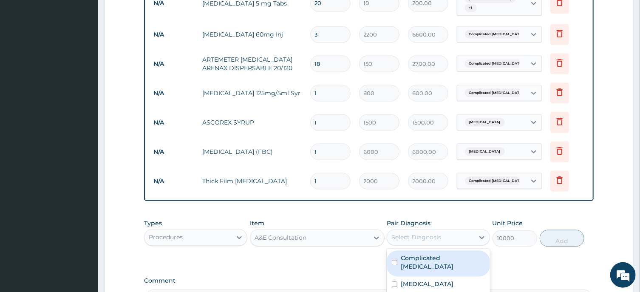
click at [444, 251] on div "Complicated malaria" at bounding box center [438, 264] width 103 height 26
checkbox input "true"
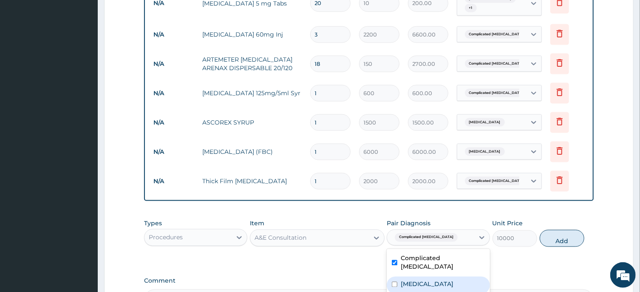
click at [444, 277] on div "Sepsis" at bounding box center [438, 285] width 103 height 17
checkbox input "true"
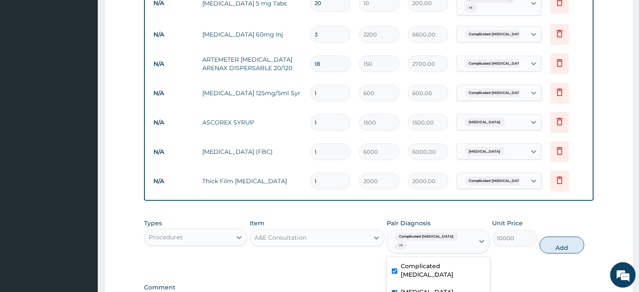
checkbox input "true"
click at [561, 237] on button "Add" at bounding box center [562, 245] width 45 height 17
type input "0"
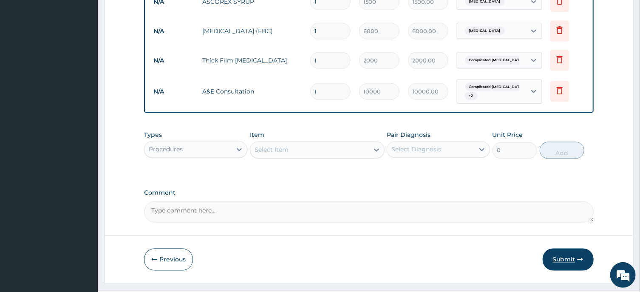
click at [558, 249] on button "Submit" at bounding box center [568, 260] width 51 height 22
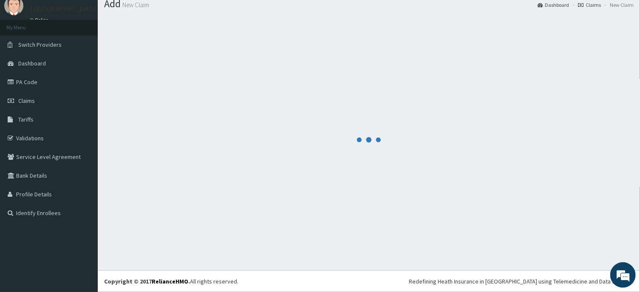
scroll to position [29, 0]
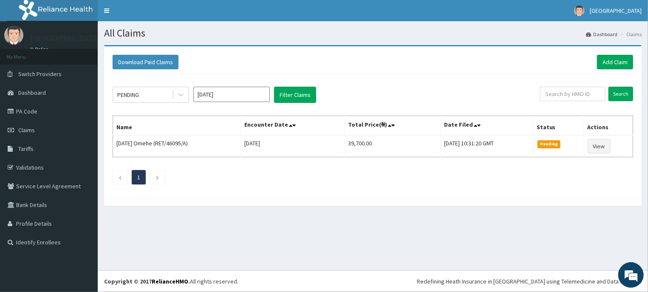
click at [246, 98] on input "Aug 2025" at bounding box center [231, 94] width 76 height 15
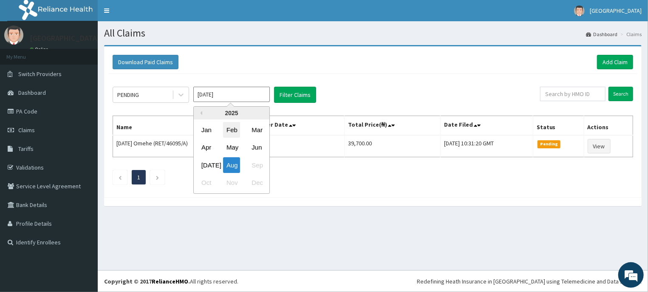
click at [229, 129] on div "Feb" at bounding box center [231, 130] width 17 height 16
type input "Feb 2025"
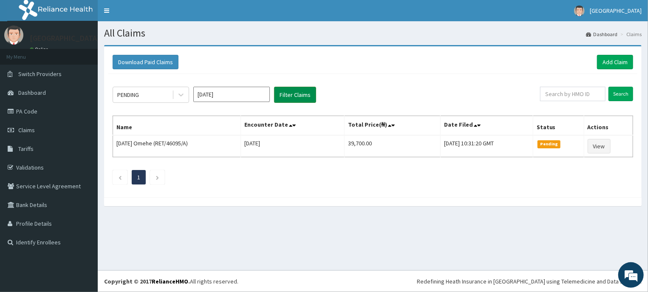
click at [298, 93] on button "Filter Claims" at bounding box center [295, 95] width 42 height 16
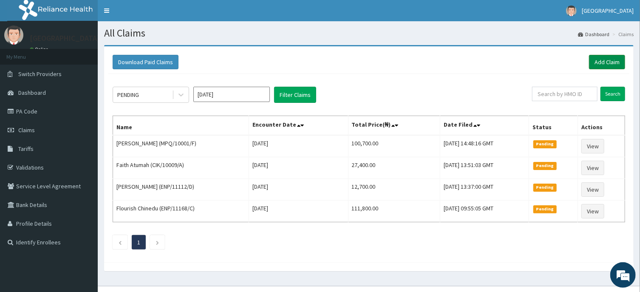
click at [606, 60] on link "Add Claim" at bounding box center [607, 62] width 36 height 14
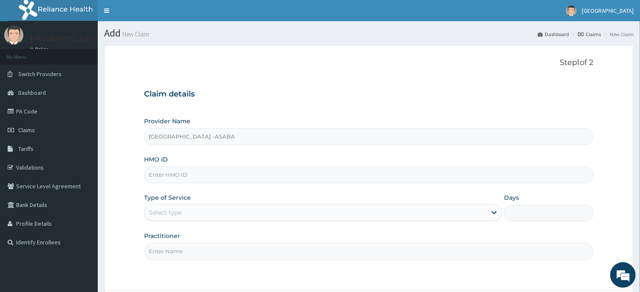
click at [373, 179] on input "HMO ID" at bounding box center [368, 175] width 449 height 17
type input "RBN/10040/B"
click at [378, 209] on div "Select type" at bounding box center [315, 213] width 342 height 14
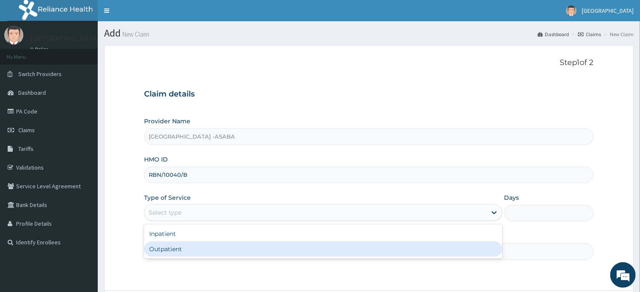
click at [353, 247] on div "Outpatient" at bounding box center [323, 248] width 358 height 15
type input "1"
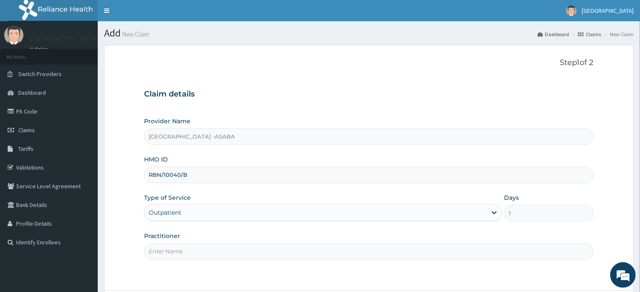
click at [402, 252] on input "Practitioner" at bounding box center [368, 251] width 449 height 17
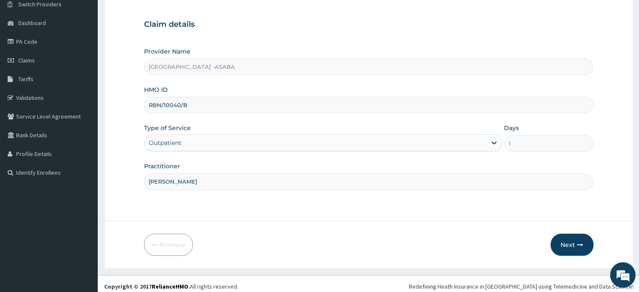
scroll to position [75, 0]
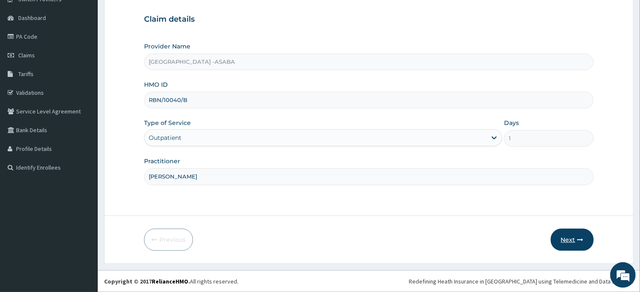
type input "[PERSON_NAME]"
click at [581, 238] on icon "button" at bounding box center [581, 240] width 6 height 6
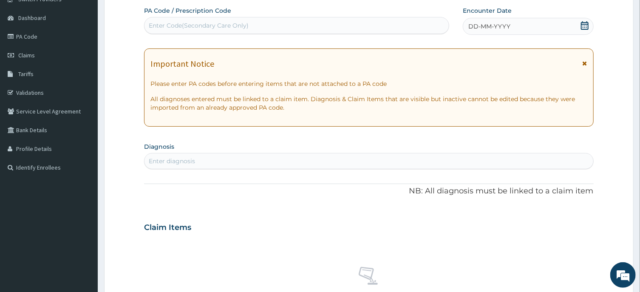
click at [362, 30] on div "Enter Code(Secondary Care Only)" at bounding box center [296, 26] width 304 height 14
type input "PA/6A8367"
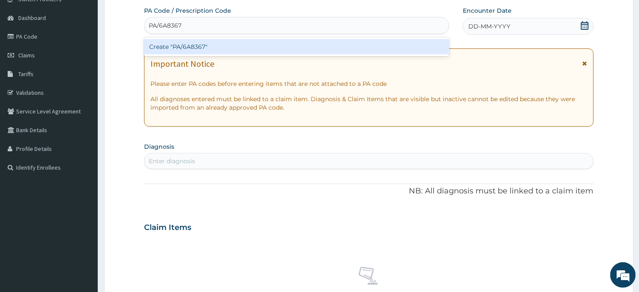
click at [363, 45] on div "Create "PA/6A8367"" at bounding box center [296, 46] width 305 height 15
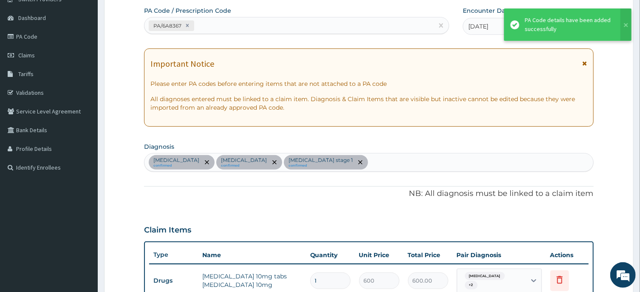
scroll to position [309, 0]
